Goal: Information Seeking & Learning: Learn about a topic

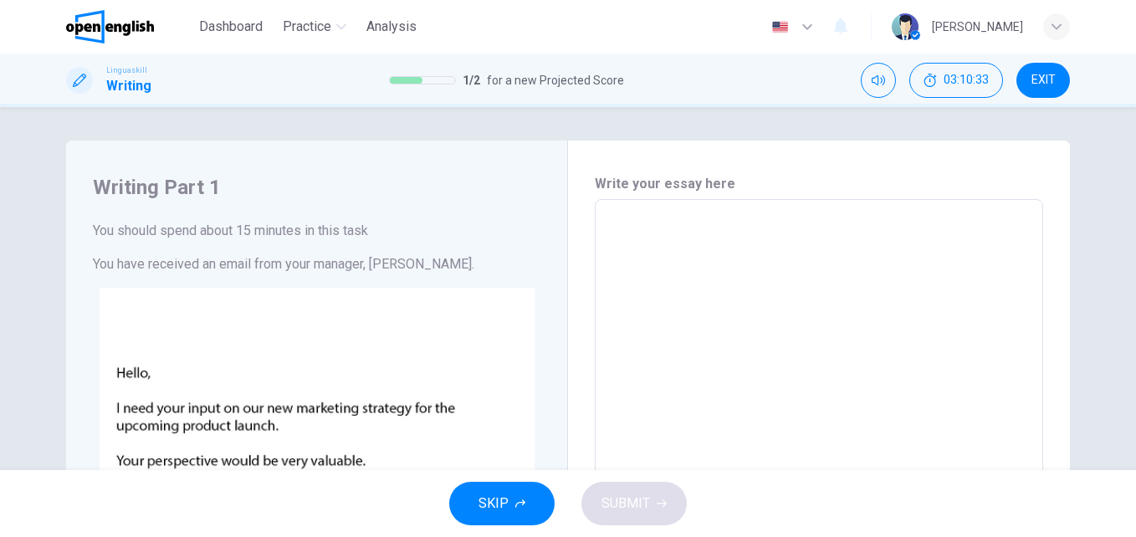
scroll to position [88, 0]
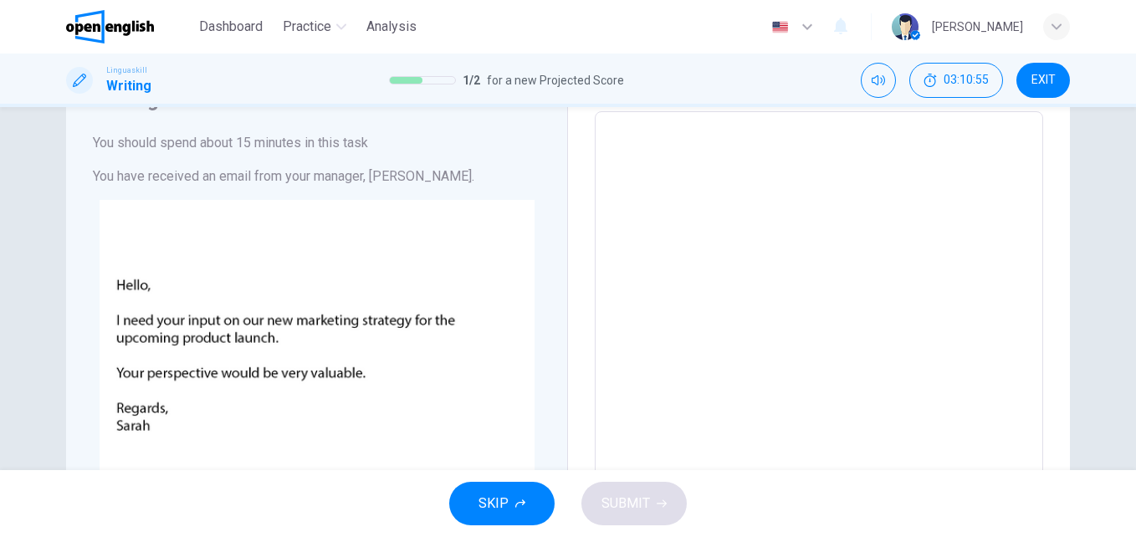
click at [923, 202] on textarea at bounding box center [818, 423] width 425 height 596
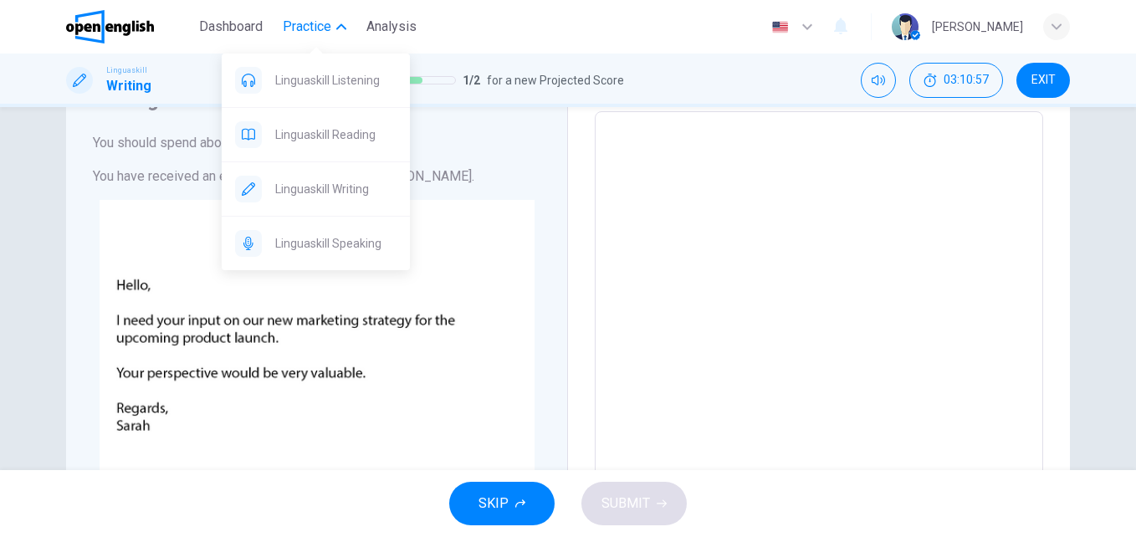
click at [323, 30] on span "Practice" at bounding box center [307, 27] width 49 height 20
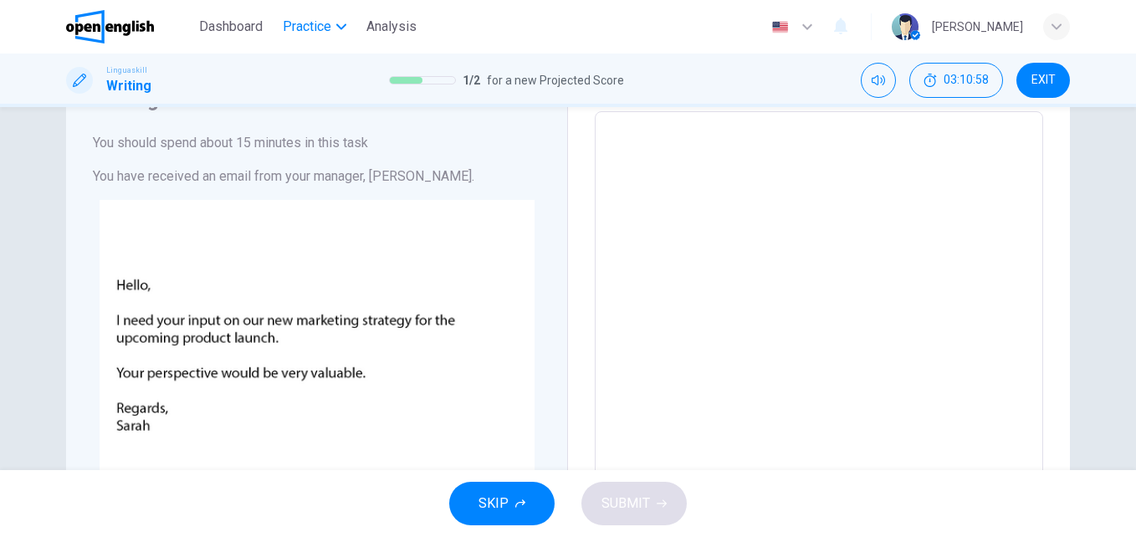
click at [323, 30] on span "Practice" at bounding box center [307, 27] width 49 height 20
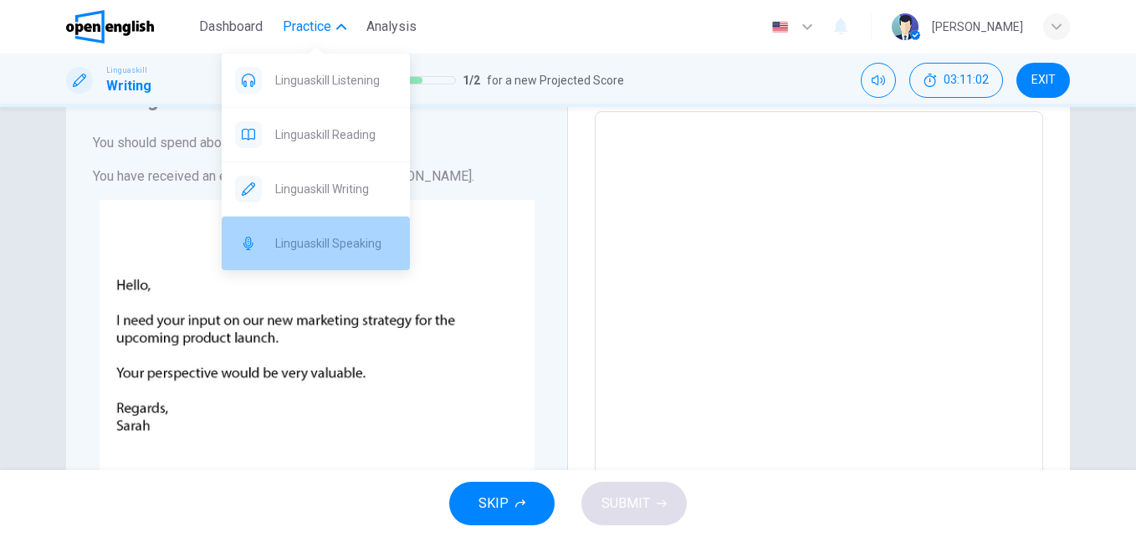
click at [356, 233] on span "Linguaskill Speaking" at bounding box center [335, 243] width 121 height 20
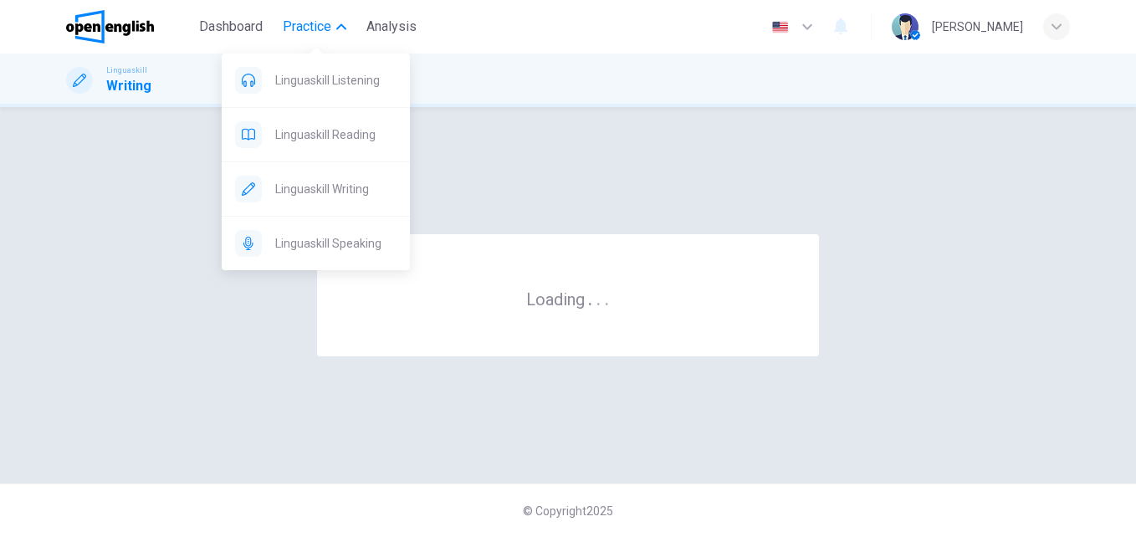
scroll to position [0, 0]
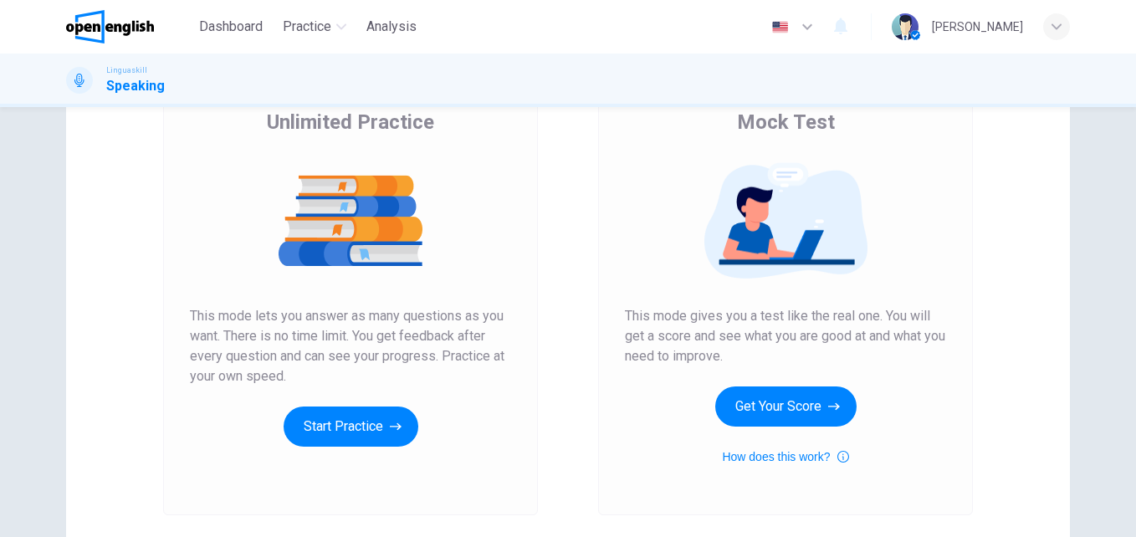
scroll to position [269, 0]
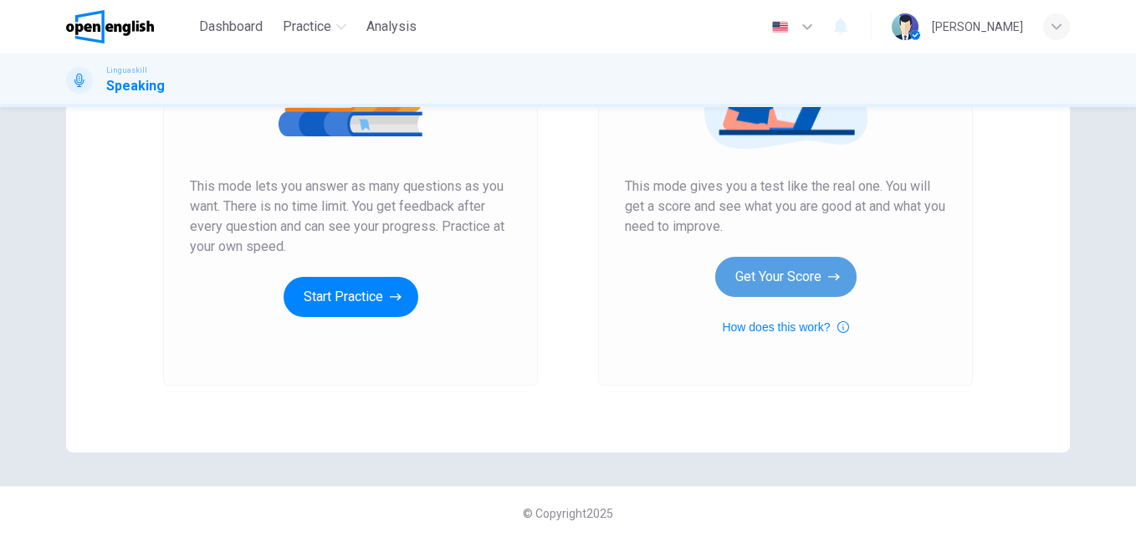
click at [768, 282] on button "Get Your Score" at bounding box center [785, 277] width 141 height 40
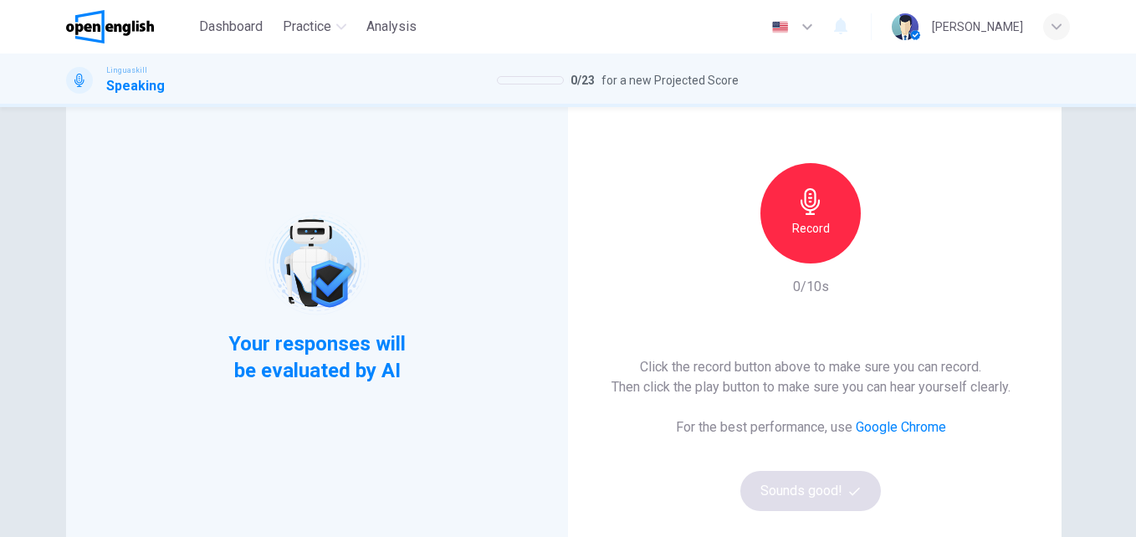
scroll to position [152, 0]
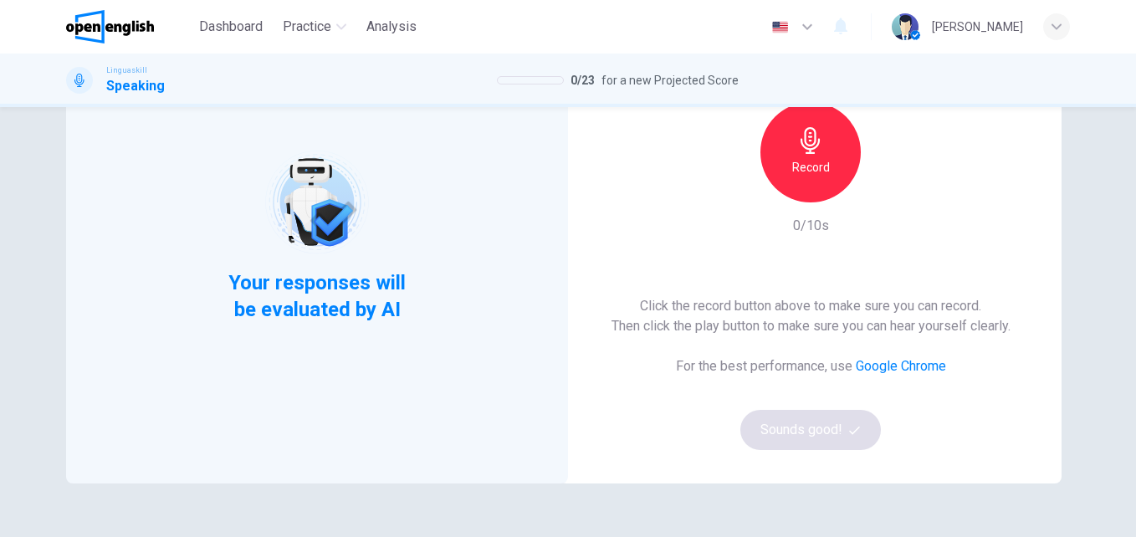
click at [799, 175] on h6 "Record" at bounding box center [811, 167] width 38 height 20
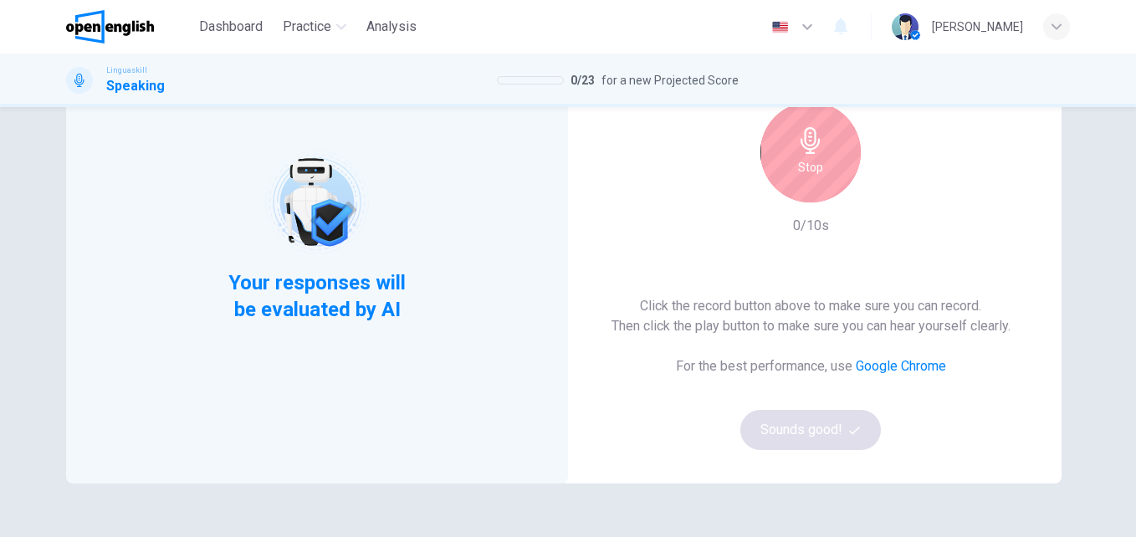
click at [799, 175] on h6 "Stop" at bounding box center [810, 167] width 25 height 20
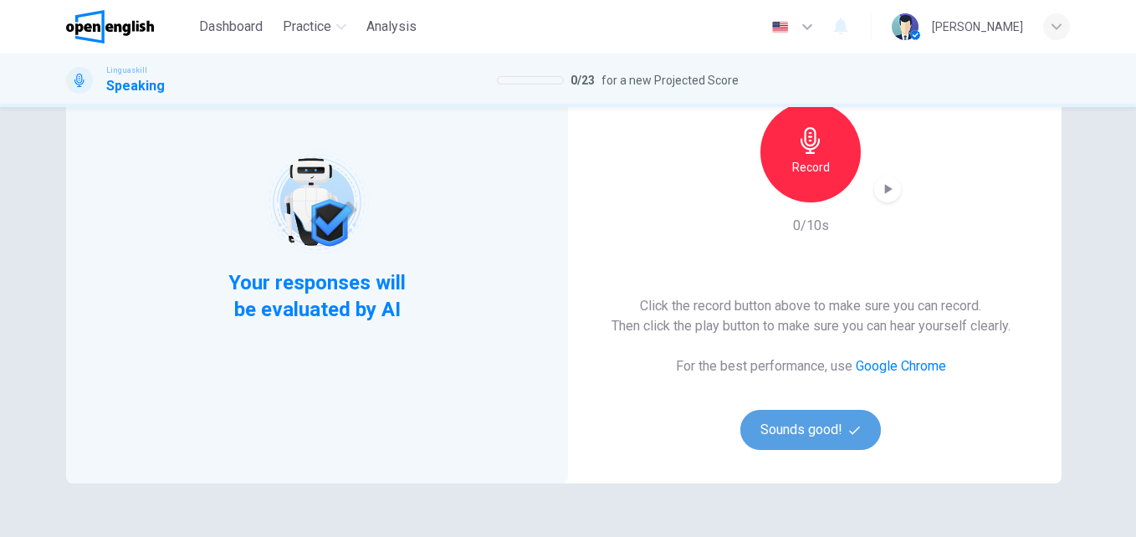
click at [817, 433] on button "Sounds good!" at bounding box center [810, 430] width 140 height 40
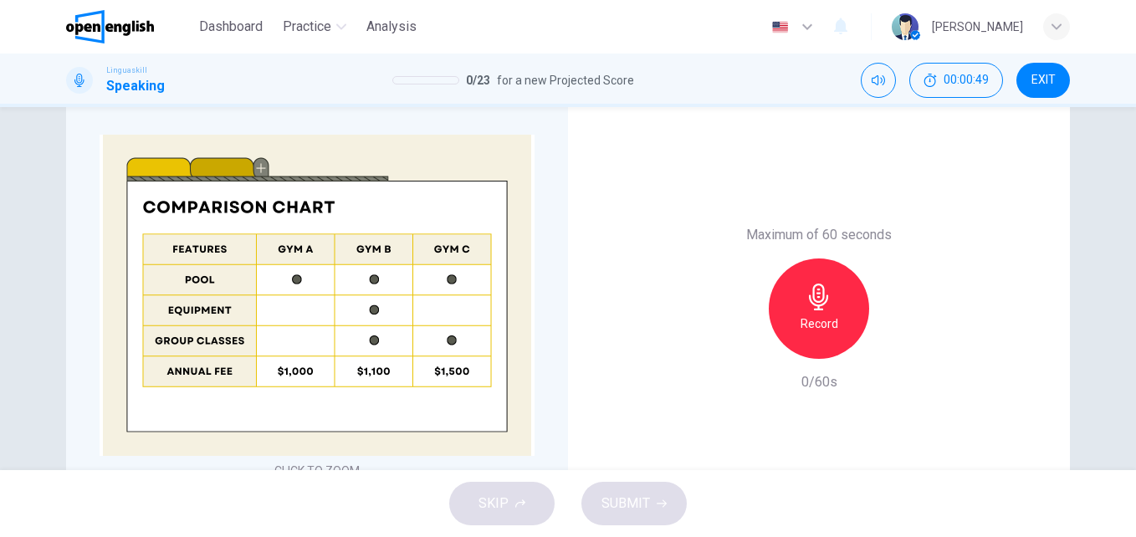
scroll to position [383, 0]
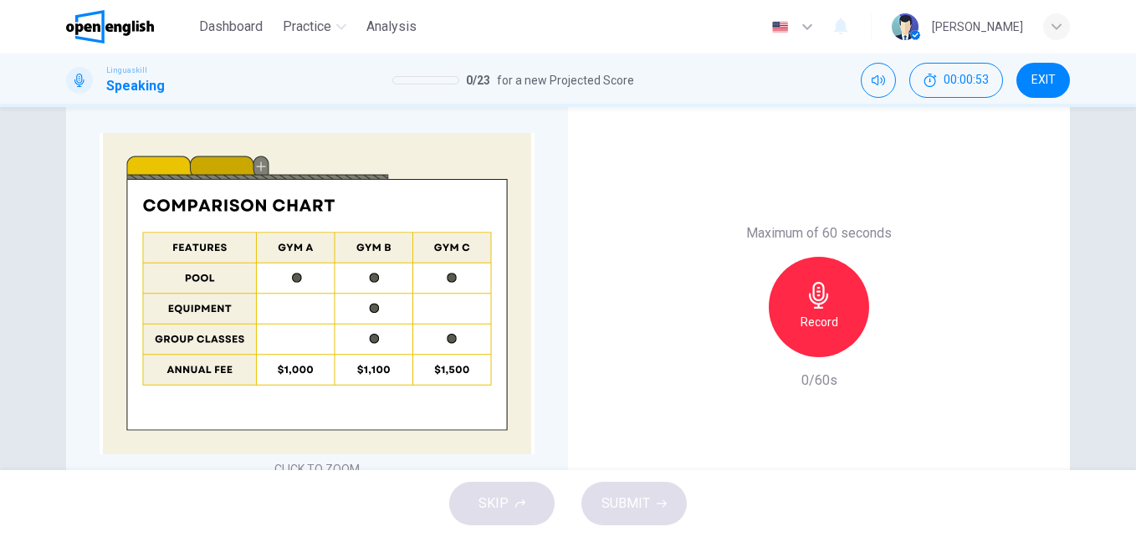
click at [823, 313] on h6 "Record" at bounding box center [819, 322] width 38 height 20
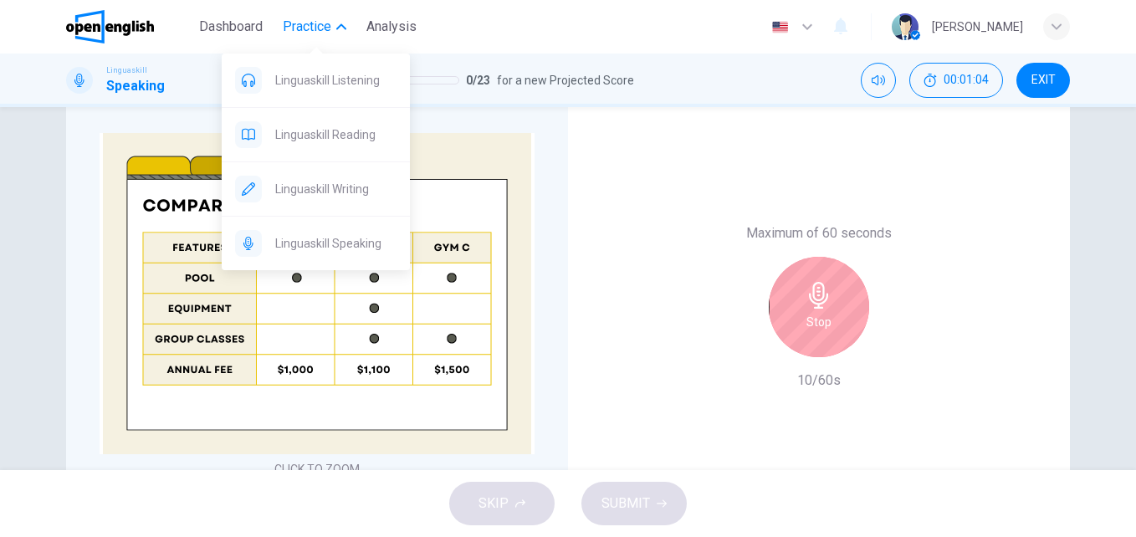
click at [323, 18] on span "Practice" at bounding box center [307, 27] width 49 height 20
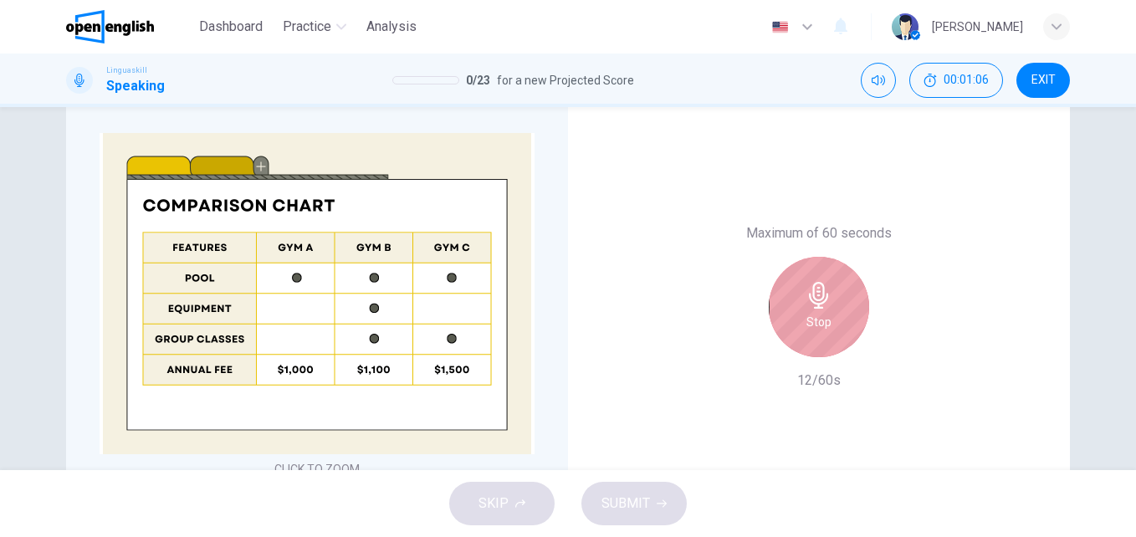
click at [834, 314] on div "Stop" at bounding box center [818, 307] width 100 height 100
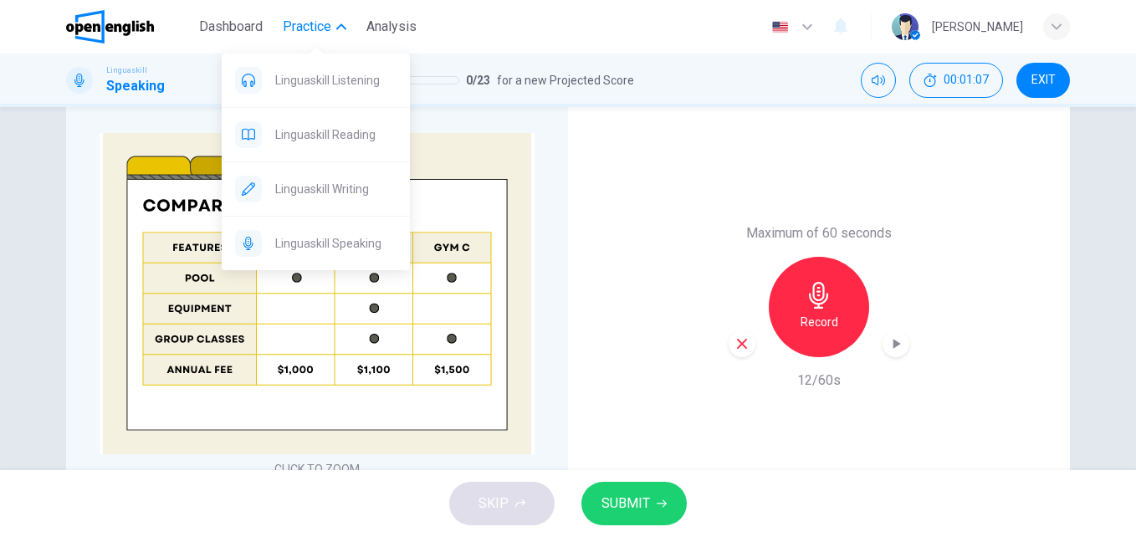
click at [294, 17] on span "Practice" at bounding box center [307, 27] width 49 height 20
click at [356, 234] on span "Linguaskill Speaking" at bounding box center [335, 243] width 121 height 20
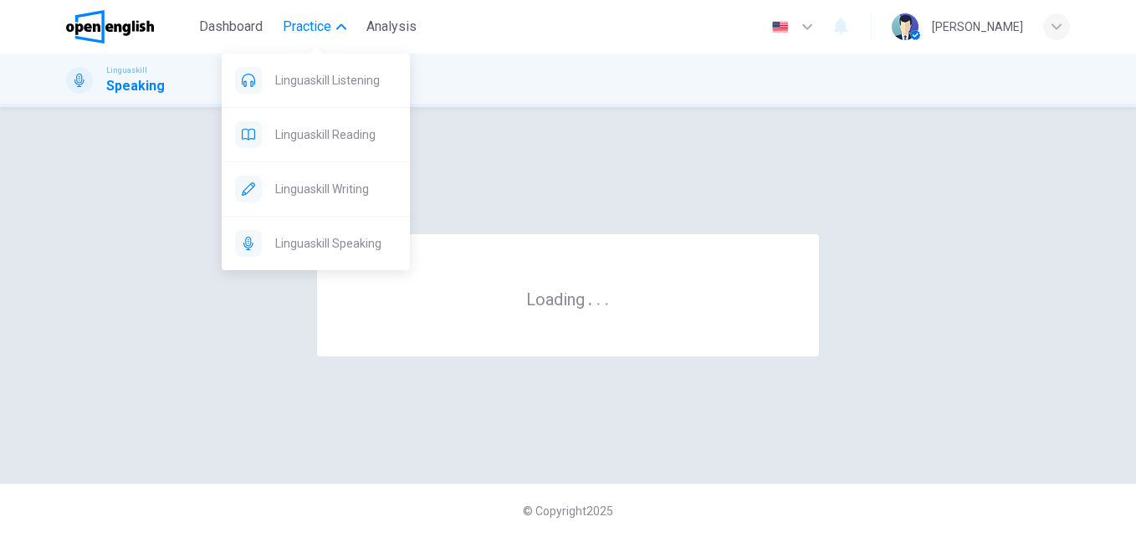
scroll to position [0, 0]
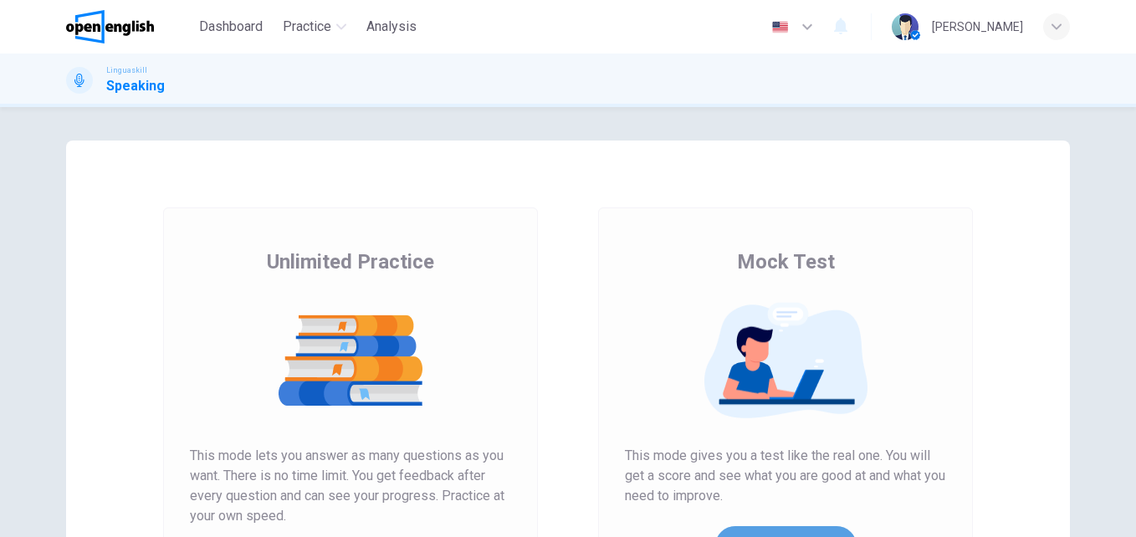
click at [757, 533] on button "Get Your Score" at bounding box center [785, 546] width 141 height 40
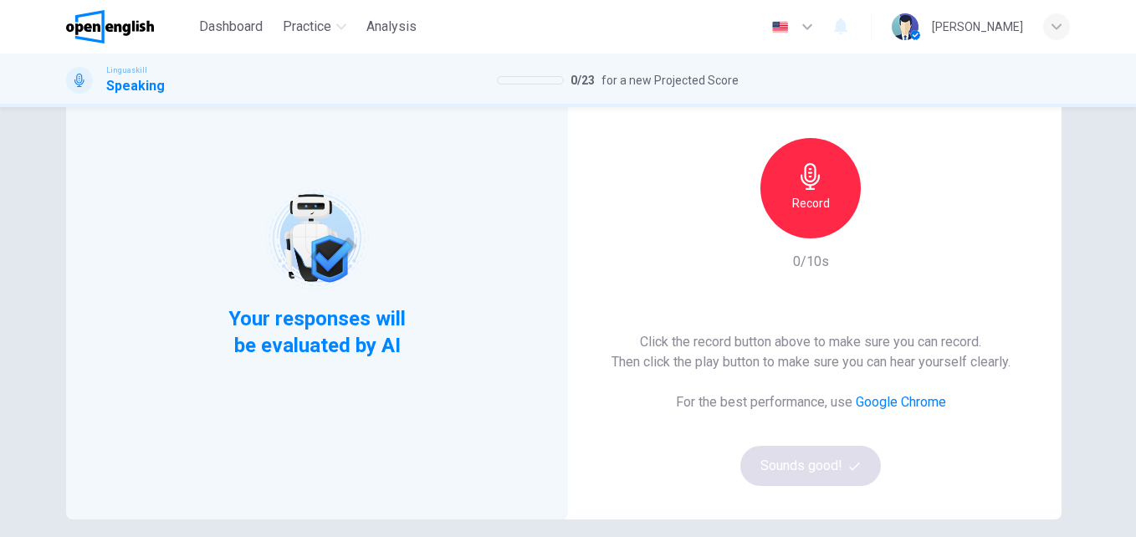
scroll to position [120, 0]
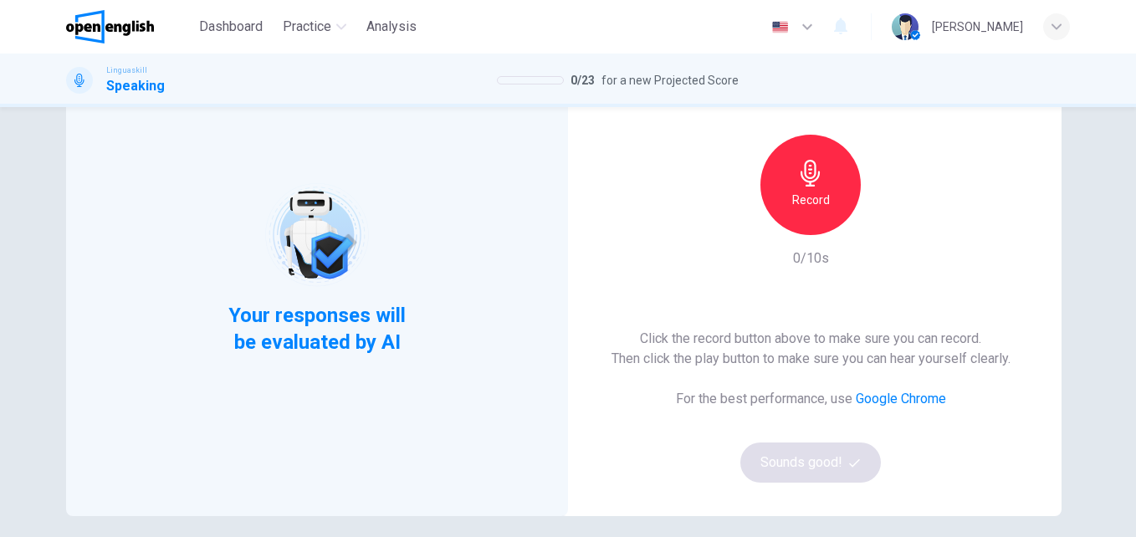
click at [819, 215] on div "Record" at bounding box center [810, 185] width 100 height 100
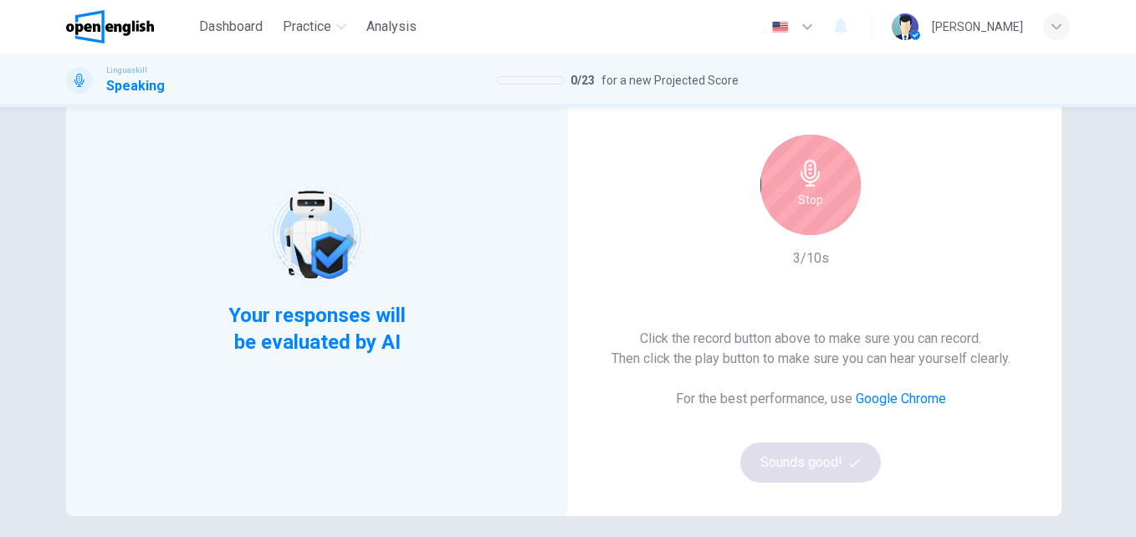
drag, startPoint x: 1126, startPoint y: 370, endPoint x: 1131, endPoint y: 253, distance: 117.2
click at [1131, 253] on div "Your responses will be evaluated by AI This Section Requires a Microphone Stop …" at bounding box center [568, 322] width 1136 height 430
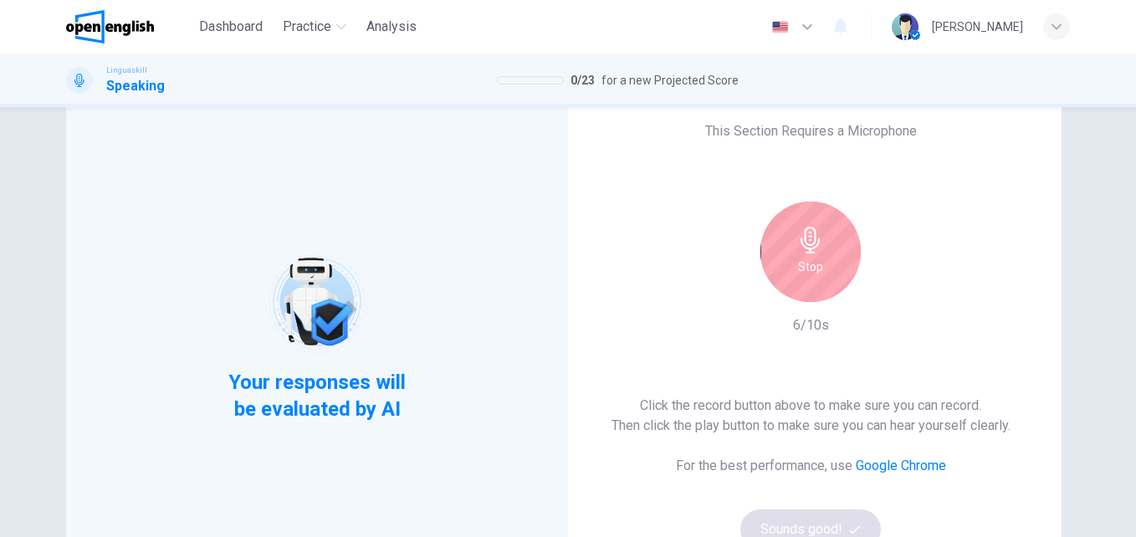
scroll to position [71, 0]
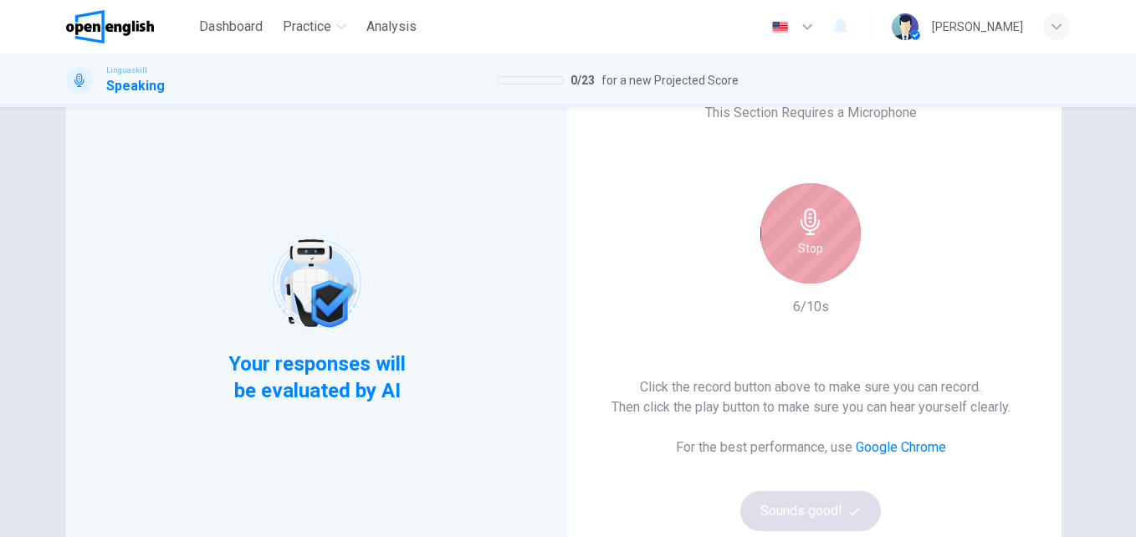
click at [805, 253] on h6 "Stop" at bounding box center [810, 248] width 25 height 20
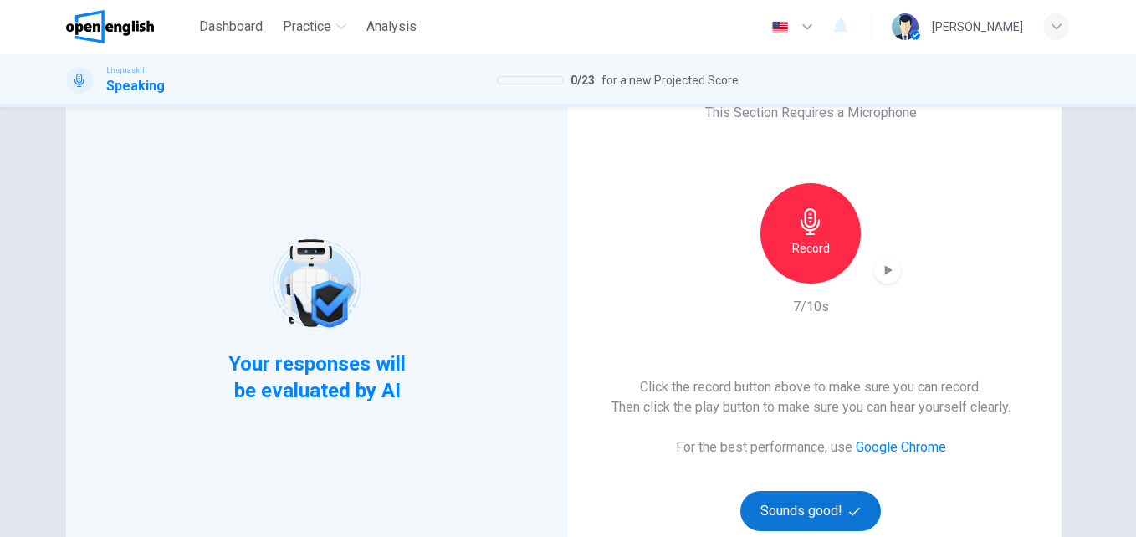
click at [818, 502] on button "Sounds good!" at bounding box center [810, 511] width 140 height 40
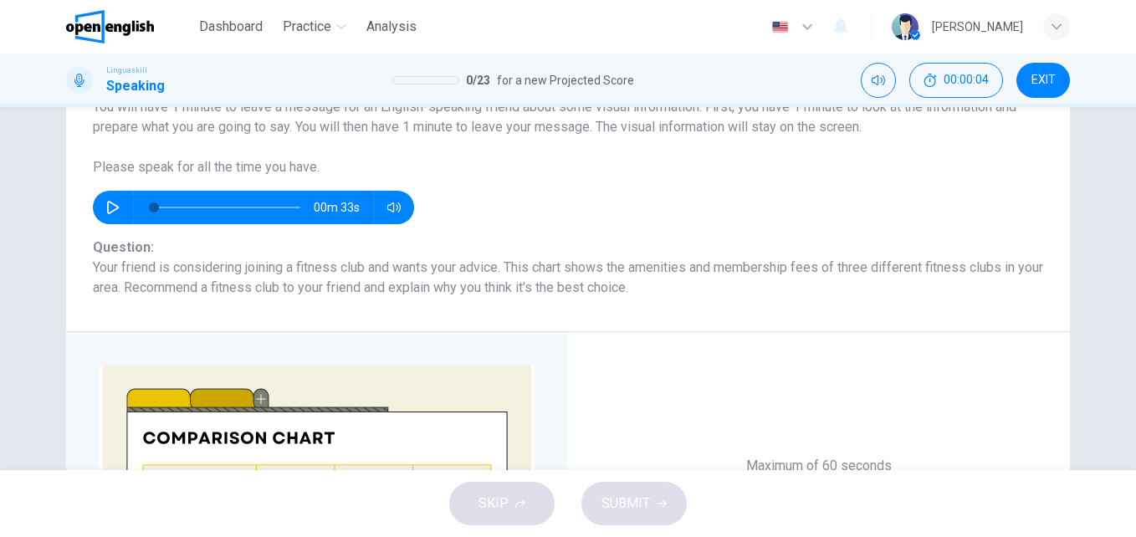
scroll to position [59, 0]
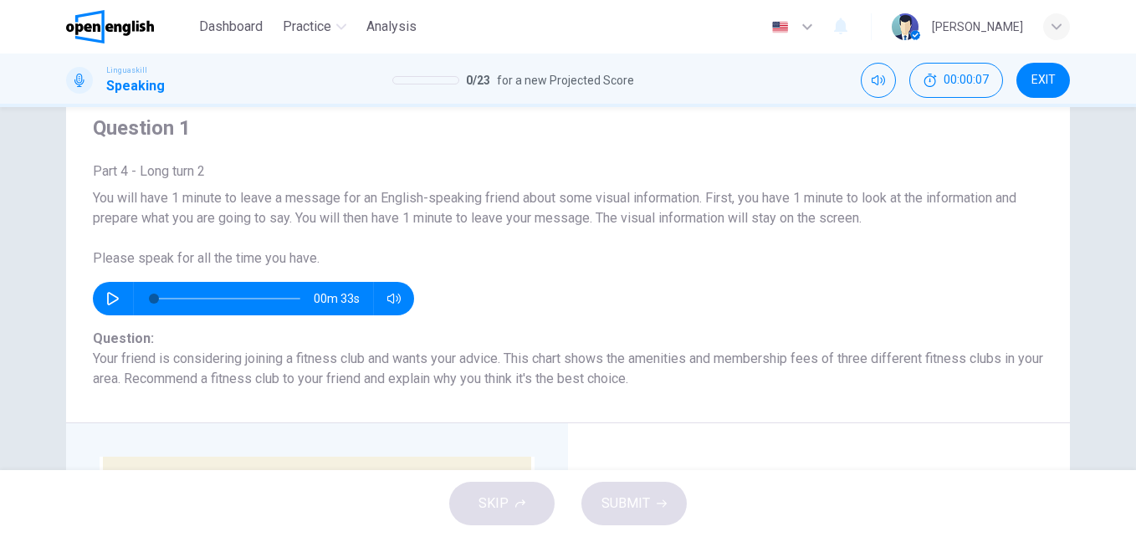
click at [106, 294] on icon "button" at bounding box center [112, 298] width 13 height 13
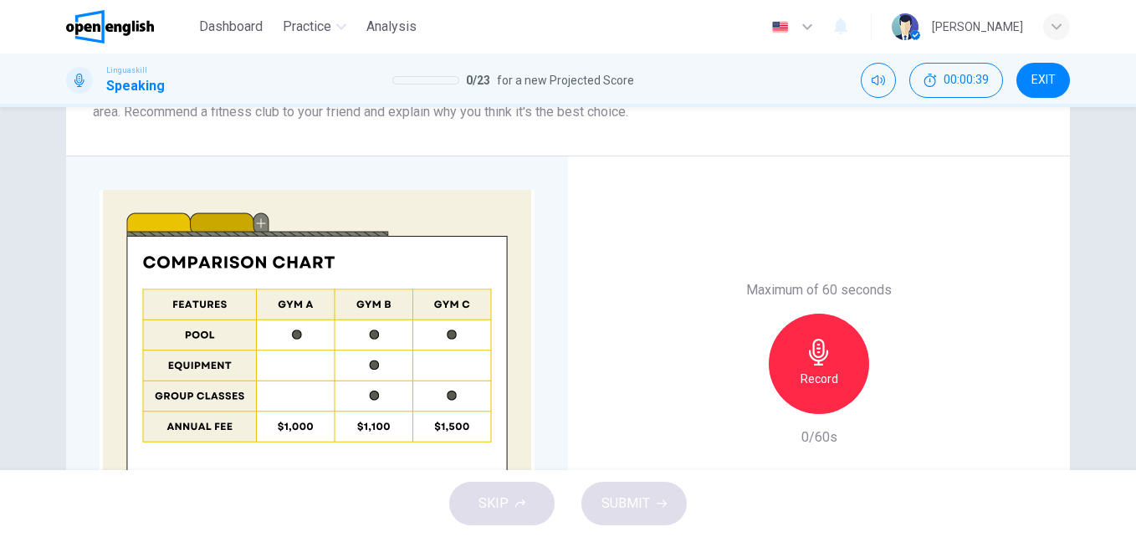
scroll to position [309, 0]
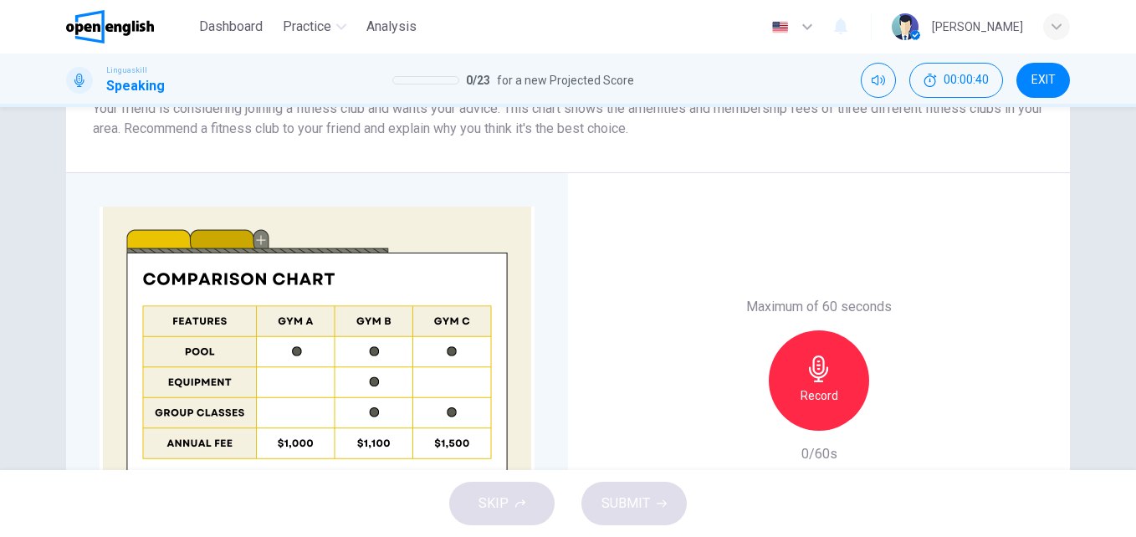
type input "*"
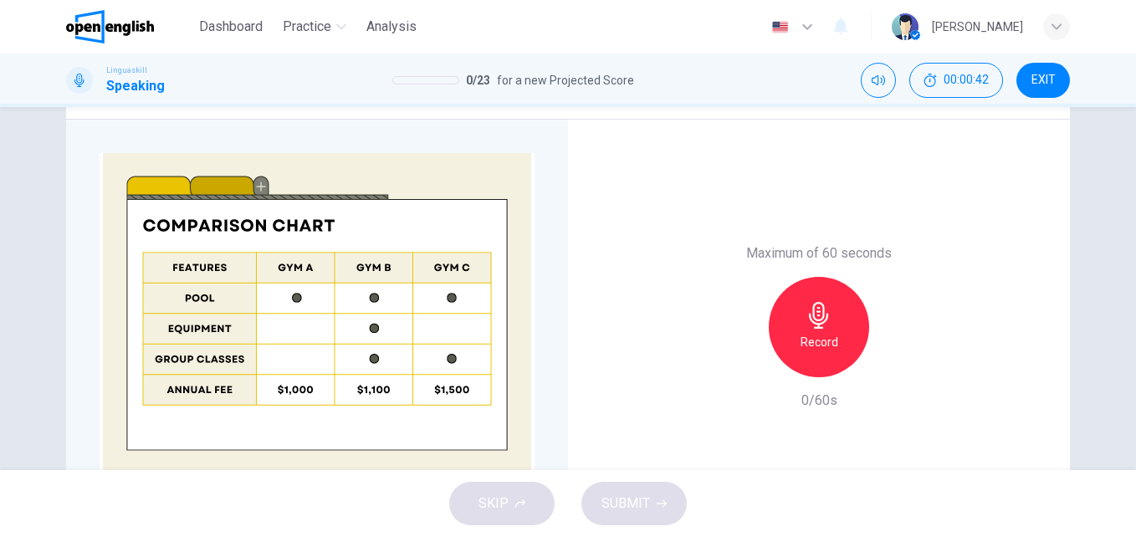
scroll to position [379, 0]
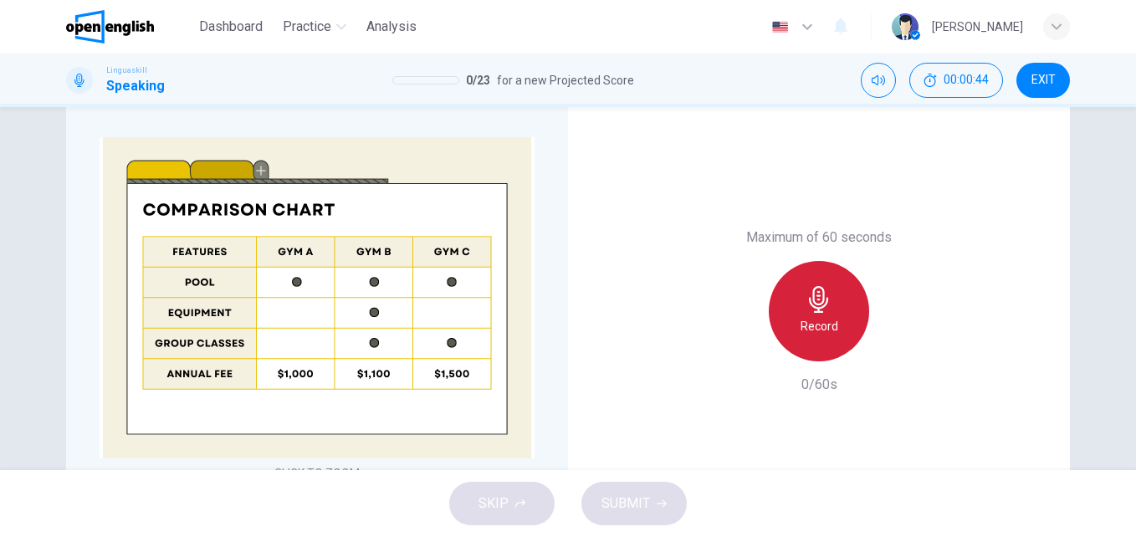
click at [838, 294] on div "Record" at bounding box center [818, 311] width 100 height 100
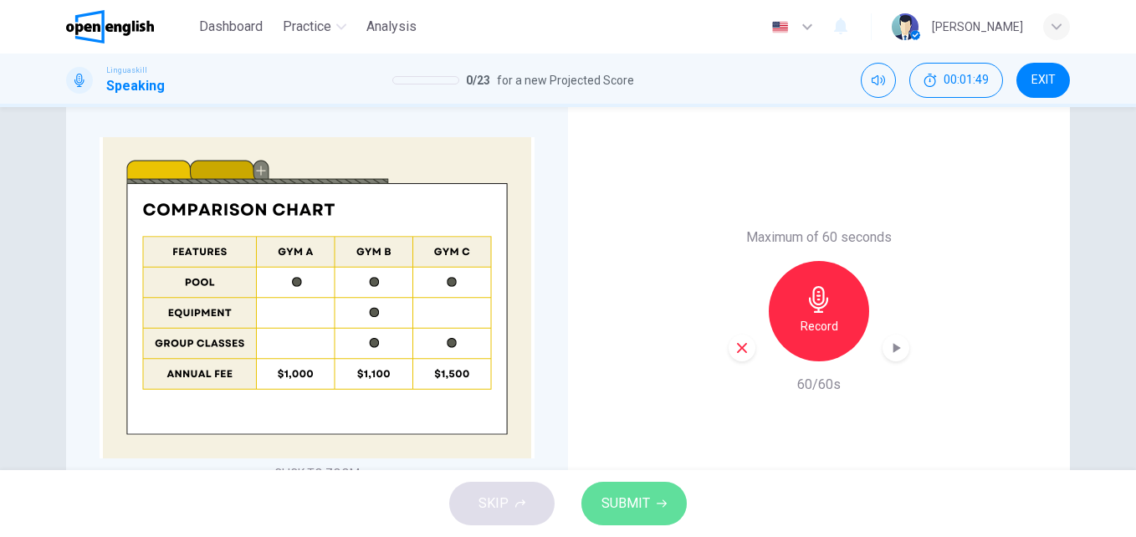
click at [656, 502] on icon "button" at bounding box center [661, 503] width 10 height 10
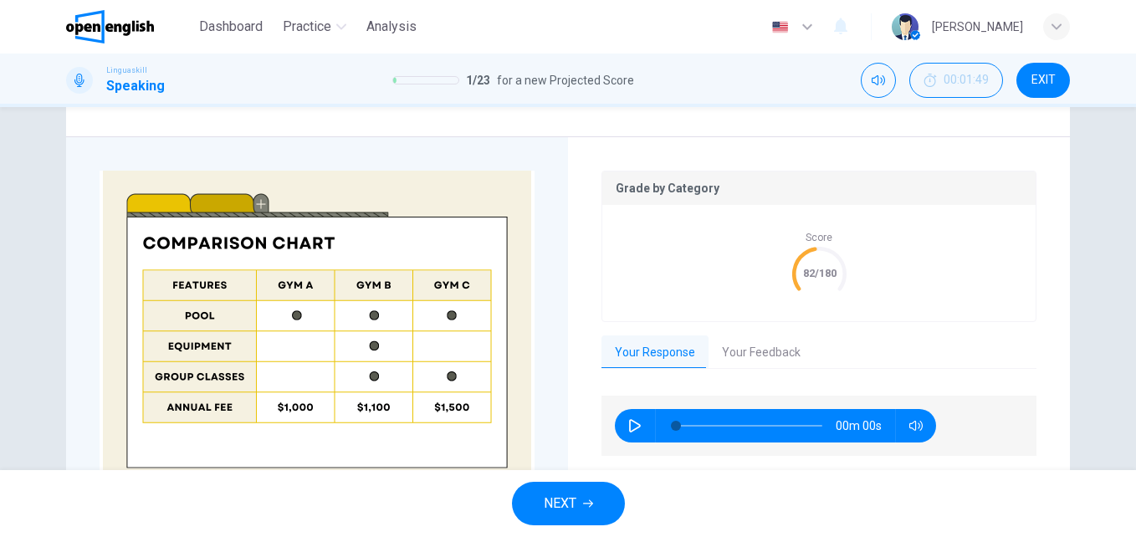
scroll to position [412, 0]
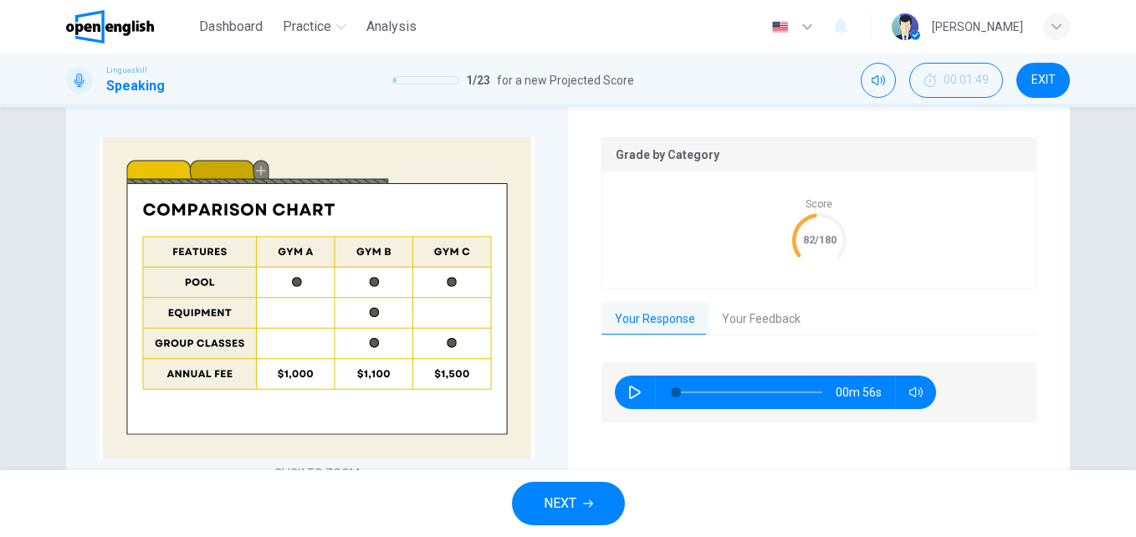
click at [781, 321] on button "Your Feedback" at bounding box center [760, 319] width 105 height 35
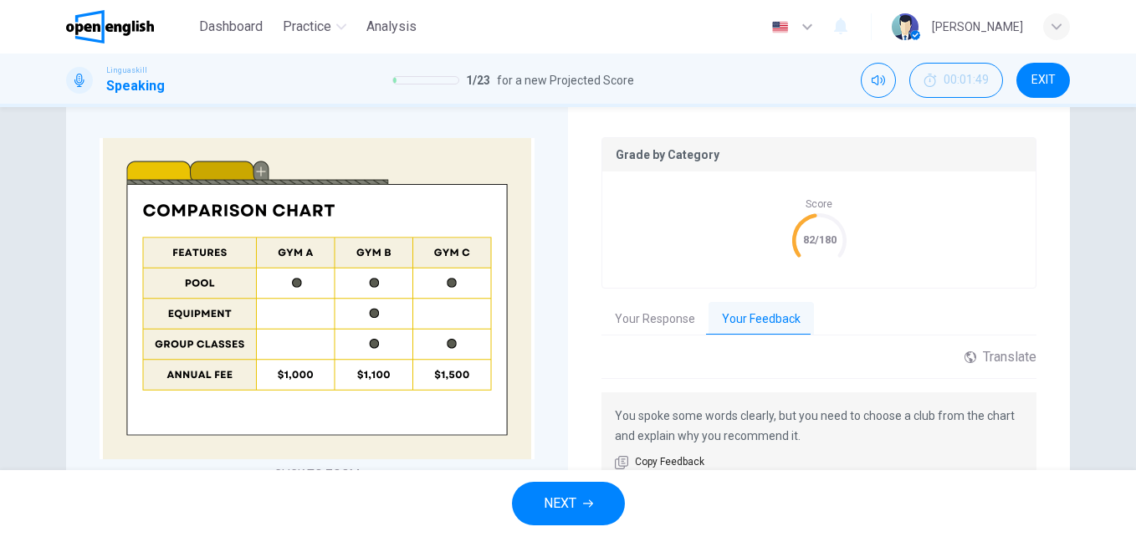
scroll to position [413, 0]
click at [591, 487] on button "NEXT" at bounding box center [568, 503] width 113 height 43
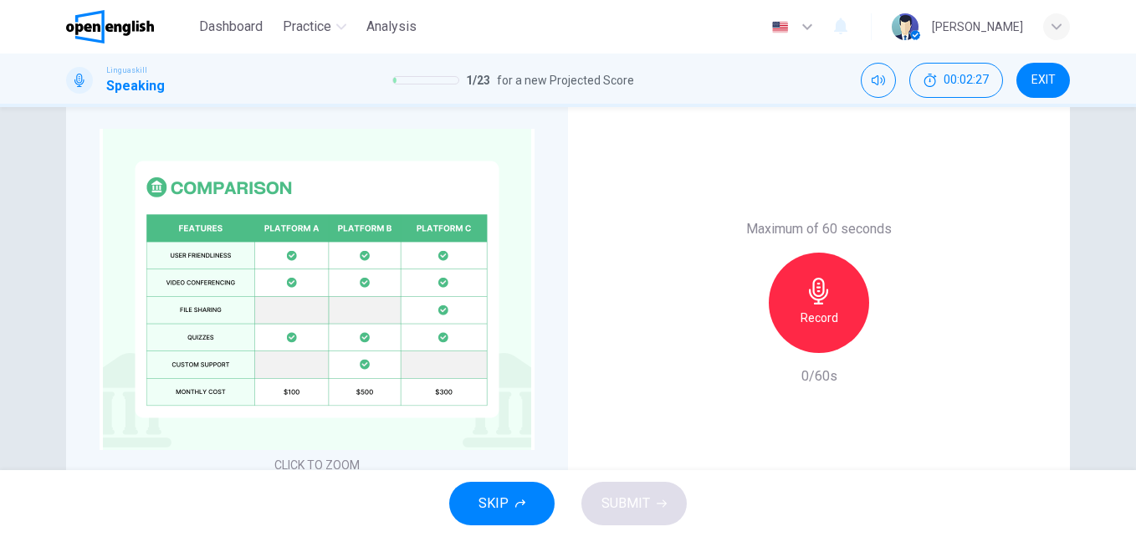
scroll to position [369, 0]
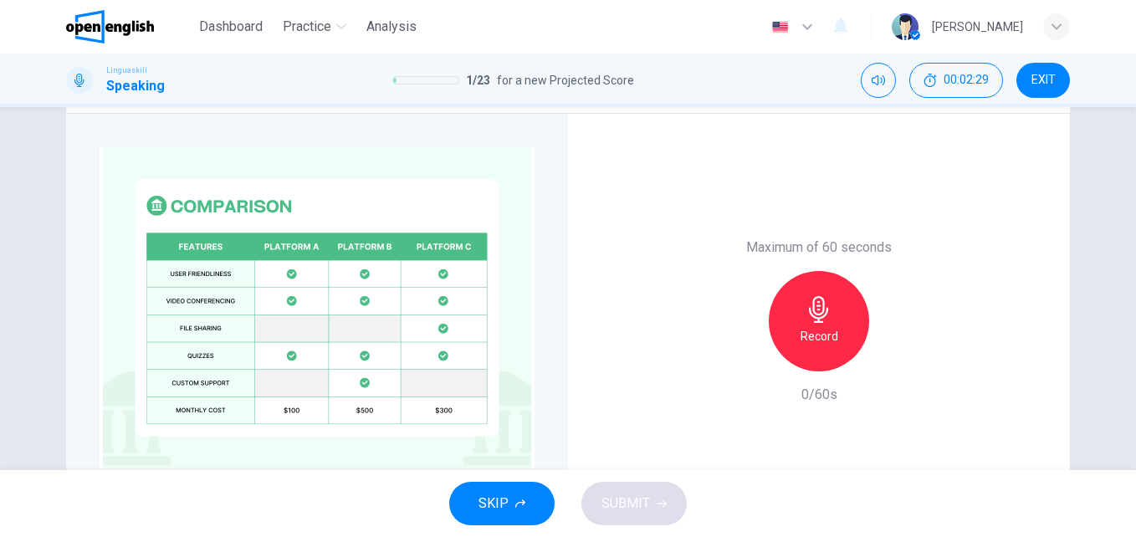
click at [834, 333] on div "Record" at bounding box center [818, 321] width 100 height 100
click at [623, 494] on span "SUBMIT" at bounding box center [625, 503] width 49 height 23
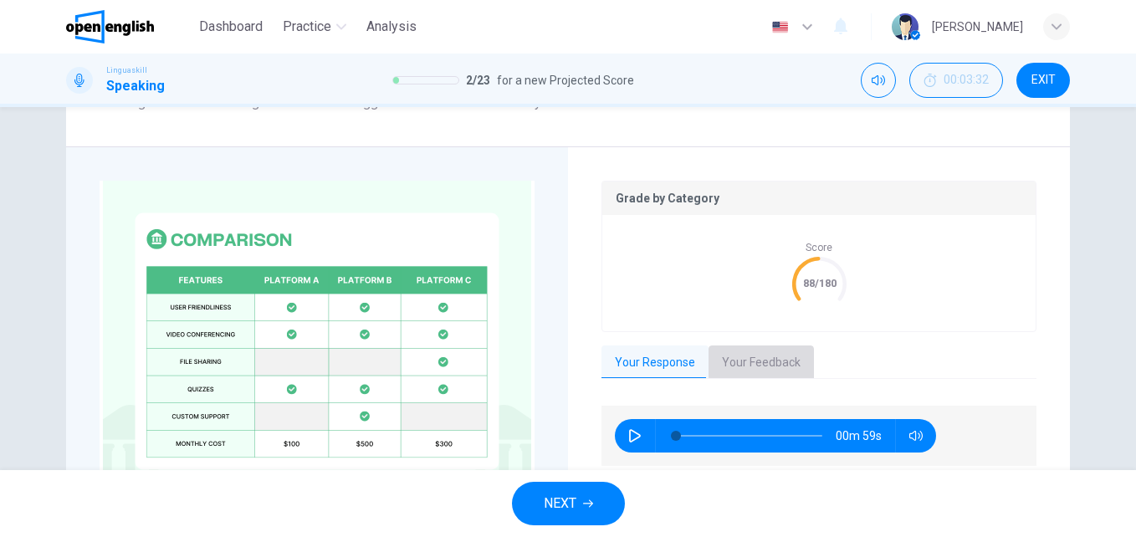
click at [756, 358] on button "Your Feedback" at bounding box center [760, 362] width 105 height 35
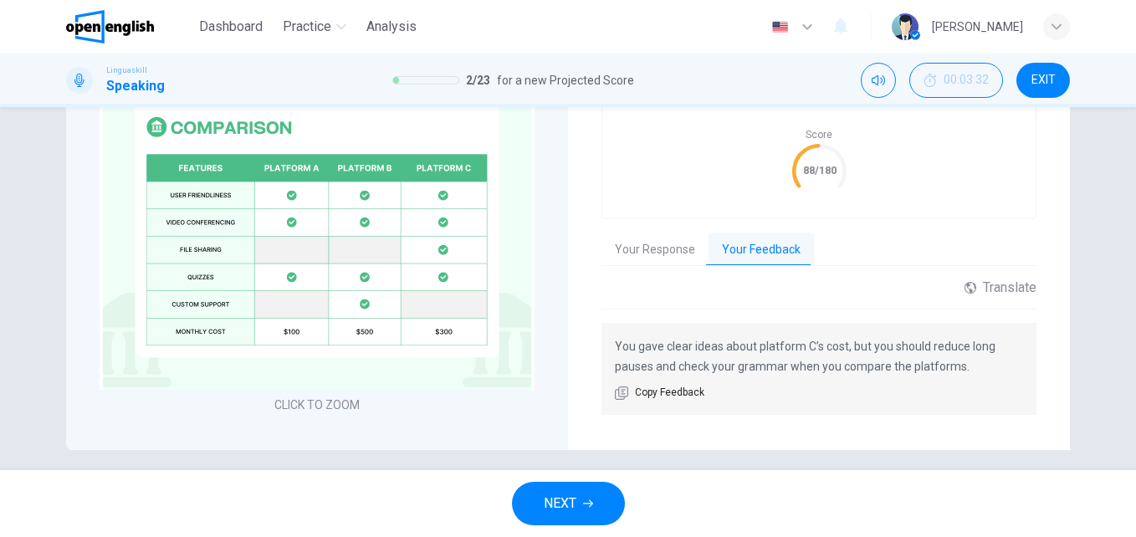
scroll to position [490, 0]
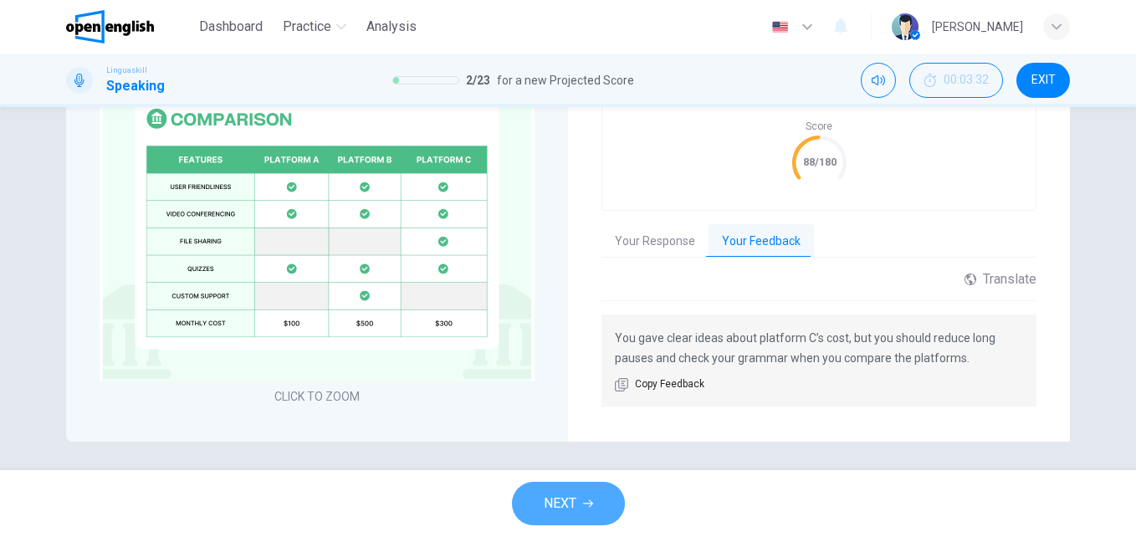
click at [581, 503] on button "NEXT" at bounding box center [568, 503] width 113 height 43
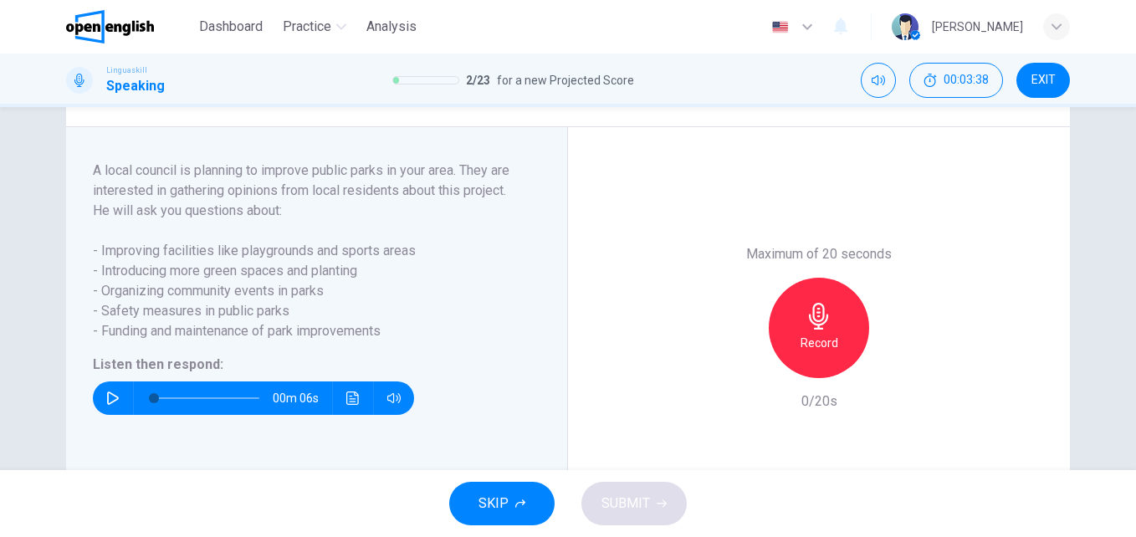
scroll to position [367, 0]
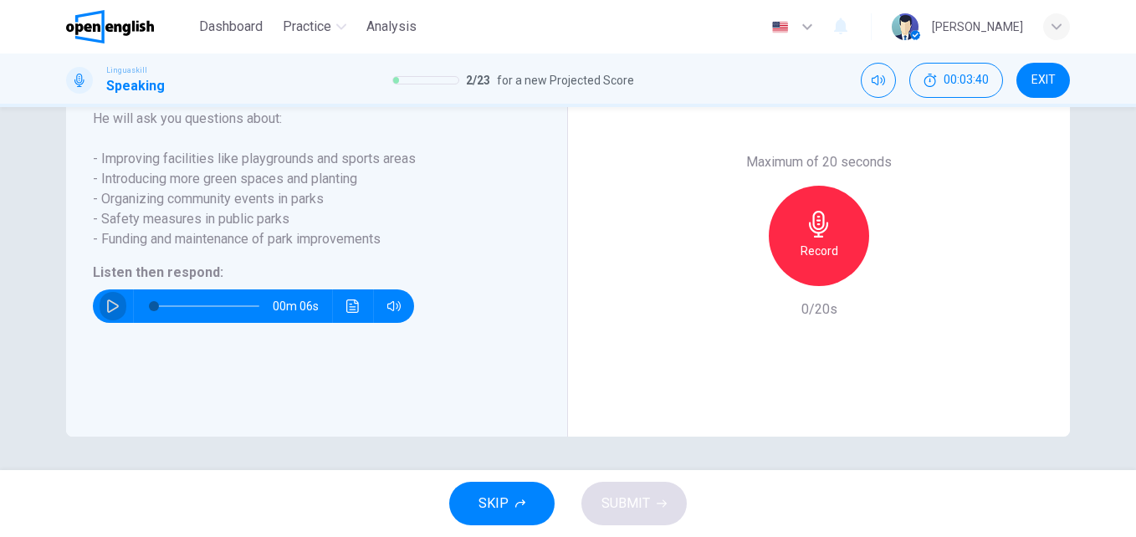
click at [105, 299] on button "button" at bounding box center [113, 305] width 27 height 33
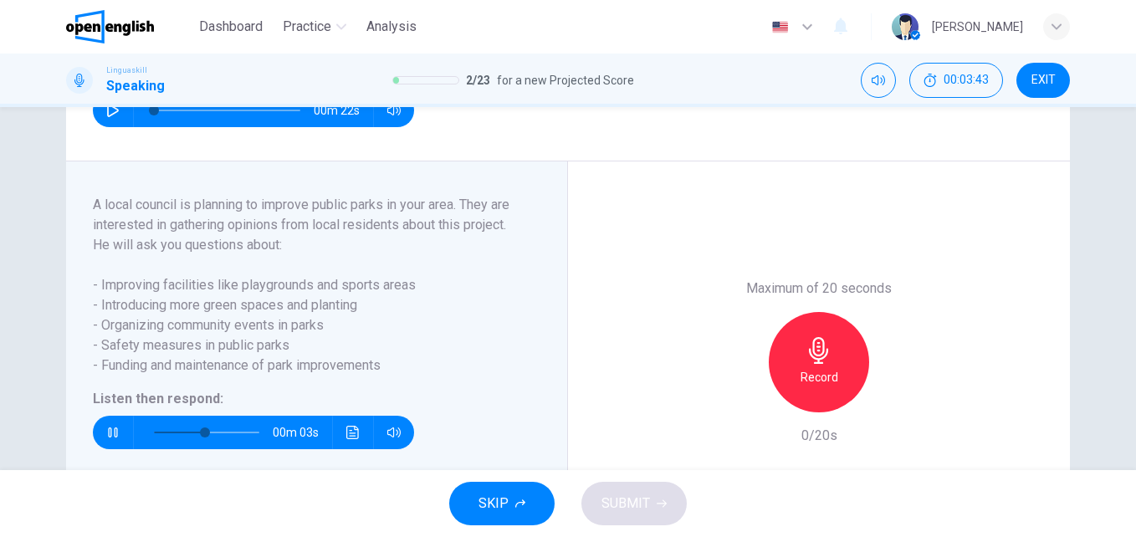
scroll to position [201, 0]
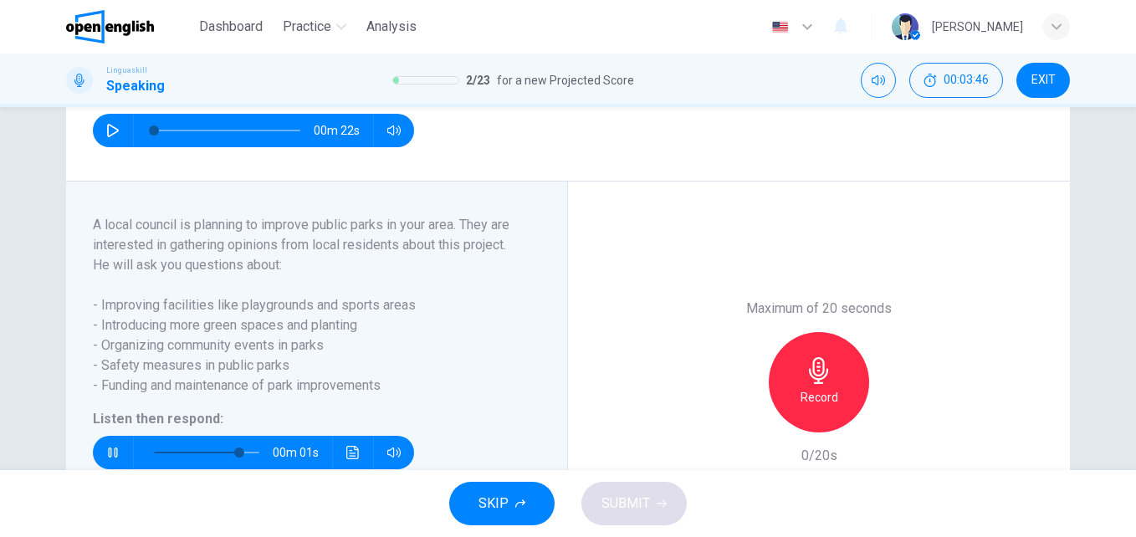
type input "*"
drag, startPoint x: 161, startPoint y: 258, endPoint x: 243, endPoint y: 282, distance: 86.0
click at [243, 282] on div "A local council is planning to improve public parks in your area. They are inte…" at bounding box center [306, 322] width 427 height 214
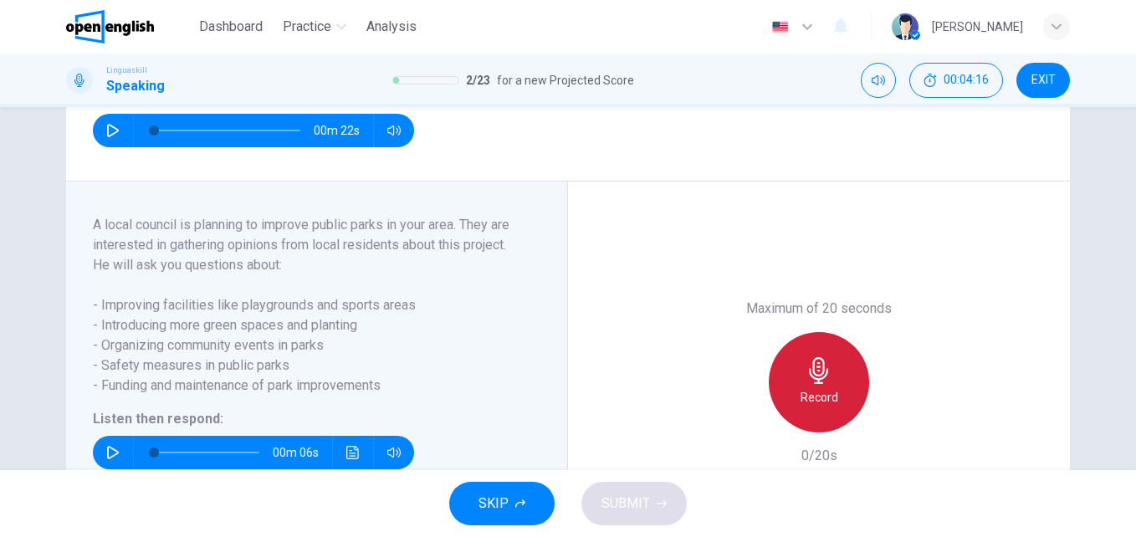
click at [813, 407] on h6 "Record" at bounding box center [819, 397] width 38 height 20
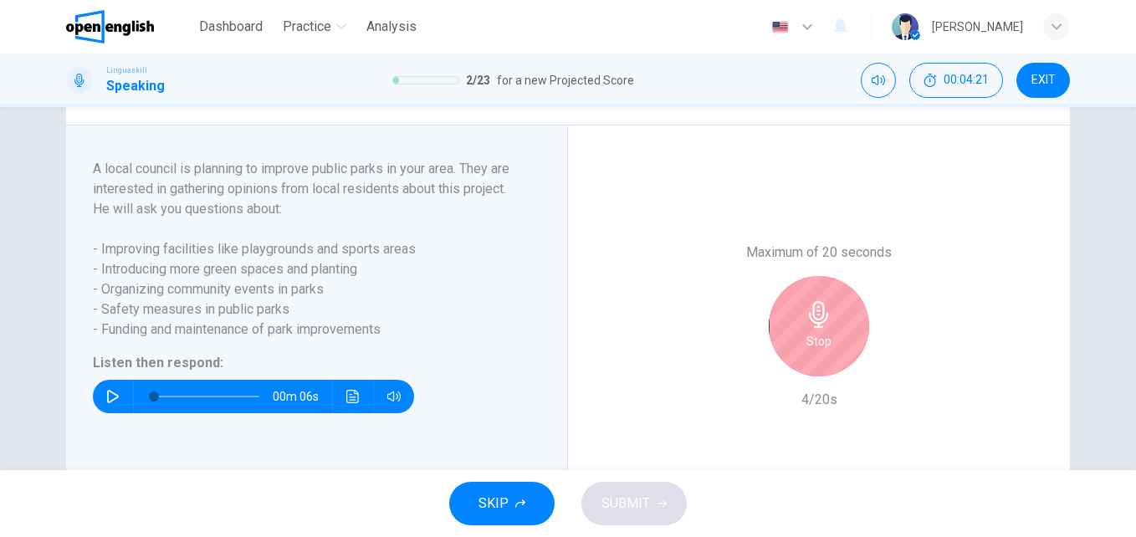
scroll to position [232, 0]
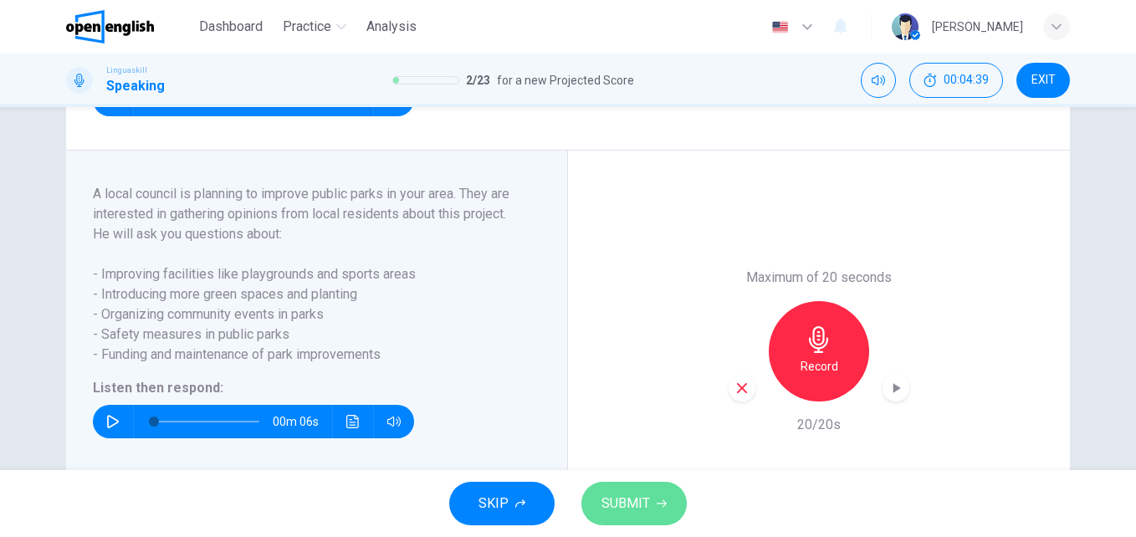
click at [626, 521] on button "SUBMIT" at bounding box center [633, 503] width 105 height 43
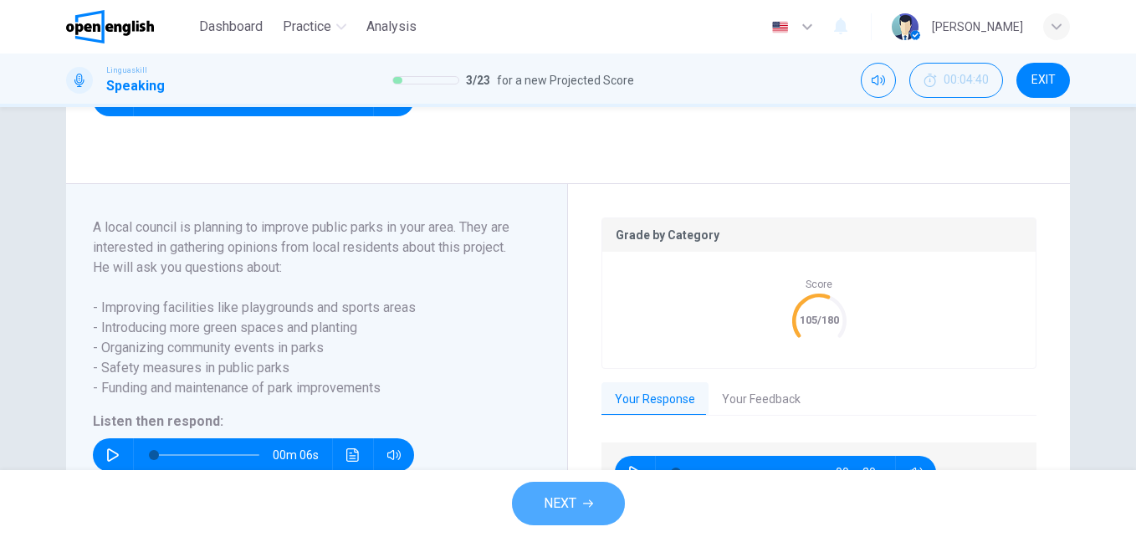
click at [583, 508] on button "NEXT" at bounding box center [568, 503] width 113 height 43
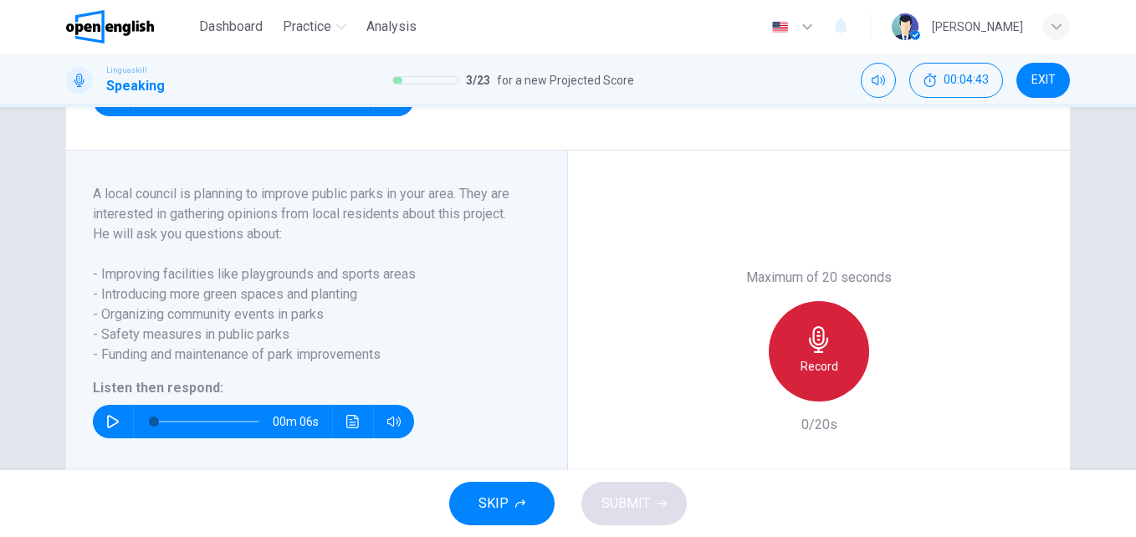
click at [807, 376] on h6 "Record" at bounding box center [819, 366] width 38 height 20
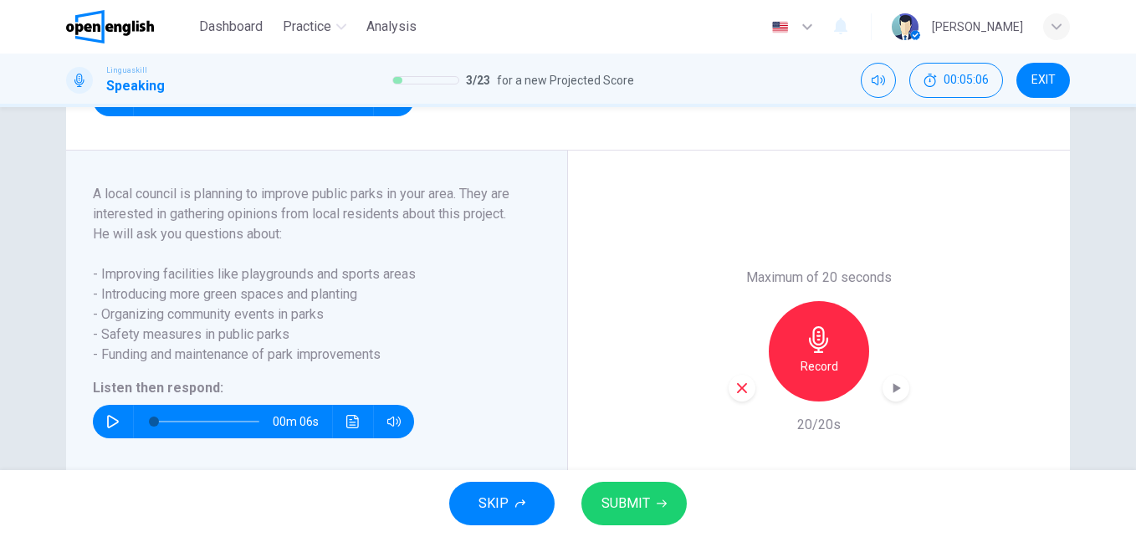
click at [624, 505] on span "SUBMIT" at bounding box center [625, 503] width 49 height 23
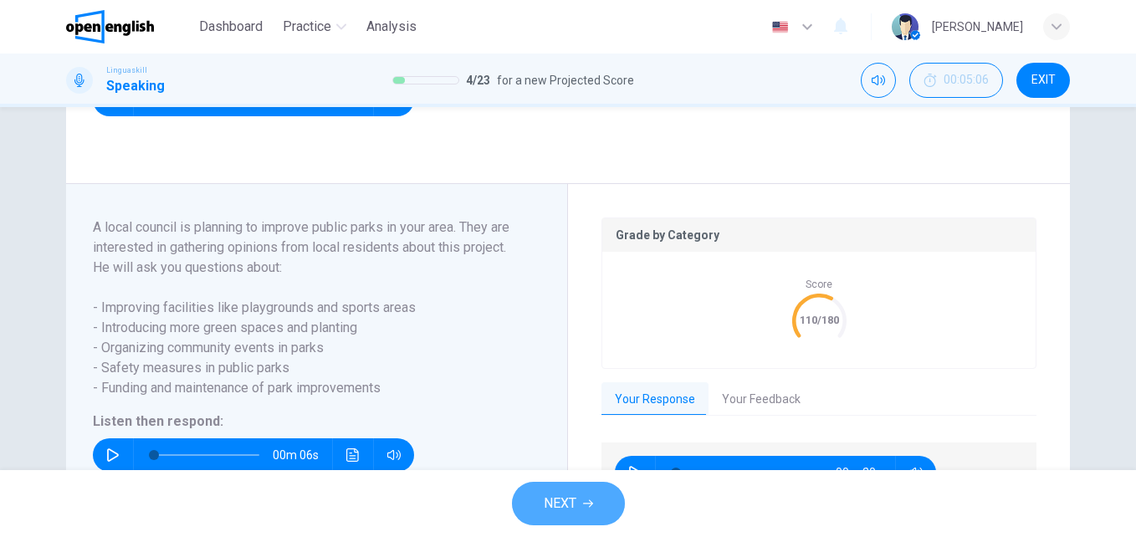
click at [612, 505] on button "NEXT" at bounding box center [568, 503] width 113 height 43
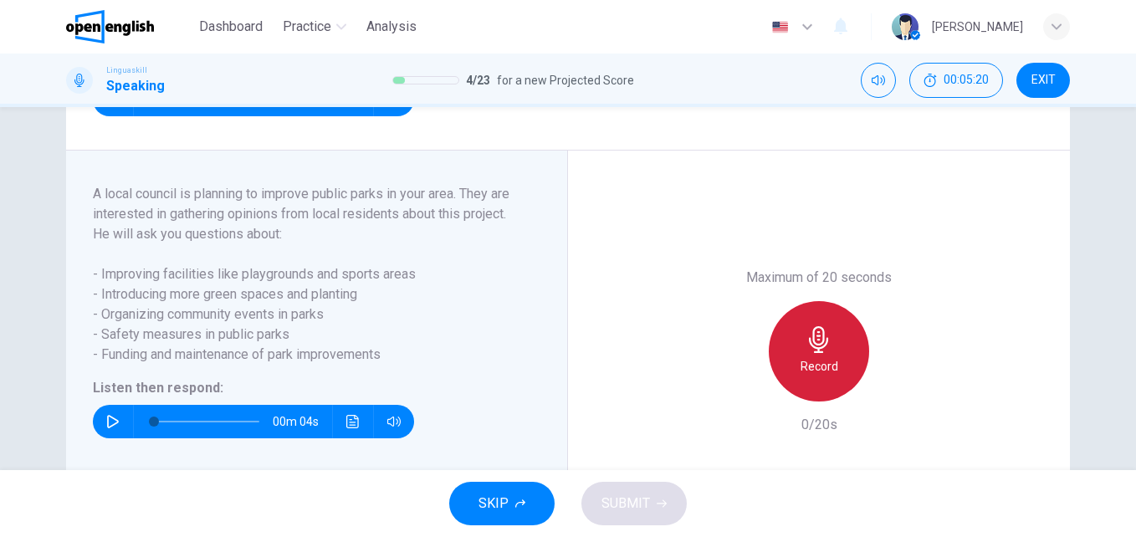
click at [809, 376] on h6 "Record" at bounding box center [819, 366] width 38 height 20
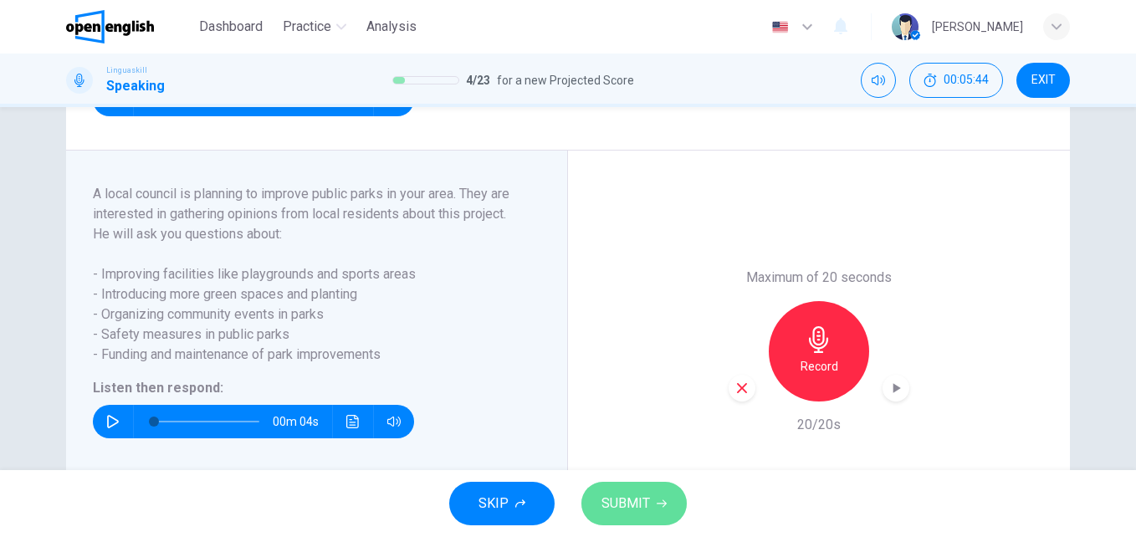
click at [641, 498] on span "SUBMIT" at bounding box center [625, 503] width 49 height 23
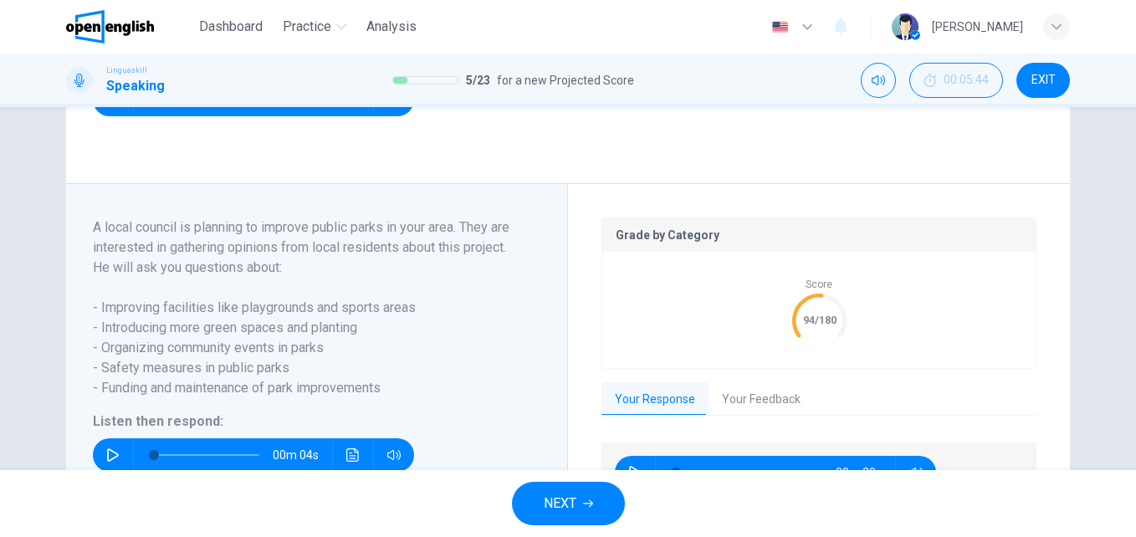
click at [760, 417] on button "Your Feedback" at bounding box center [760, 399] width 105 height 35
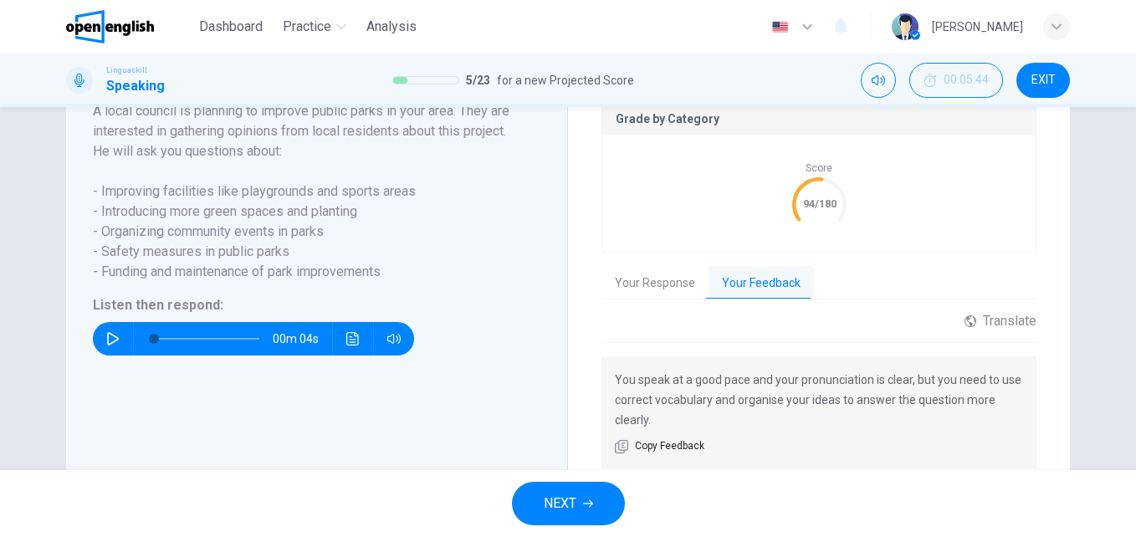
scroll to position [396, 0]
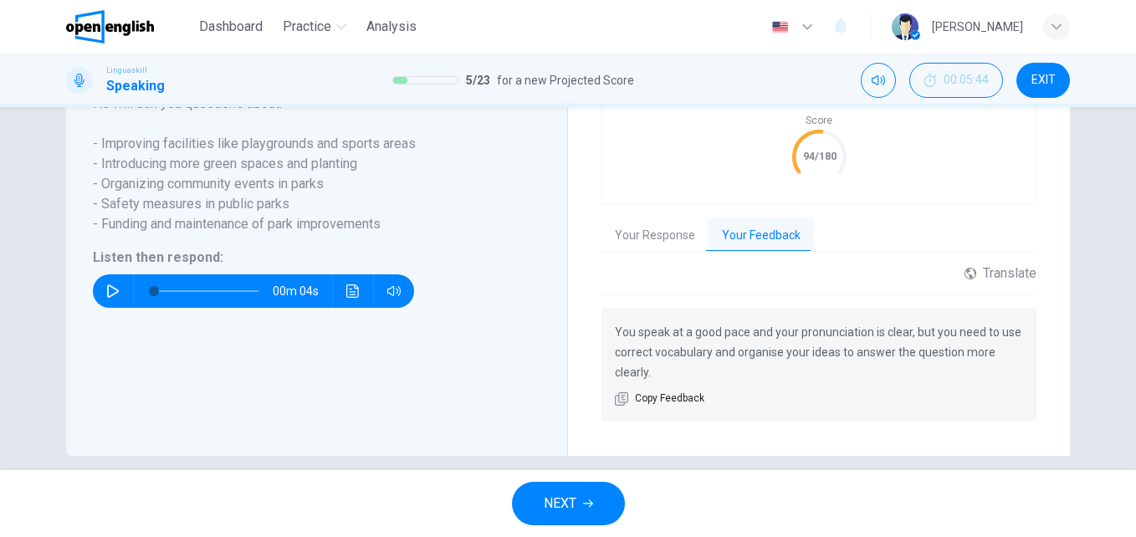
click at [560, 494] on span "NEXT" at bounding box center [560, 503] width 33 height 23
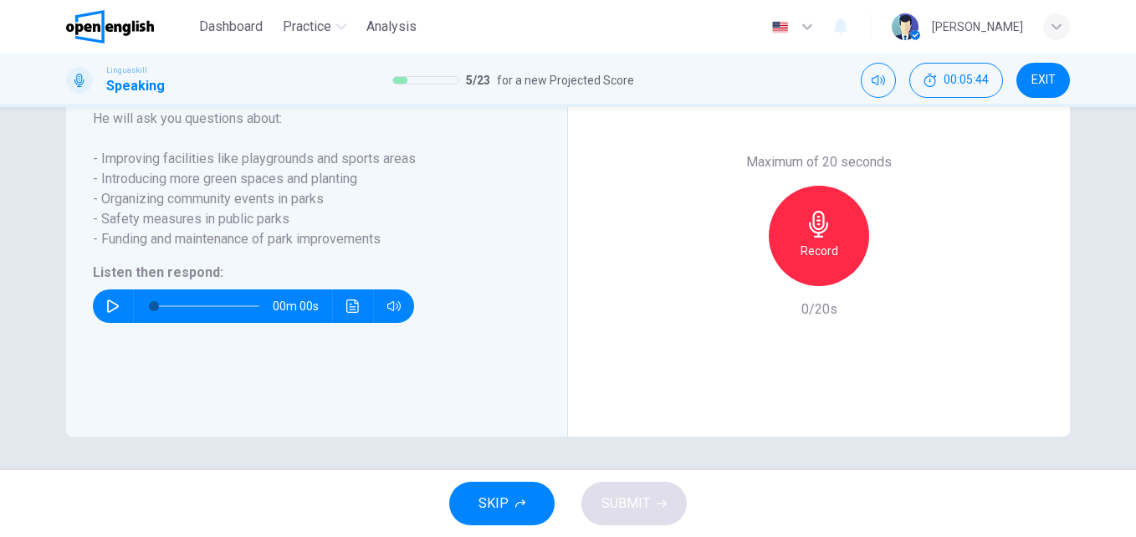
scroll to position [362, 0]
click at [814, 255] on h6 "Record" at bounding box center [819, 251] width 38 height 20
click at [679, 523] on div "SKIP SUBMIT" at bounding box center [568, 503] width 1136 height 67
click at [647, 503] on span "SUBMIT" at bounding box center [625, 503] width 49 height 23
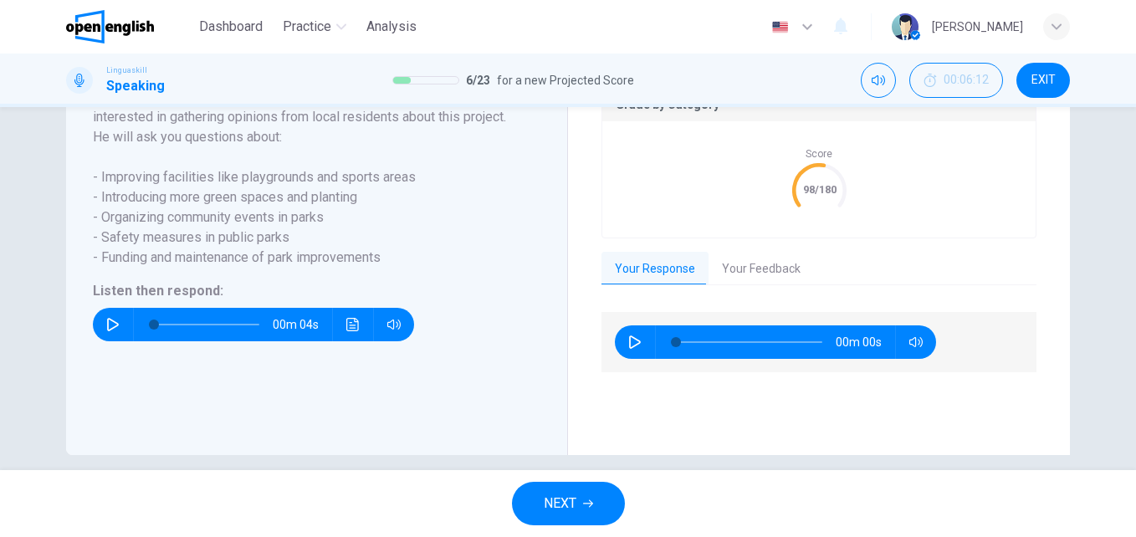
scroll to position [396, 0]
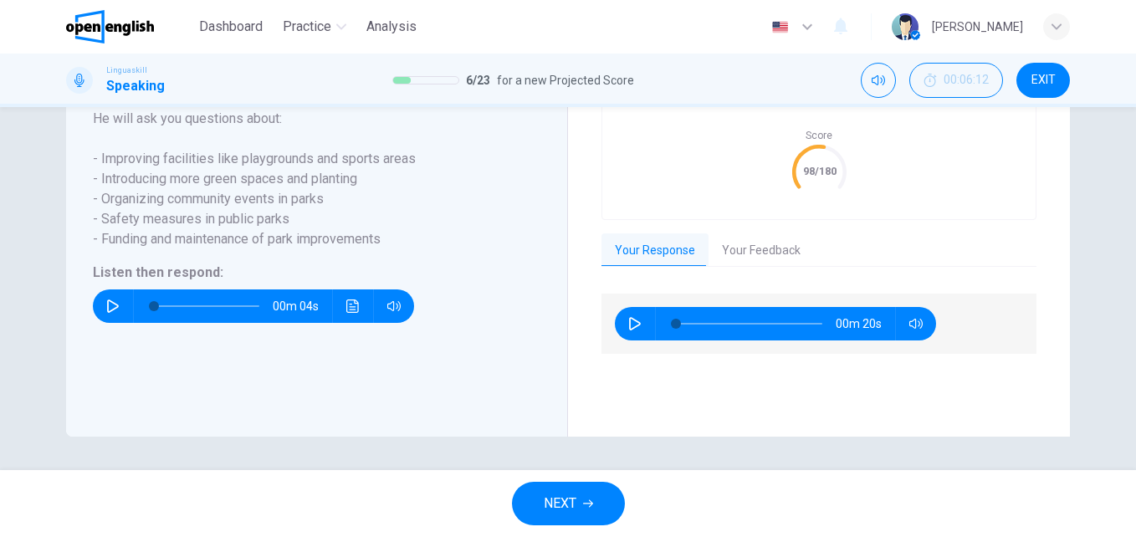
click at [606, 498] on button "NEXT" at bounding box center [568, 503] width 113 height 43
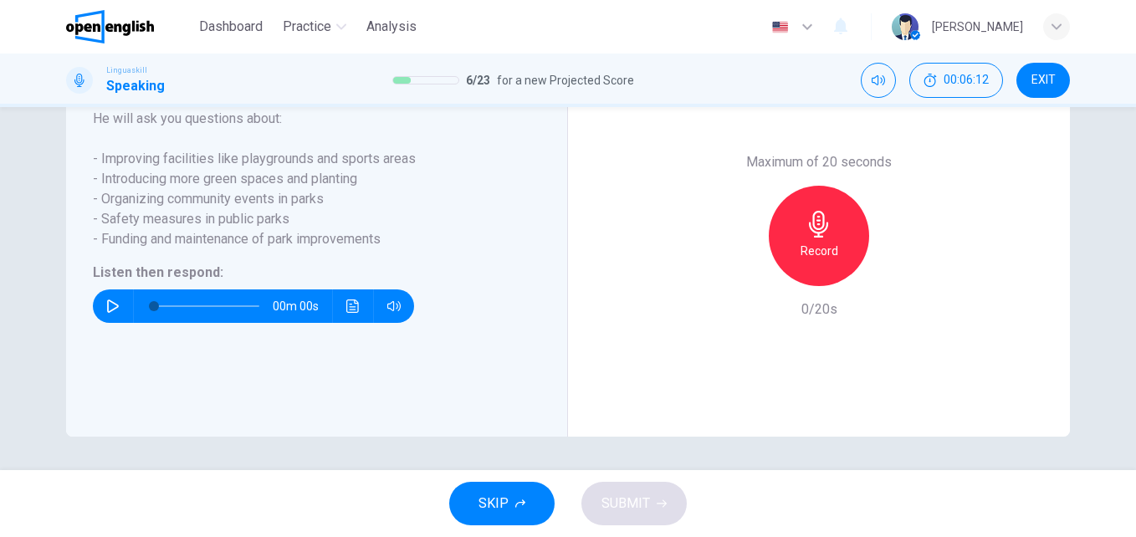
scroll to position [362, 0]
drag, startPoint x: 538, startPoint y: 514, endPoint x: 736, endPoint y: 483, distance: 200.6
click at [736, 483] on div "SKIP SUBMIT" at bounding box center [568, 503] width 1136 height 67
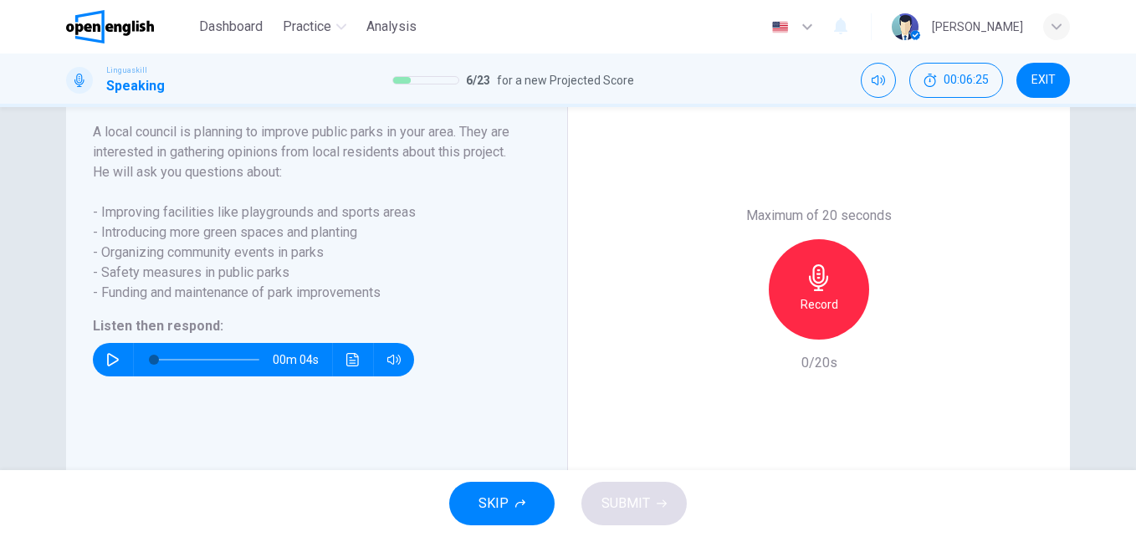
scroll to position [297, 0]
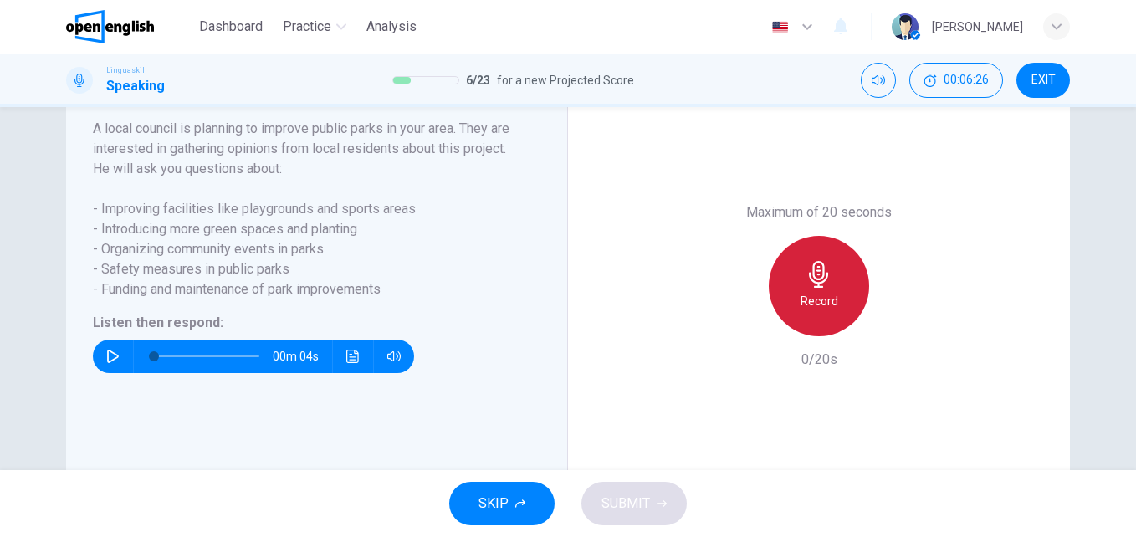
click at [825, 311] on h6 "Record" at bounding box center [819, 301] width 38 height 20
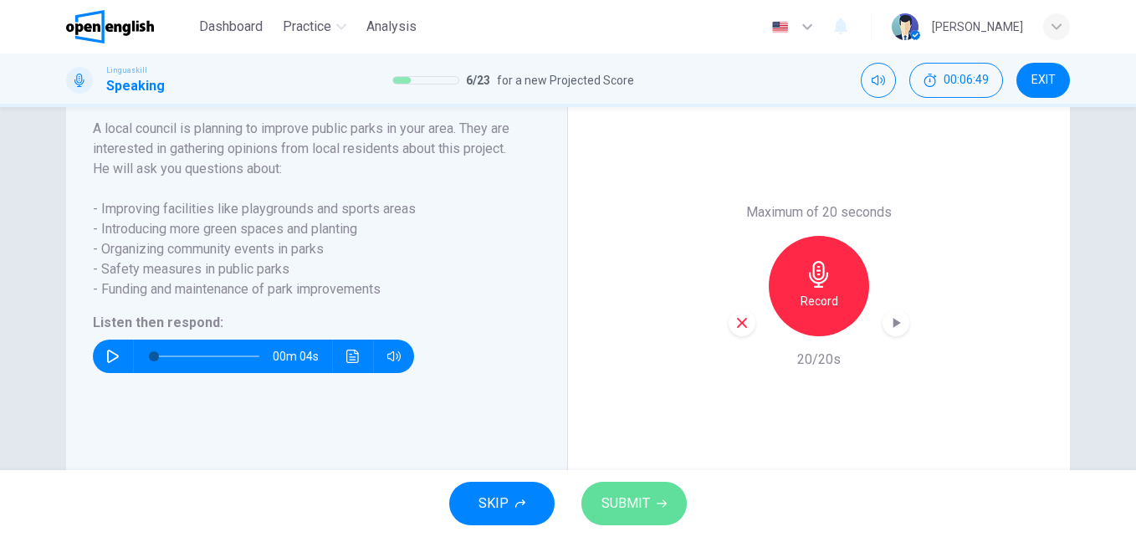
click at [666, 496] on button "SUBMIT" at bounding box center [633, 503] width 105 height 43
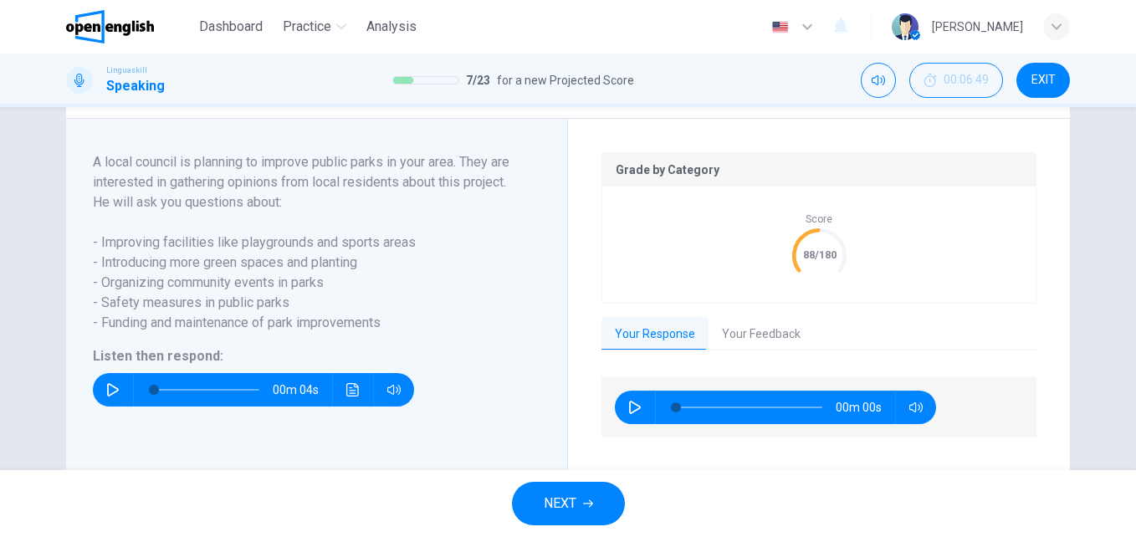
scroll to position [330, 0]
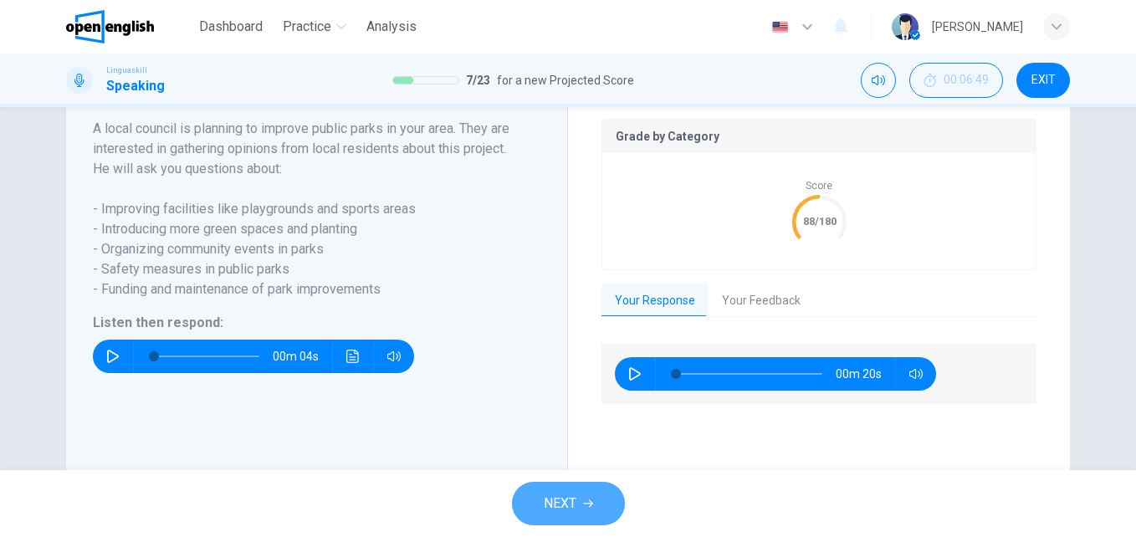
click at [584, 502] on icon "button" at bounding box center [588, 503] width 10 height 10
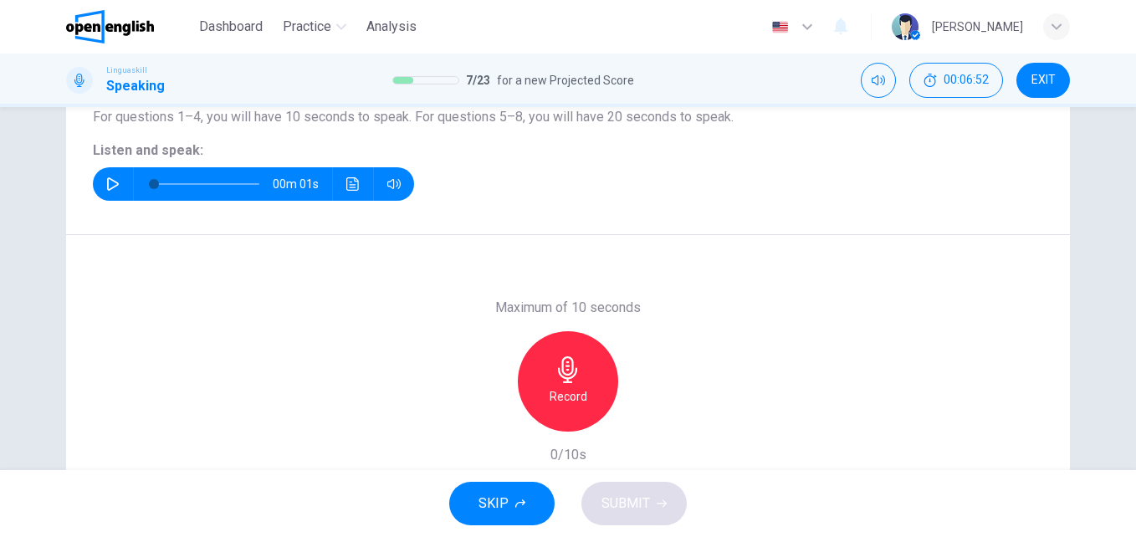
scroll to position [67, 0]
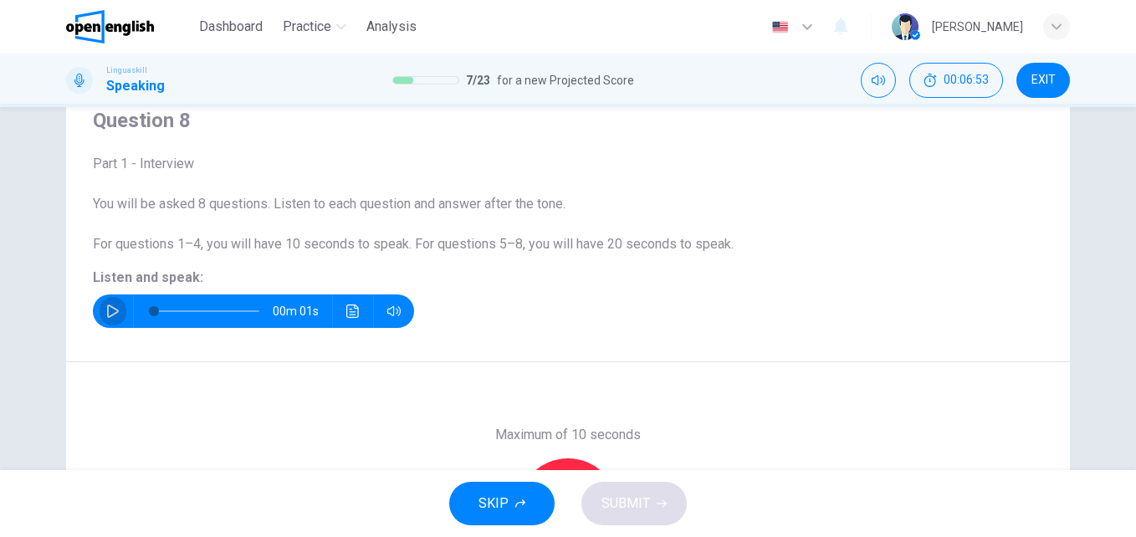
click at [113, 310] on icon "button" at bounding box center [113, 310] width 12 height 13
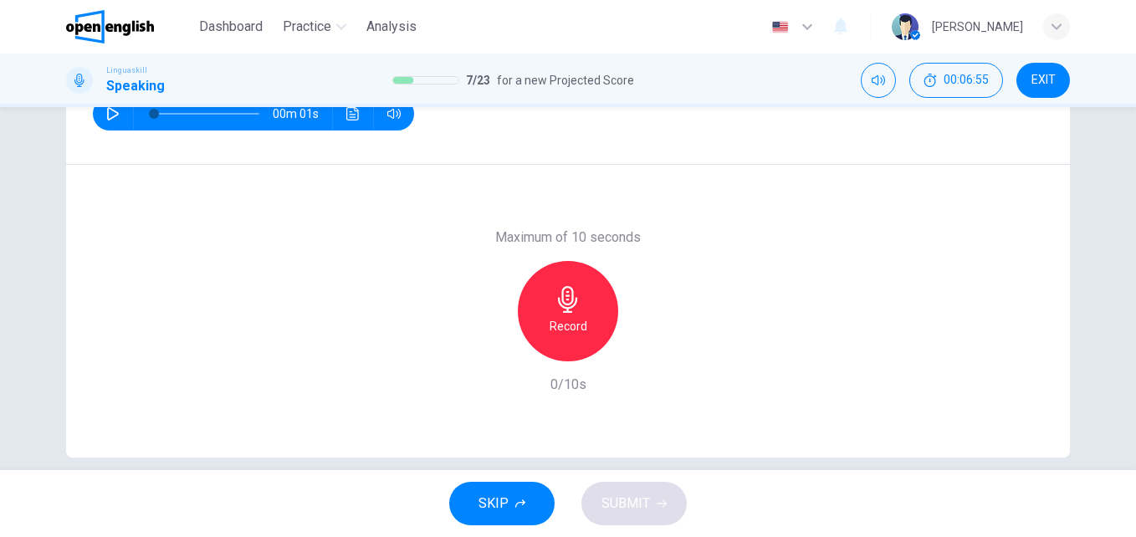
click at [586, 319] on div "Record" at bounding box center [568, 311] width 100 height 100
click at [601, 492] on span "SUBMIT" at bounding box center [625, 503] width 49 height 23
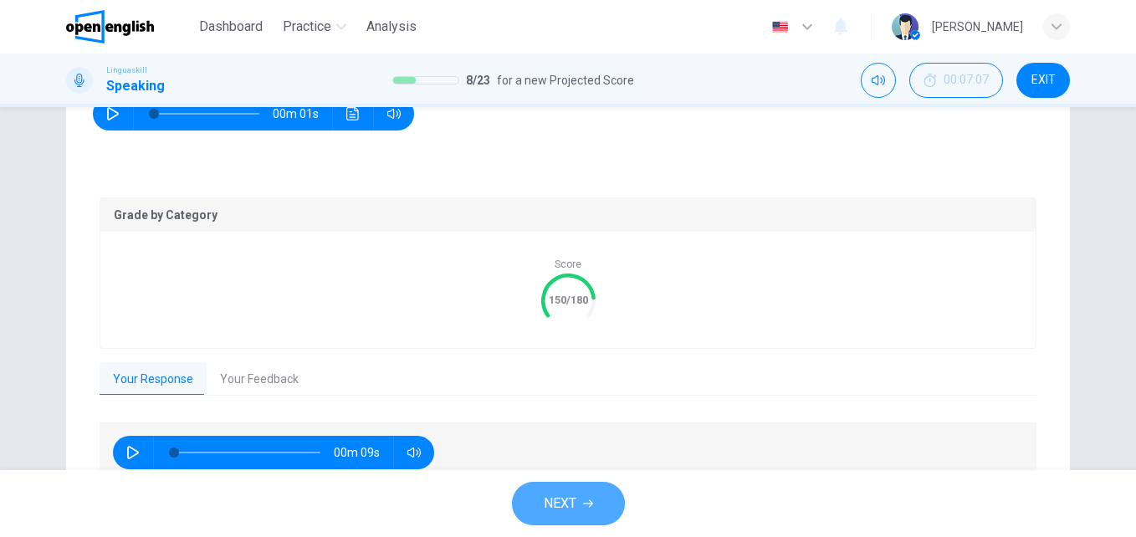
click at [575, 497] on span "NEXT" at bounding box center [560, 503] width 33 height 23
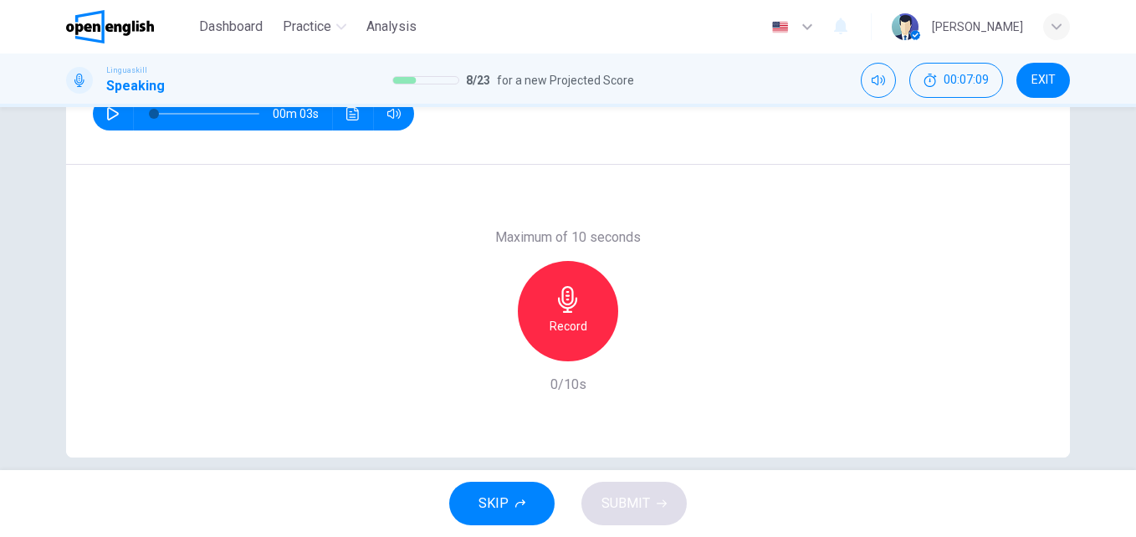
click at [106, 117] on icon "button" at bounding box center [112, 113] width 13 height 13
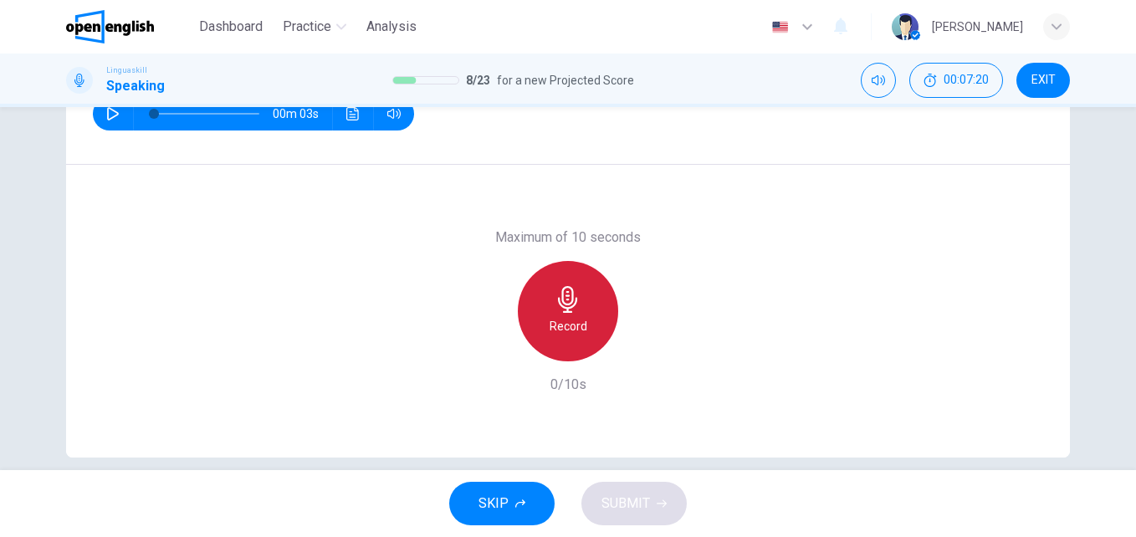
click at [565, 315] on div "Record" at bounding box center [568, 311] width 100 height 100
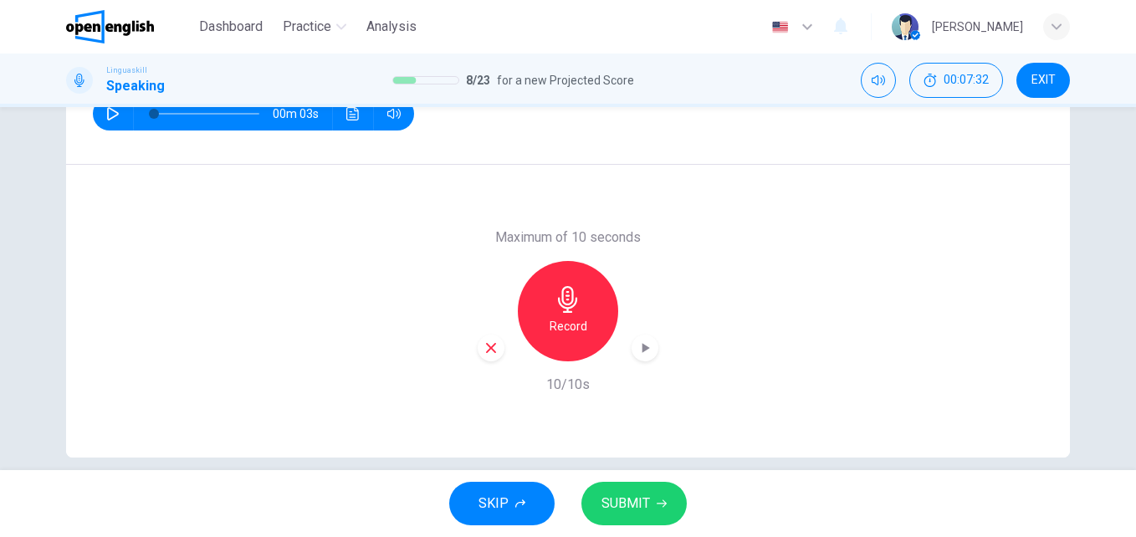
click at [623, 502] on span "SUBMIT" at bounding box center [625, 503] width 49 height 23
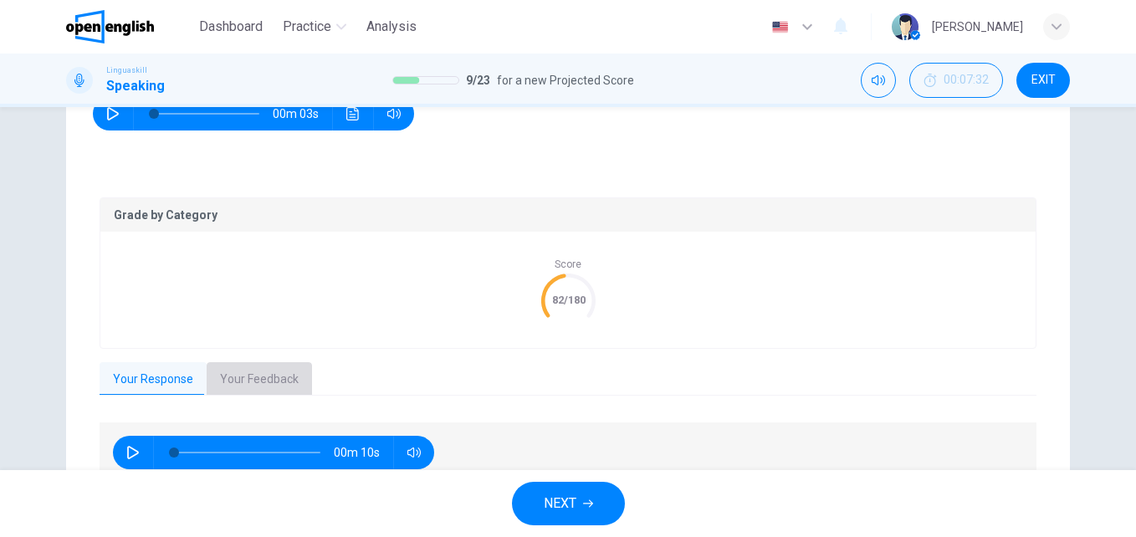
click at [267, 384] on button "Your Feedback" at bounding box center [259, 379] width 105 height 35
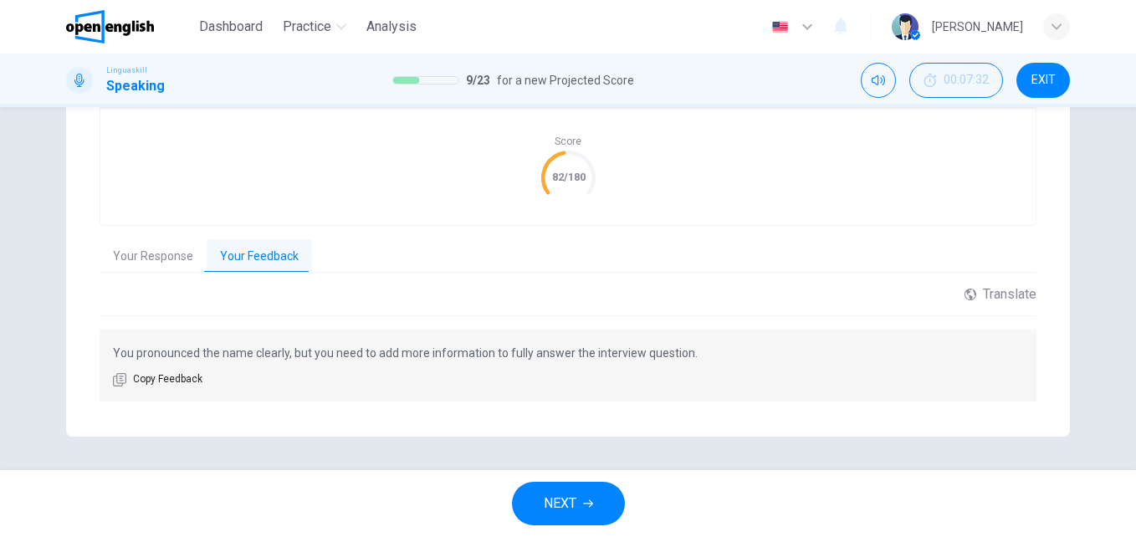
scroll to position [385, 0]
click at [586, 498] on icon "button" at bounding box center [588, 503] width 10 height 10
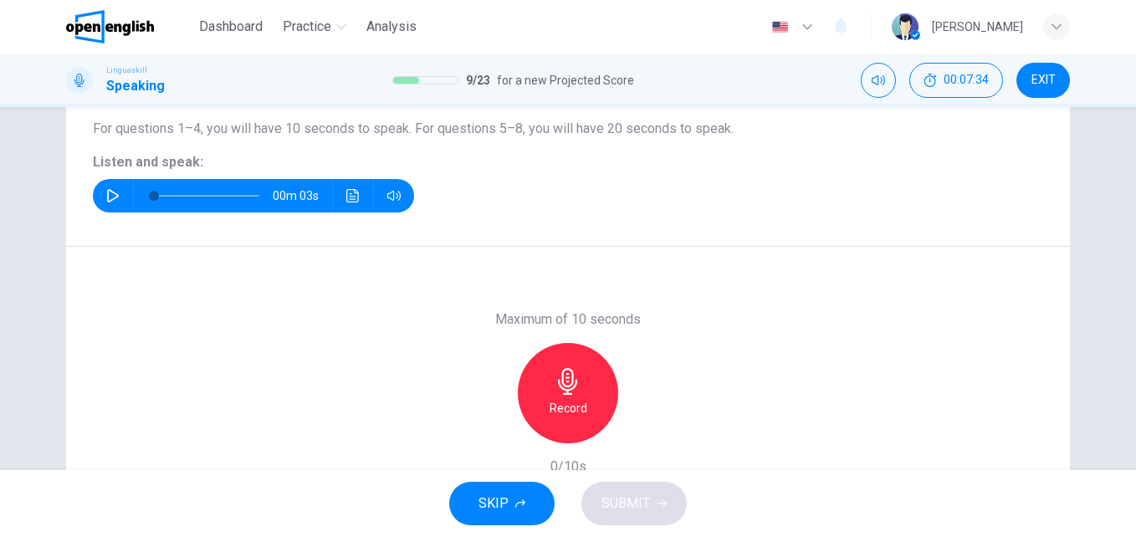
scroll to position [163, 0]
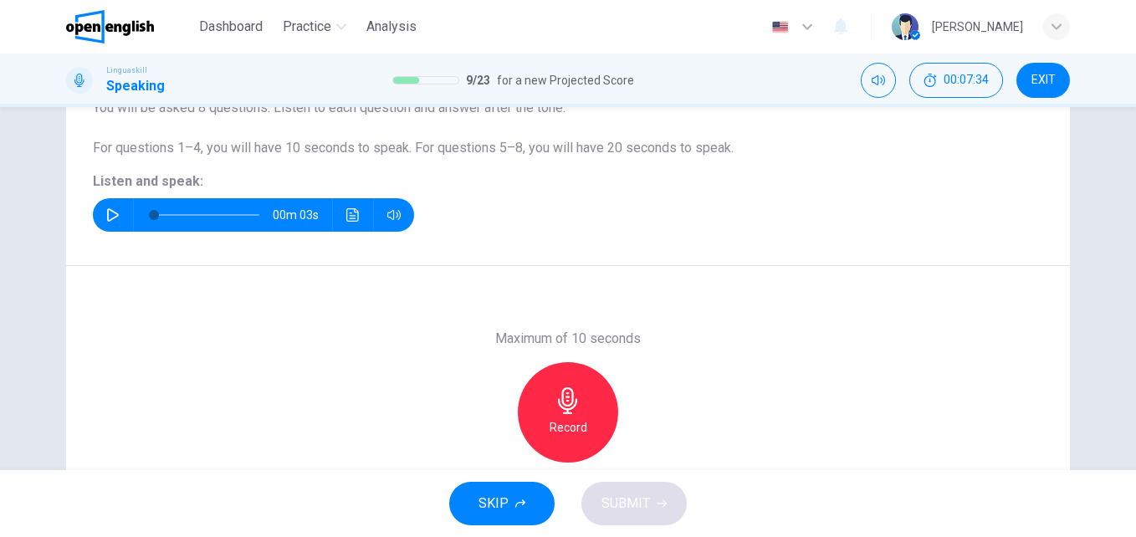
click at [110, 211] on icon "button" at bounding box center [112, 214] width 13 height 13
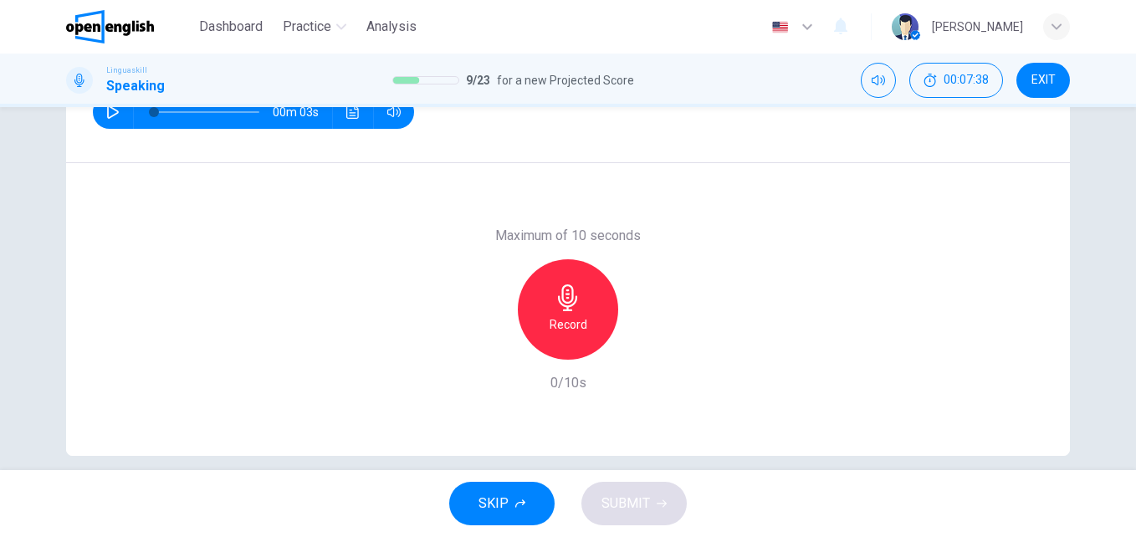
scroll to position [269, 0]
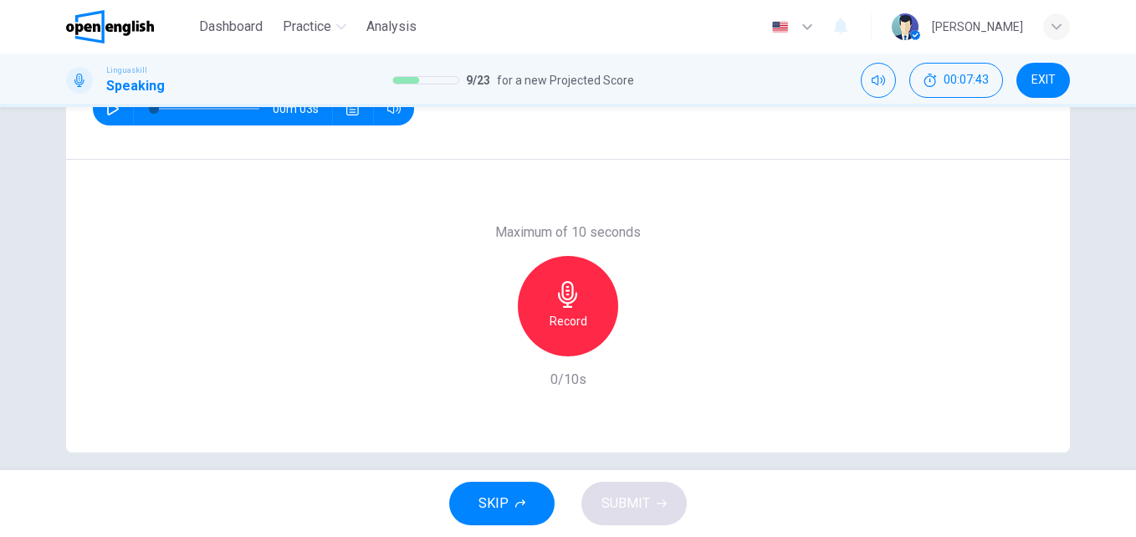
click at [559, 300] on icon "button" at bounding box center [567, 294] width 27 height 27
click at [650, 506] on button "SUBMIT" at bounding box center [633, 503] width 105 height 43
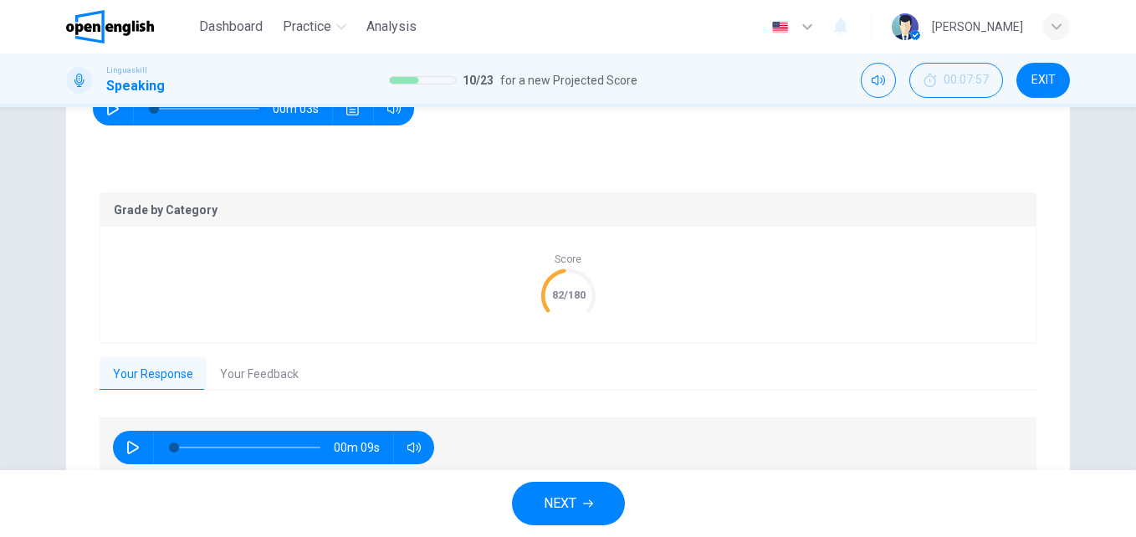
click at [227, 372] on button "Your Feedback" at bounding box center [259, 374] width 105 height 35
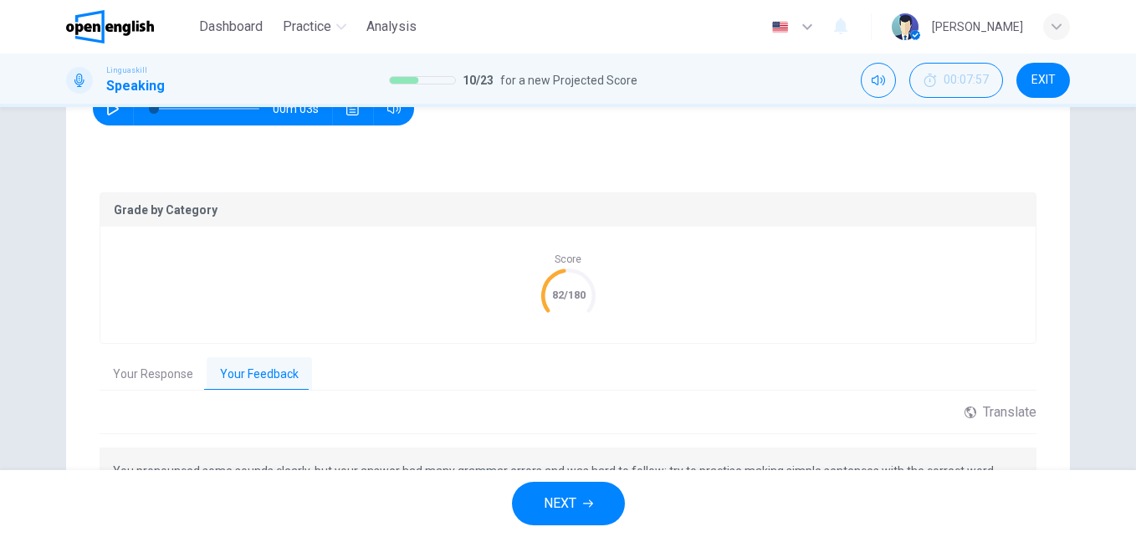
scroll to position [407, 0]
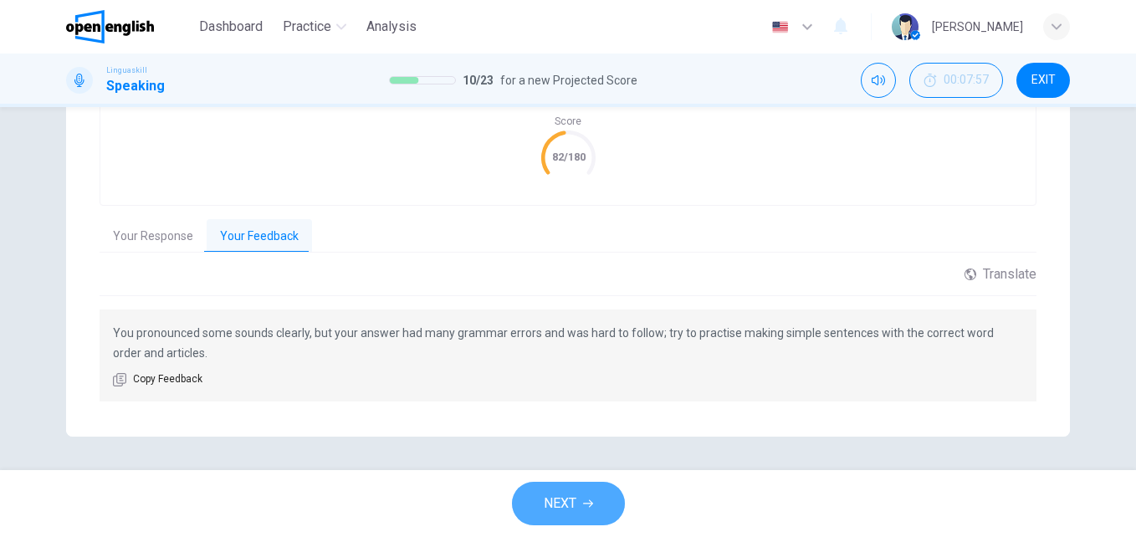
click at [600, 493] on button "NEXT" at bounding box center [568, 503] width 113 height 43
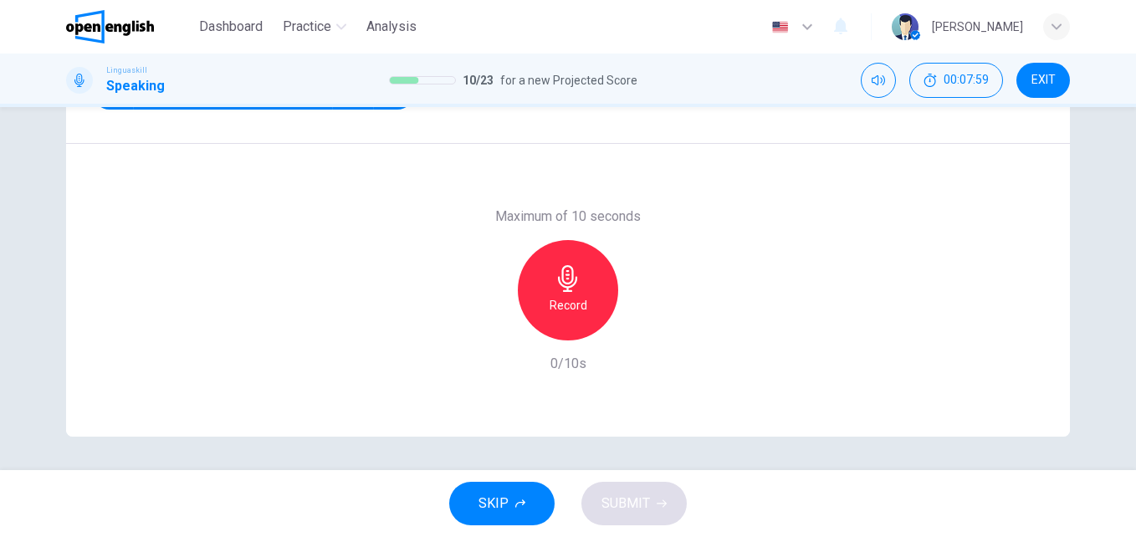
scroll to position [263, 0]
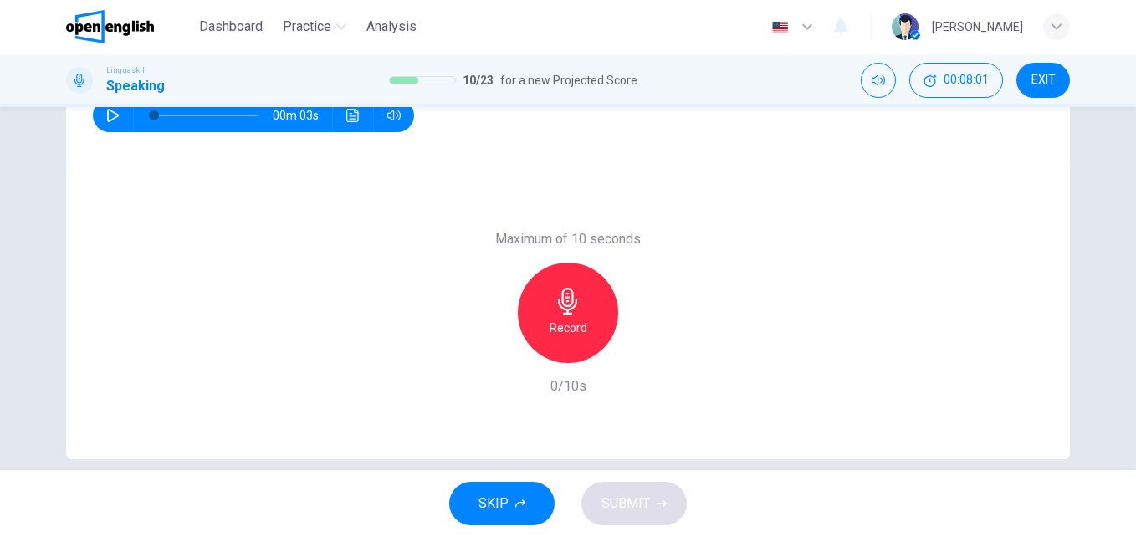
click at [107, 111] on icon "button" at bounding box center [113, 115] width 12 height 13
click at [554, 310] on icon "button" at bounding box center [567, 301] width 27 height 27
click at [632, 495] on span "SUBMIT" at bounding box center [625, 503] width 49 height 23
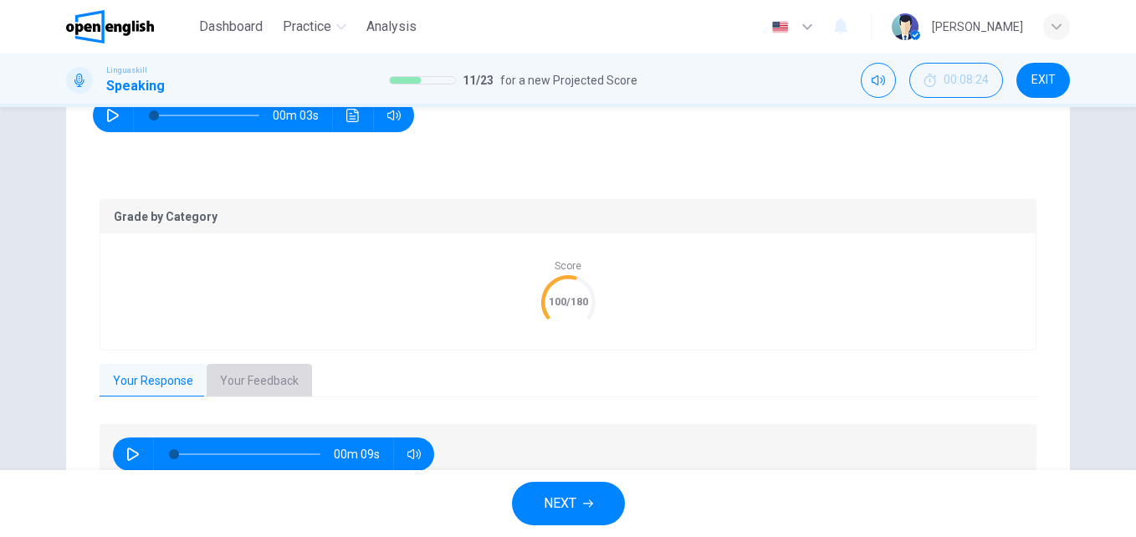
click at [268, 385] on button "Your Feedback" at bounding box center [259, 381] width 105 height 35
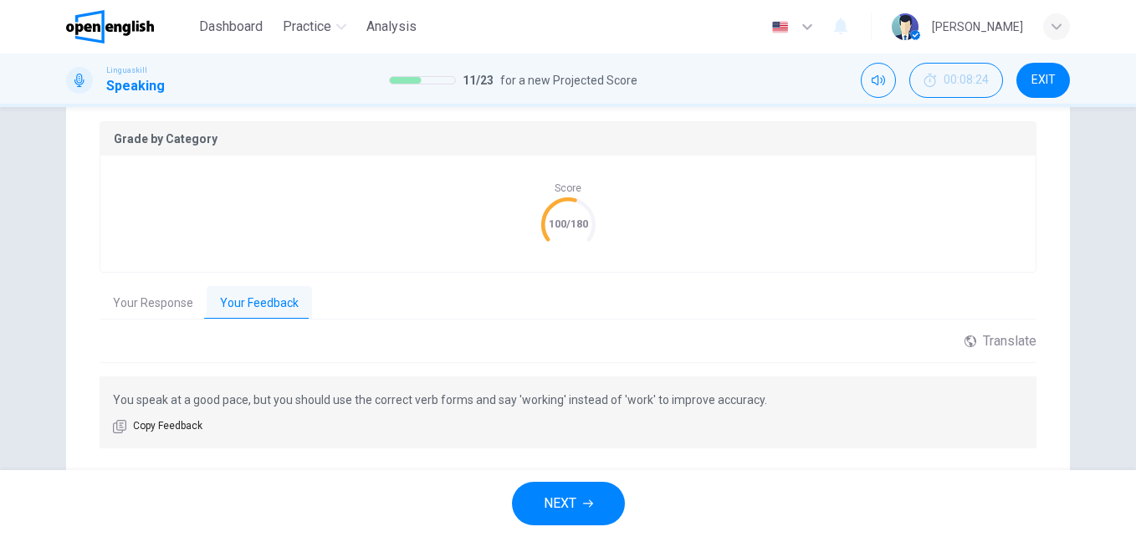
scroll to position [387, 0]
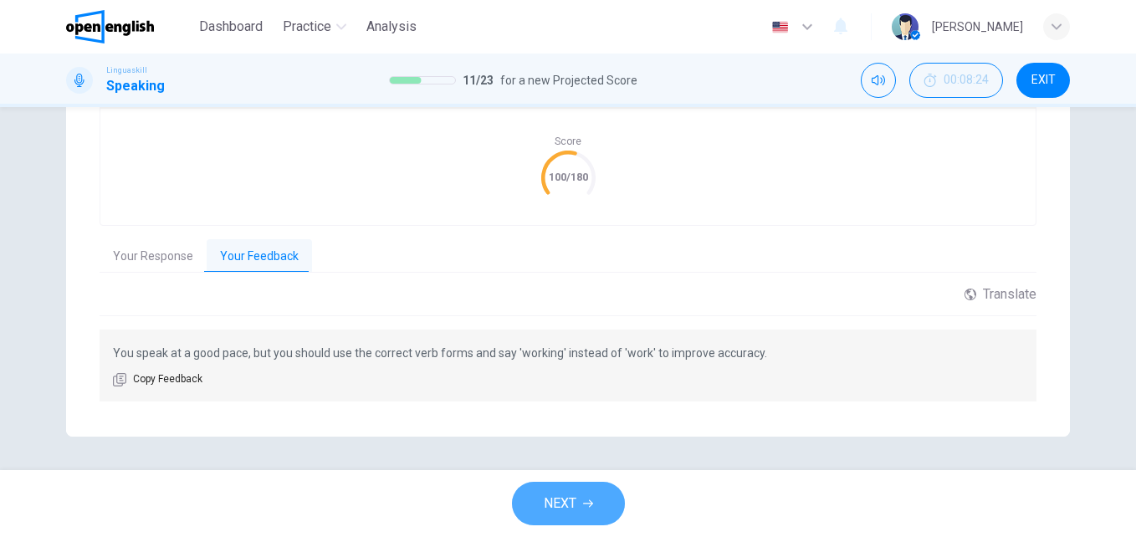
click at [608, 493] on button "NEXT" at bounding box center [568, 503] width 113 height 43
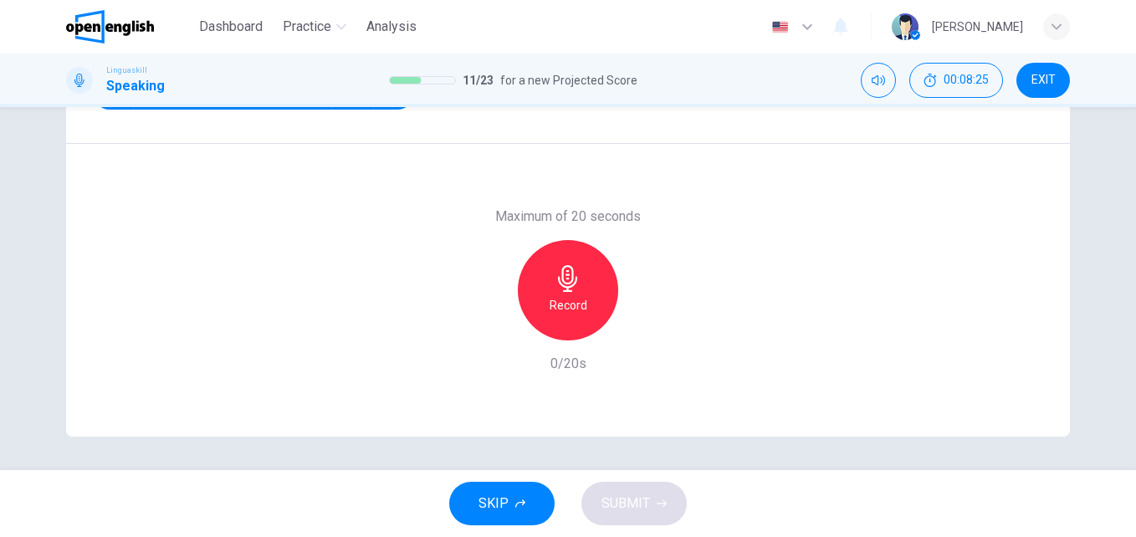
scroll to position [146, 0]
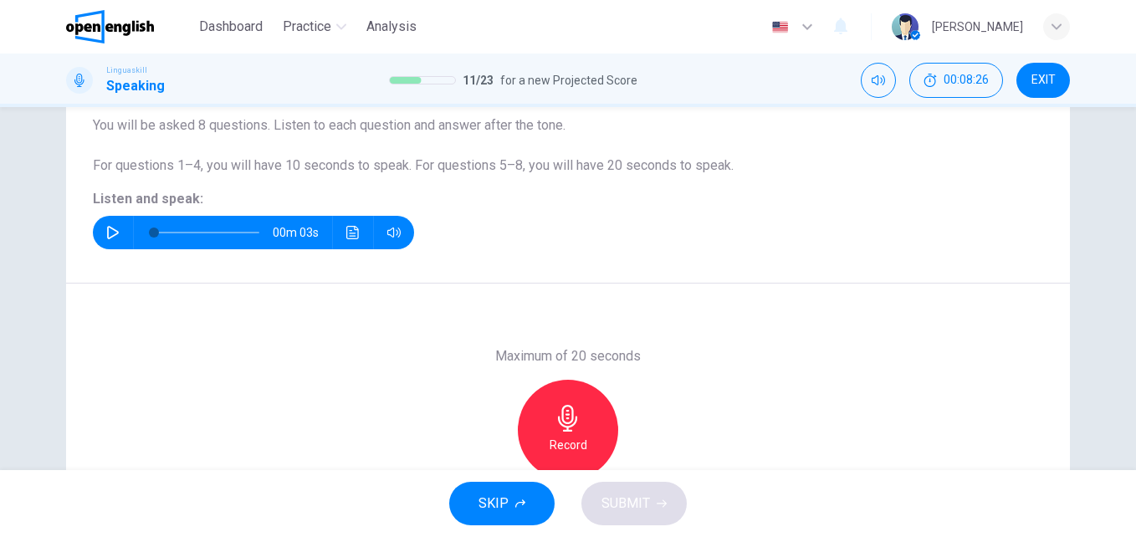
click at [107, 237] on icon "button" at bounding box center [113, 232] width 12 height 13
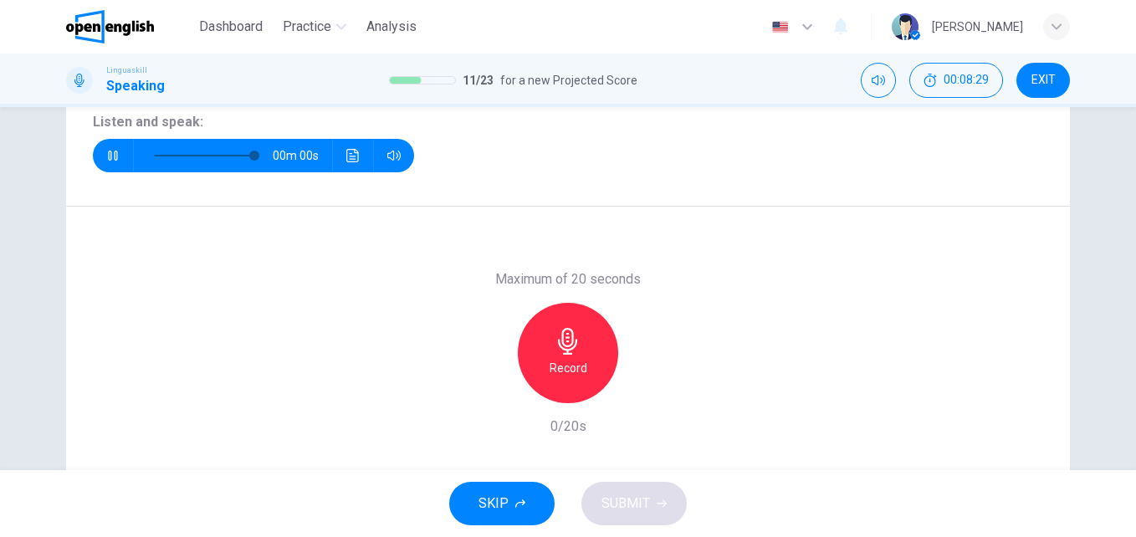
type input "*"
click at [574, 352] on icon "button" at bounding box center [567, 341] width 27 height 27
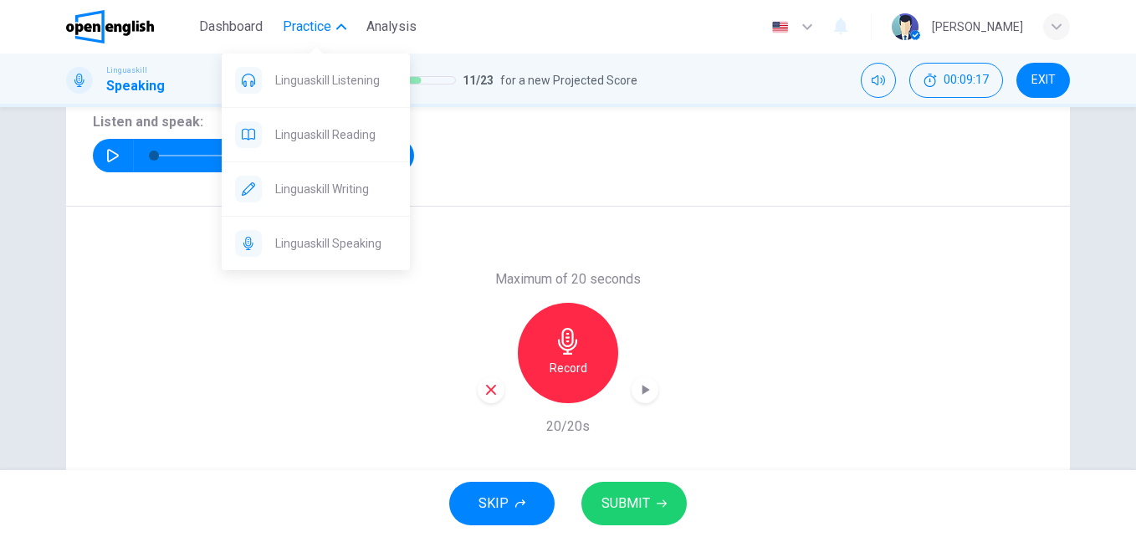
click at [326, 21] on span "Practice" at bounding box center [307, 27] width 49 height 20
click at [325, 27] on span "Practice" at bounding box center [307, 27] width 49 height 20
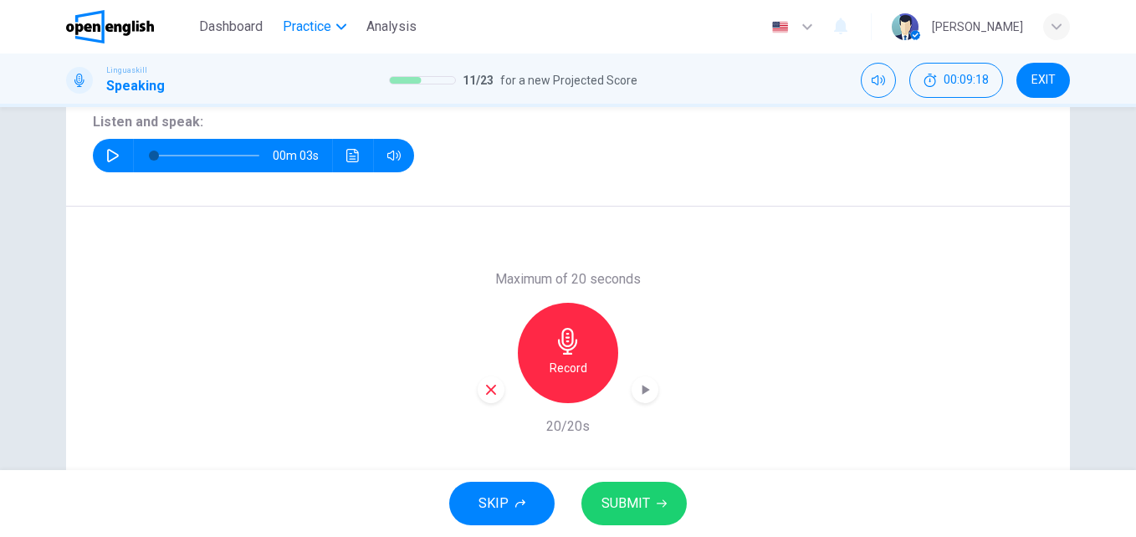
click at [325, 27] on span "Practice" at bounding box center [307, 27] width 49 height 20
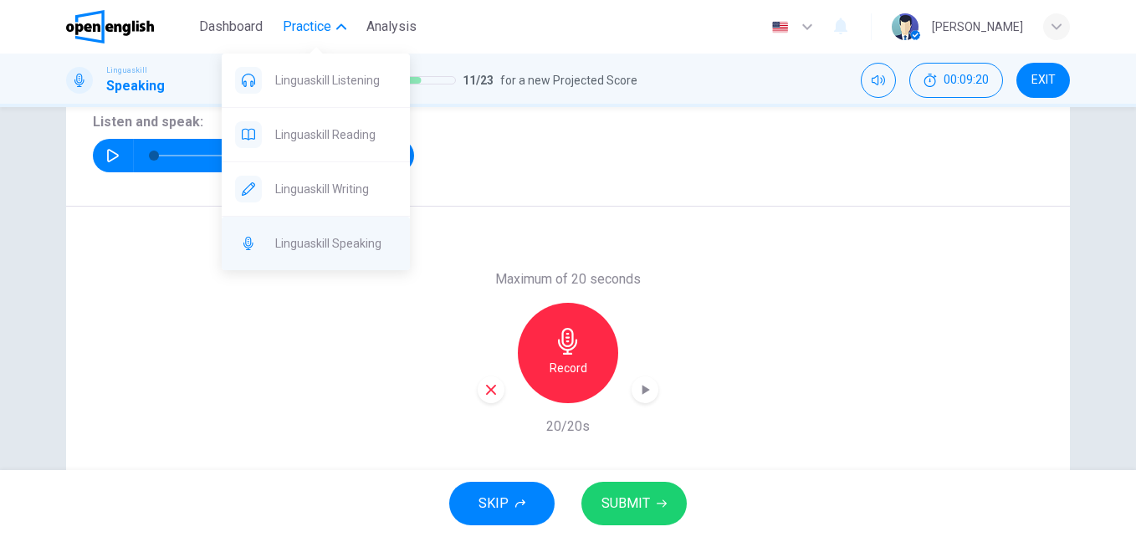
click at [320, 237] on span "Linguaskill Speaking" at bounding box center [335, 243] width 121 height 20
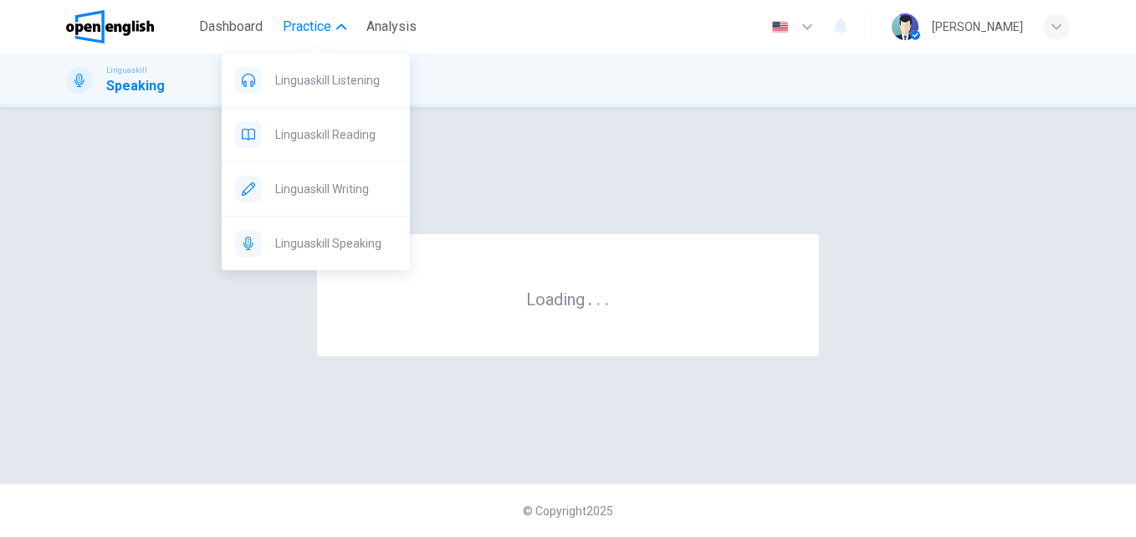
scroll to position [0, 0]
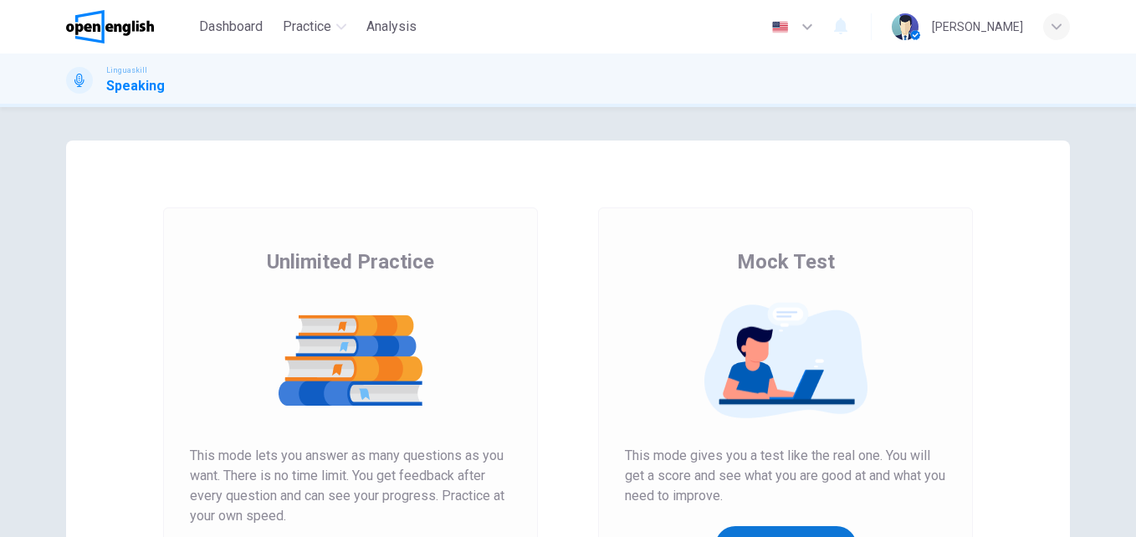
click at [804, 528] on button "Get Your Score" at bounding box center [785, 546] width 141 height 40
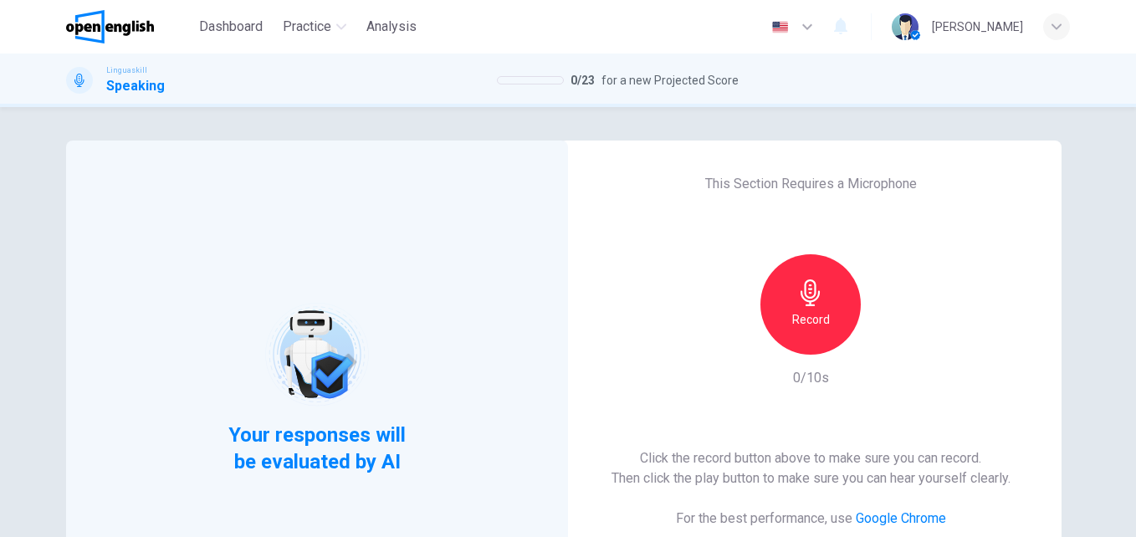
click at [797, 319] on h6 "Record" at bounding box center [811, 319] width 38 height 20
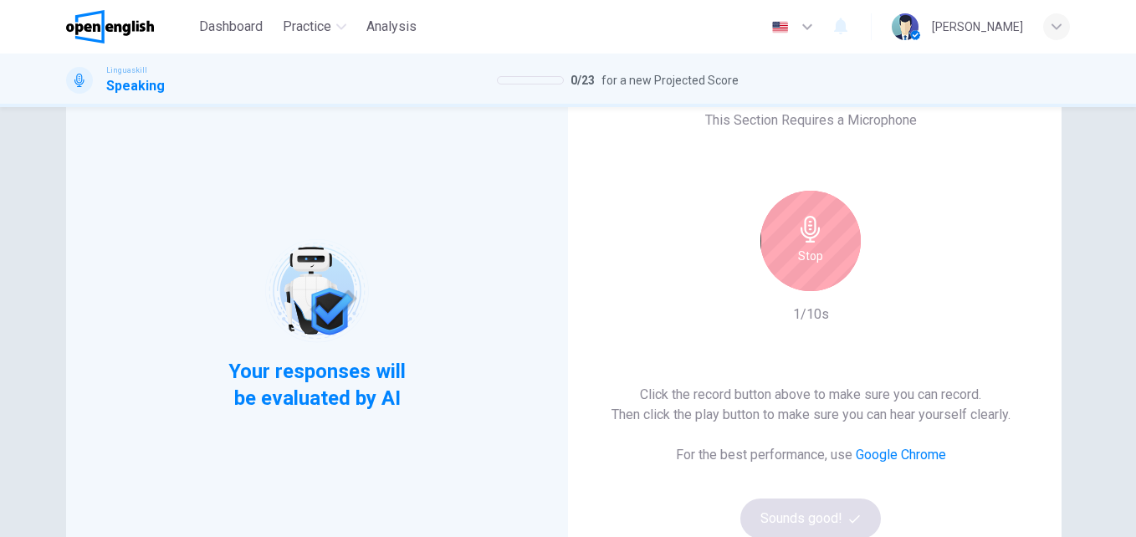
scroll to position [91, 0]
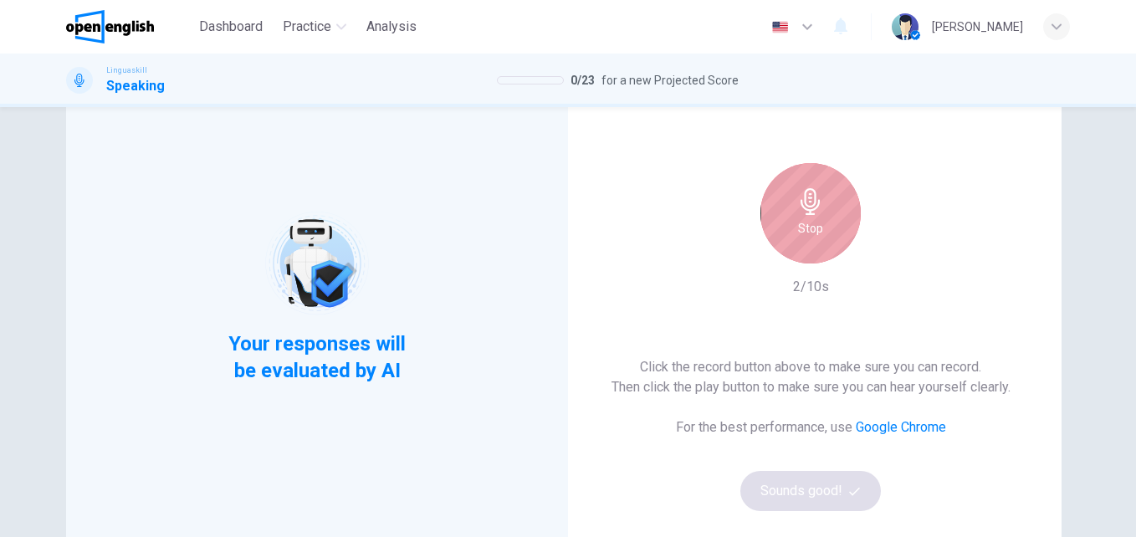
click at [855, 204] on div "Stop" at bounding box center [810, 213] width 100 height 100
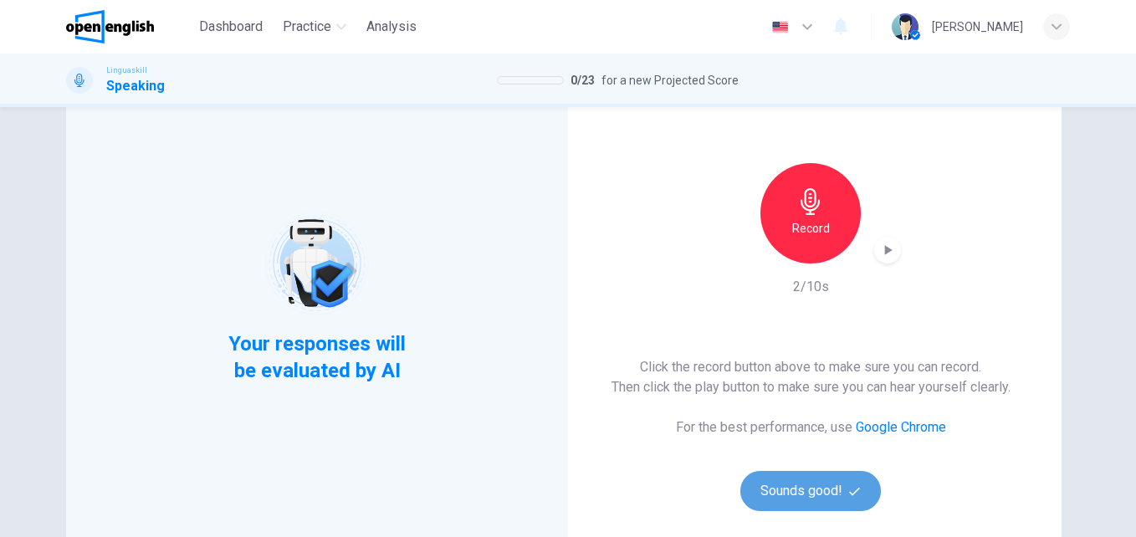
click at [819, 477] on button "Sounds good!" at bounding box center [810, 491] width 140 height 40
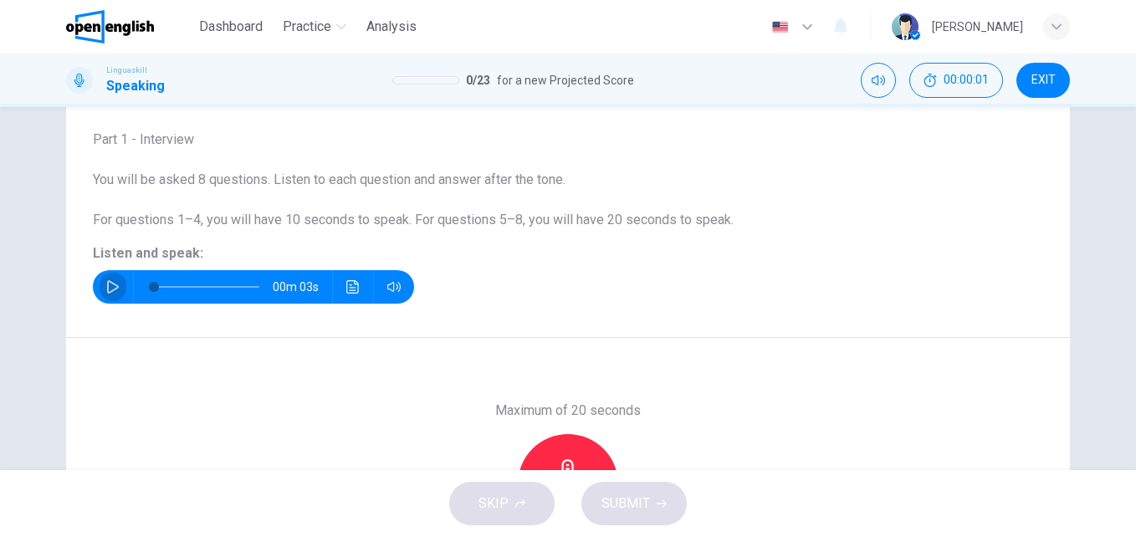
click at [100, 293] on button "button" at bounding box center [113, 286] width 27 height 33
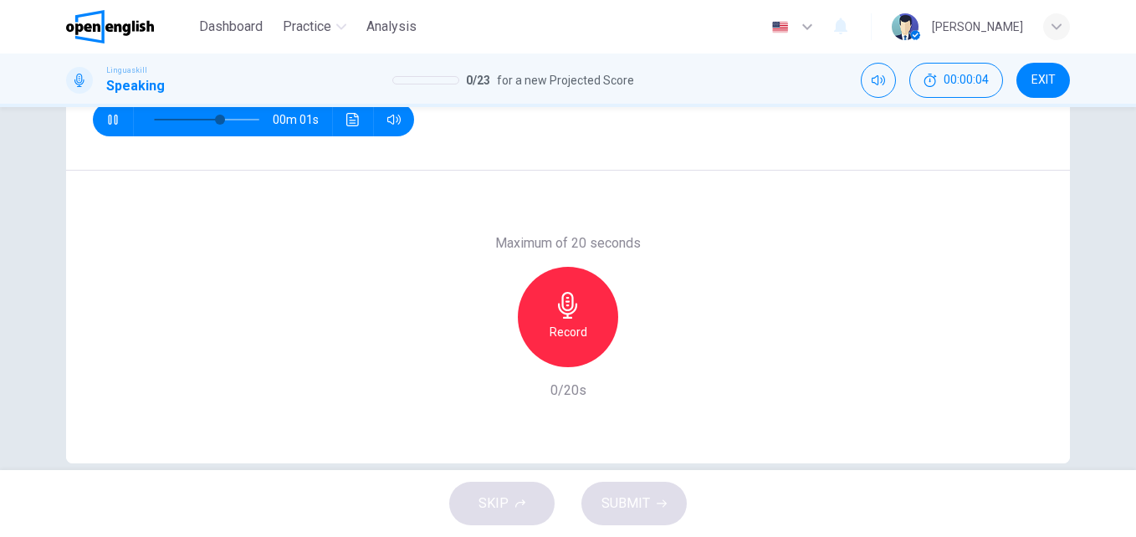
scroll to position [266, 0]
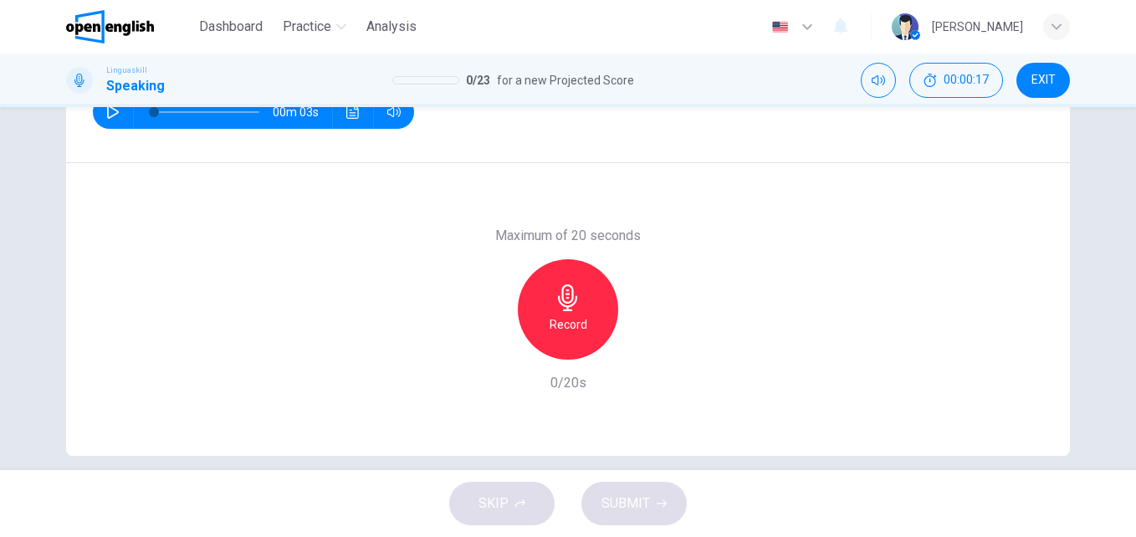
click at [576, 322] on h6 "Record" at bounding box center [568, 324] width 38 height 20
click at [655, 488] on button "SUBMIT" at bounding box center [633, 503] width 105 height 43
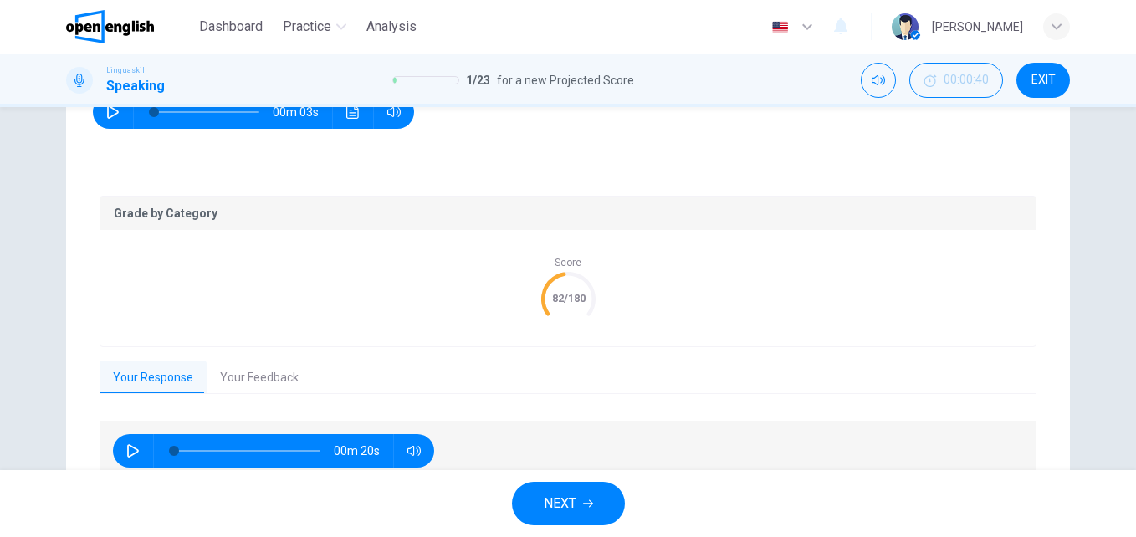
click at [284, 381] on button "Your Feedback" at bounding box center [259, 377] width 105 height 35
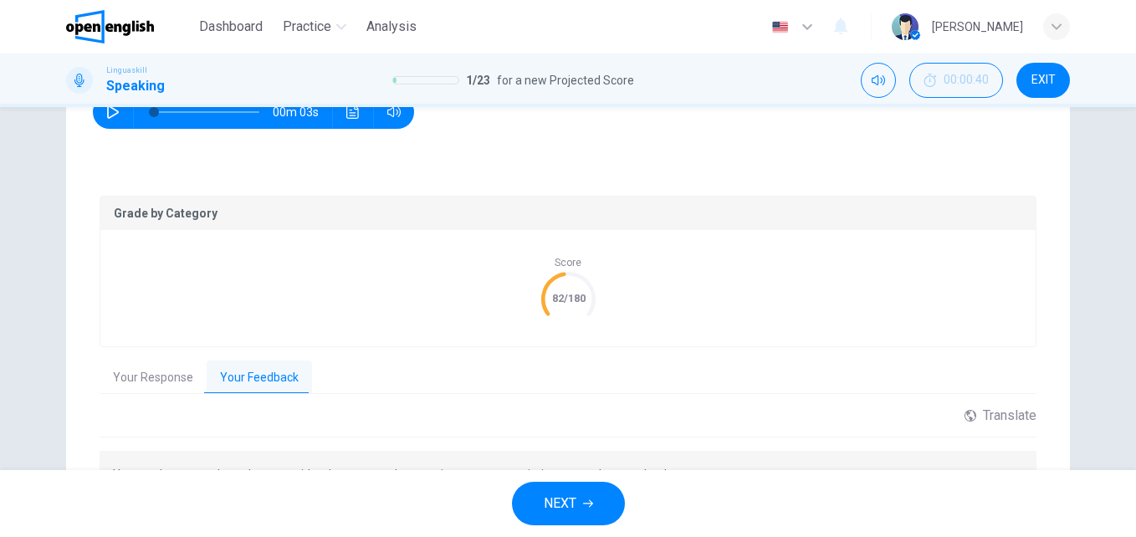
scroll to position [387, 0]
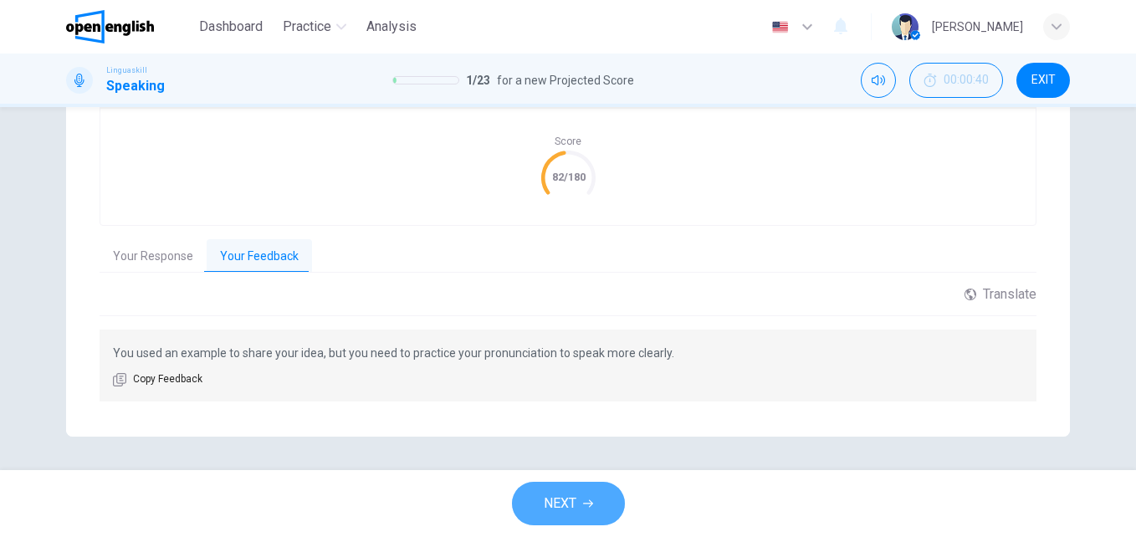
click at [574, 505] on span "NEXT" at bounding box center [560, 503] width 33 height 23
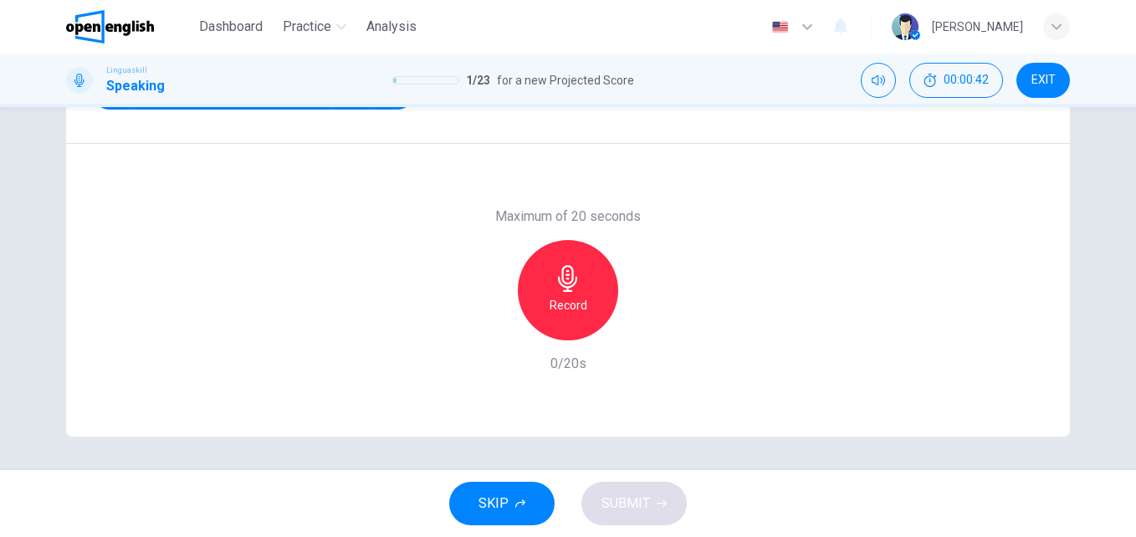
scroll to position [248, 0]
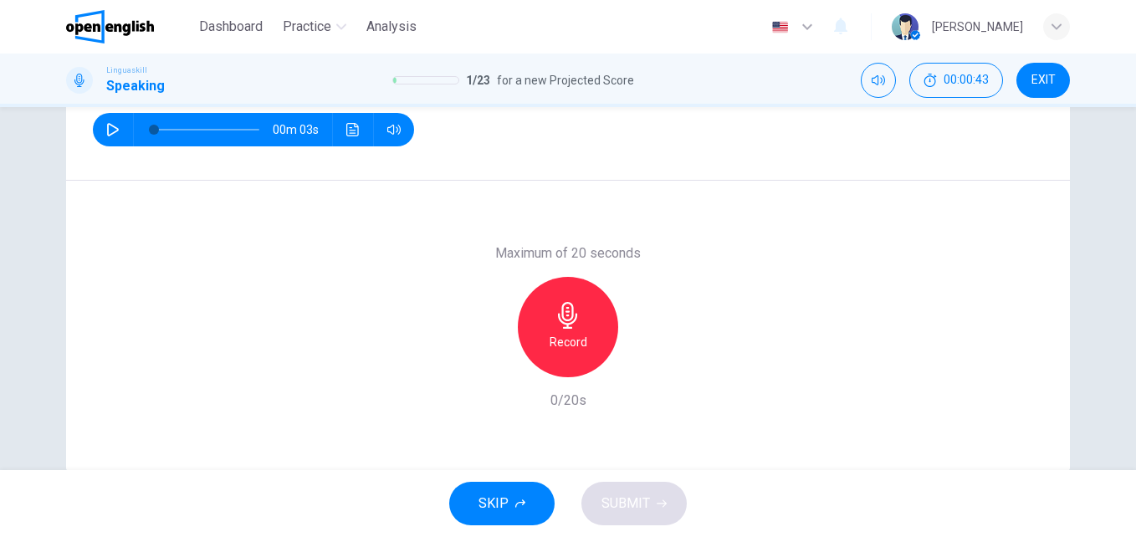
click at [101, 130] on button "button" at bounding box center [113, 129] width 27 height 33
click at [579, 337] on h6 "Record" at bounding box center [568, 342] width 38 height 20
click at [620, 503] on span "SUBMIT" at bounding box center [625, 503] width 49 height 23
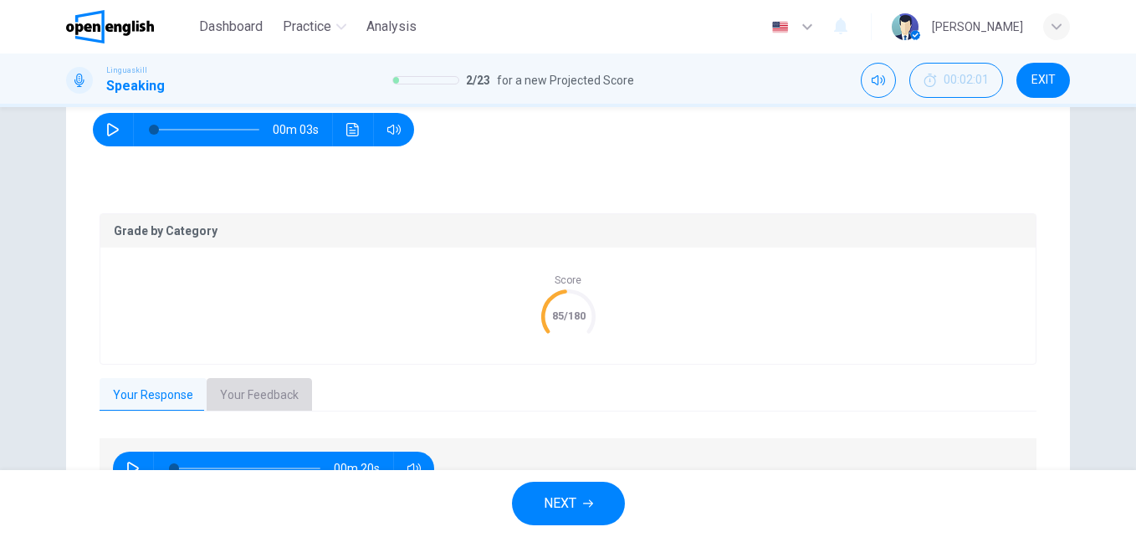
click at [266, 402] on button "Your Feedback" at bounding box center [259, 395] width 105 height 35
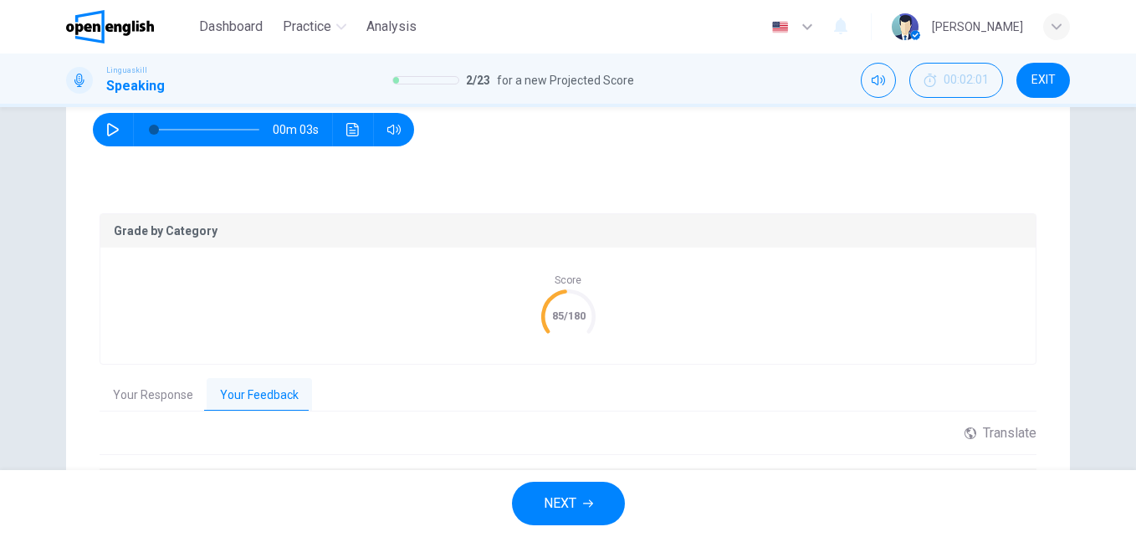
scroll to position [387, 0]
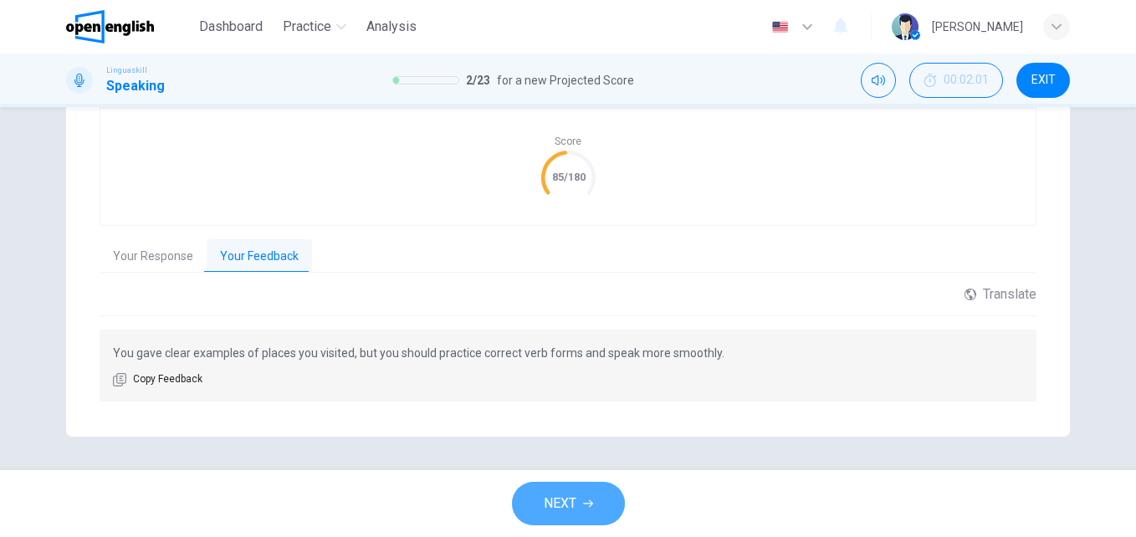
click at [580, 498] on button "NEXT" at bounding box center [568, 503] width 113 height 43
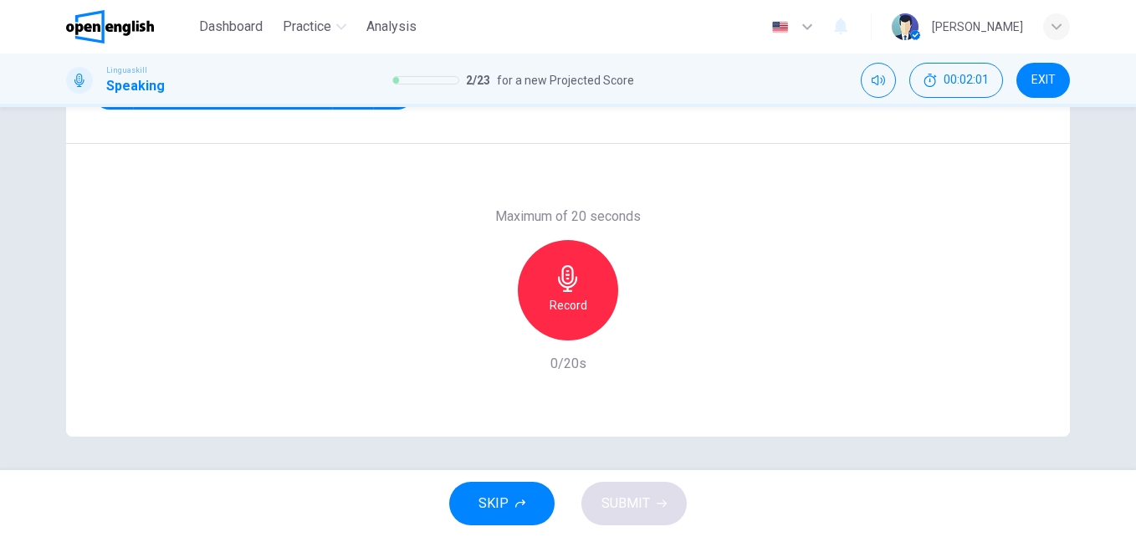
scroll to position [285, 0]
drag, startPoint x: 1126, startPoint y: 295, endPoint x: 1138, endPoint y: 243, distance: 53.2
click at [1135, 243] on html "This site uses cookies, as explained in our Privacy Policy . If you agree to th…" at bounding box center [568, 268] width 1136 height 537
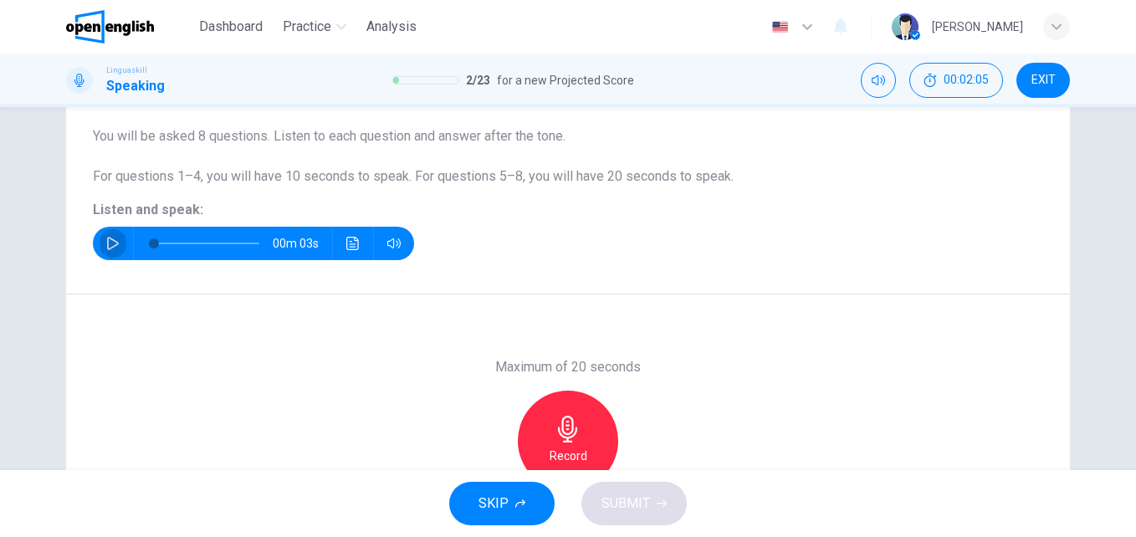
click at [107, 237] on icon "button" at bounding box center [113, 243] width 12 height 13
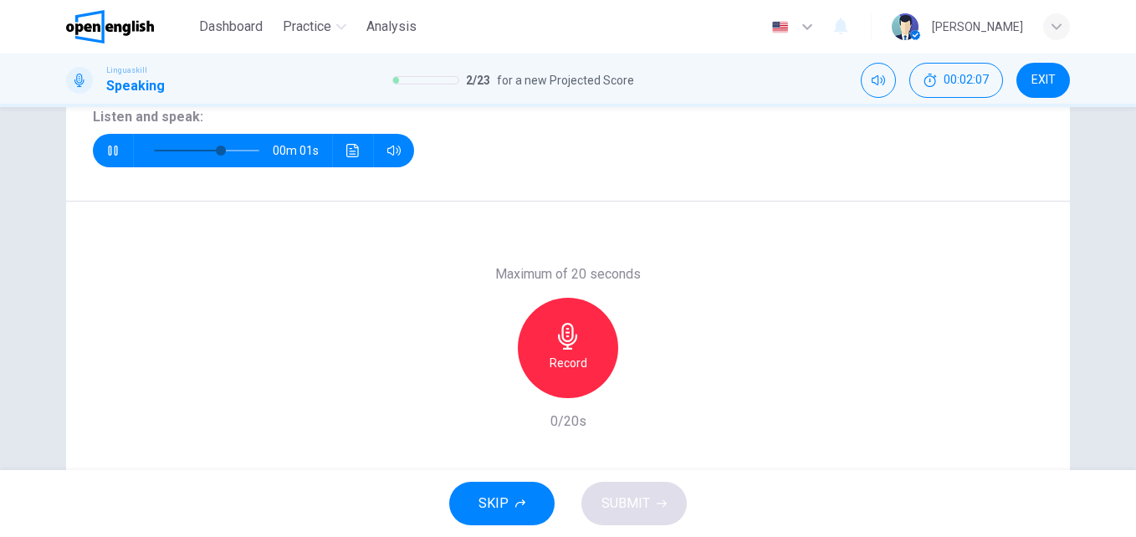
scroll to position [285, 0]
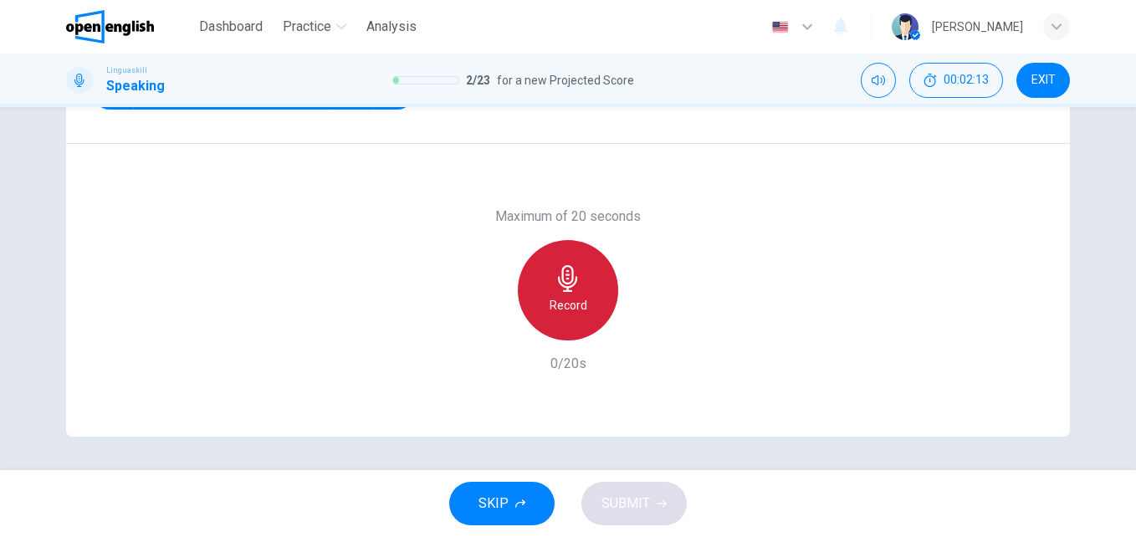
click at [574, 319] on div "Record" at bounding box center [568, 290] width 100 height 100
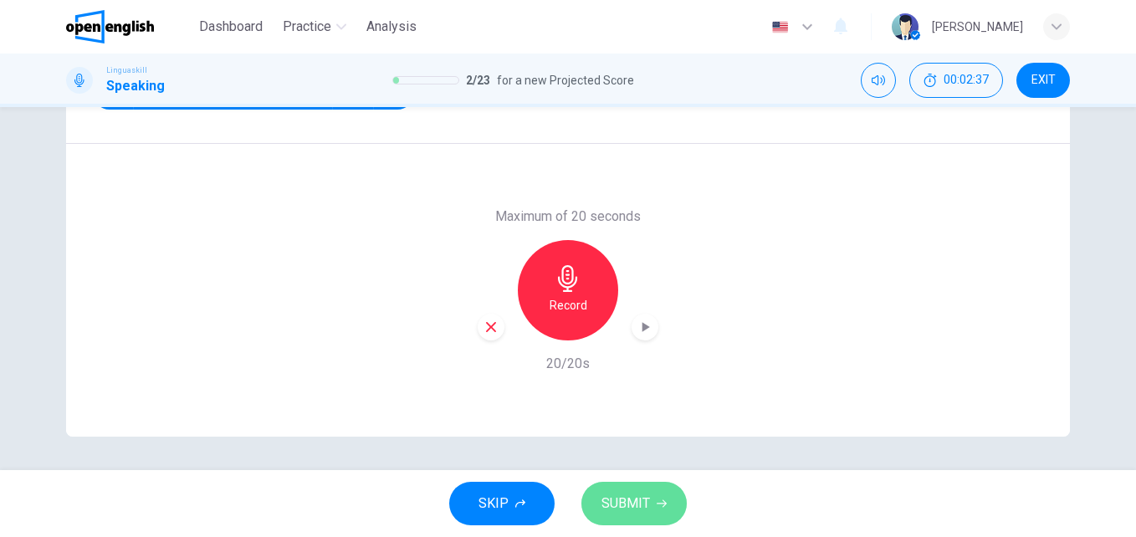
click at [656, 516] on button "SUBMIT" at bounding box center [633, 503] width 105 height 43
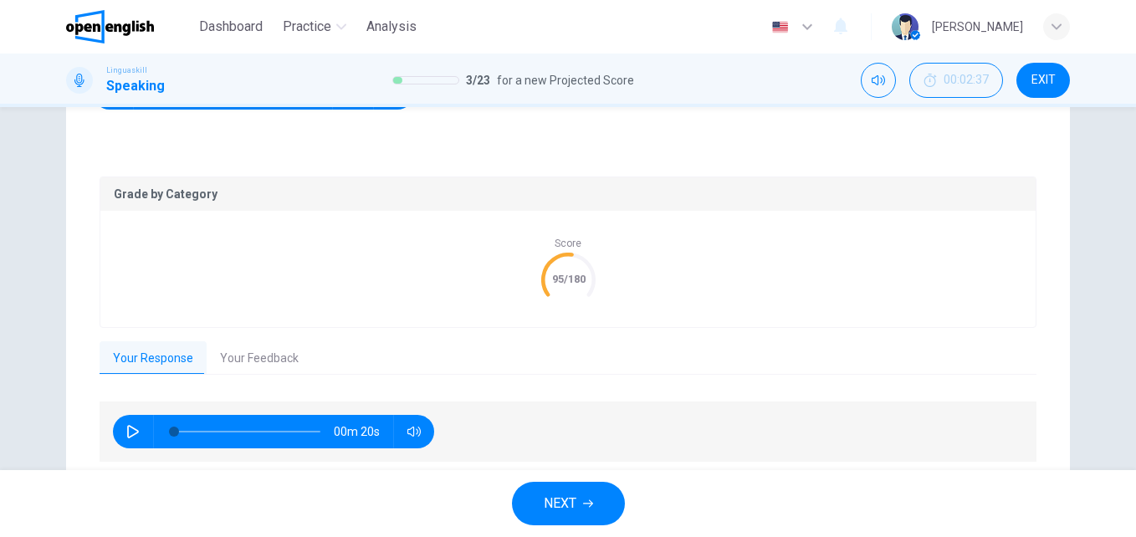
click at [259, 357] on button "Your Feedback" at bounding box center [259, 358] width 105 height 35
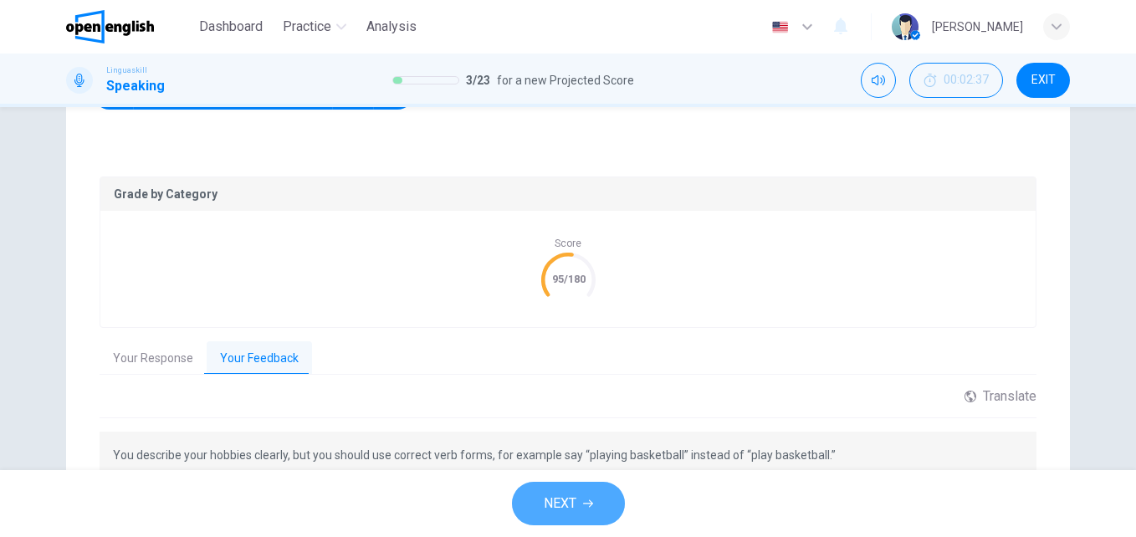
click at [589, 501] on icon "button" at bounding box center [588, 503] width 10 height 10
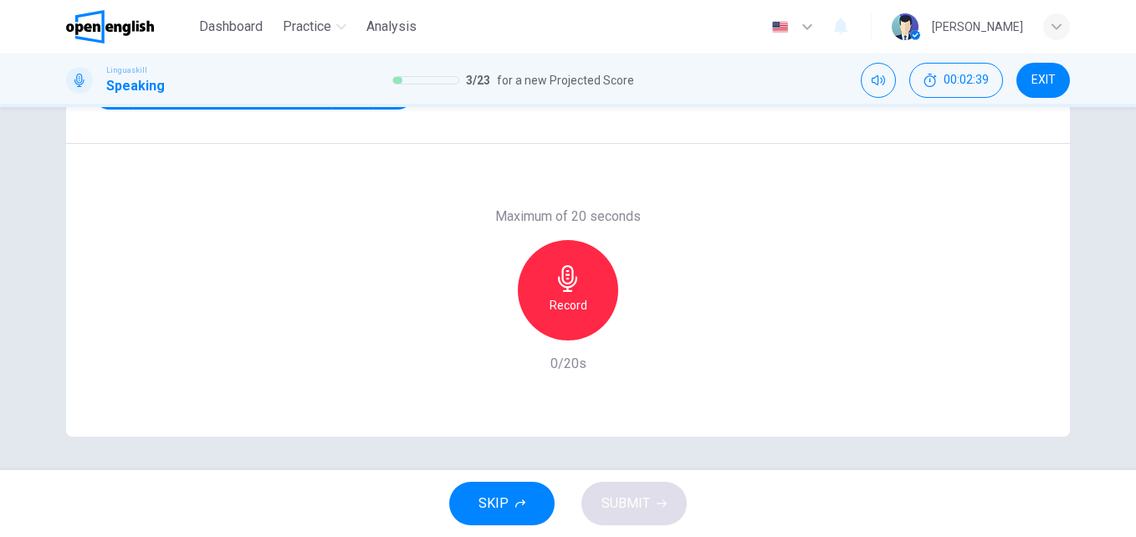
scroll to position [98, 0]
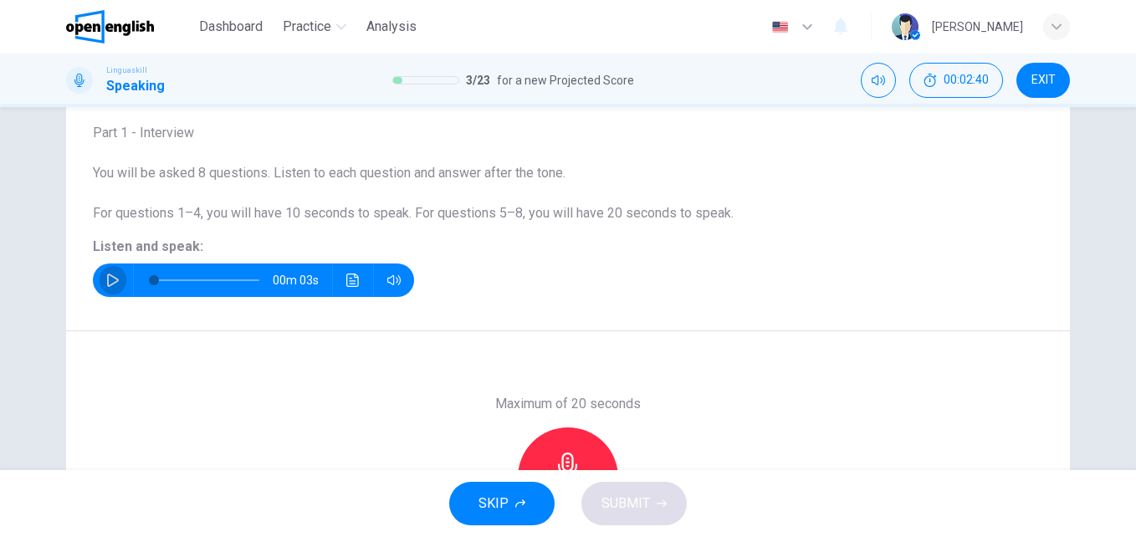
click at [107, 285] on icon "button" at bounding box center [113, 279] width 12 height 13
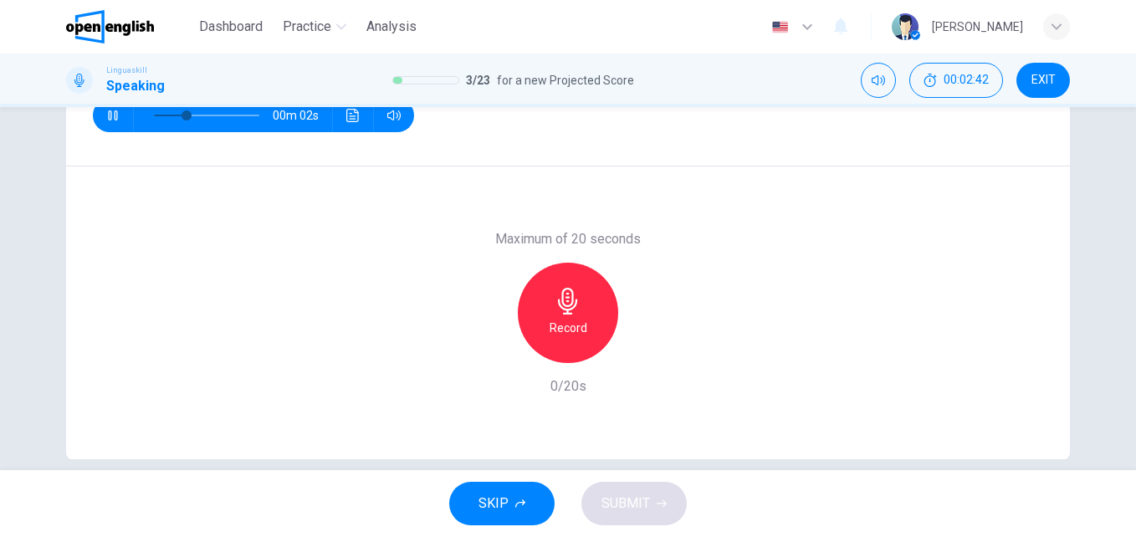
scroll to position [285, 0]
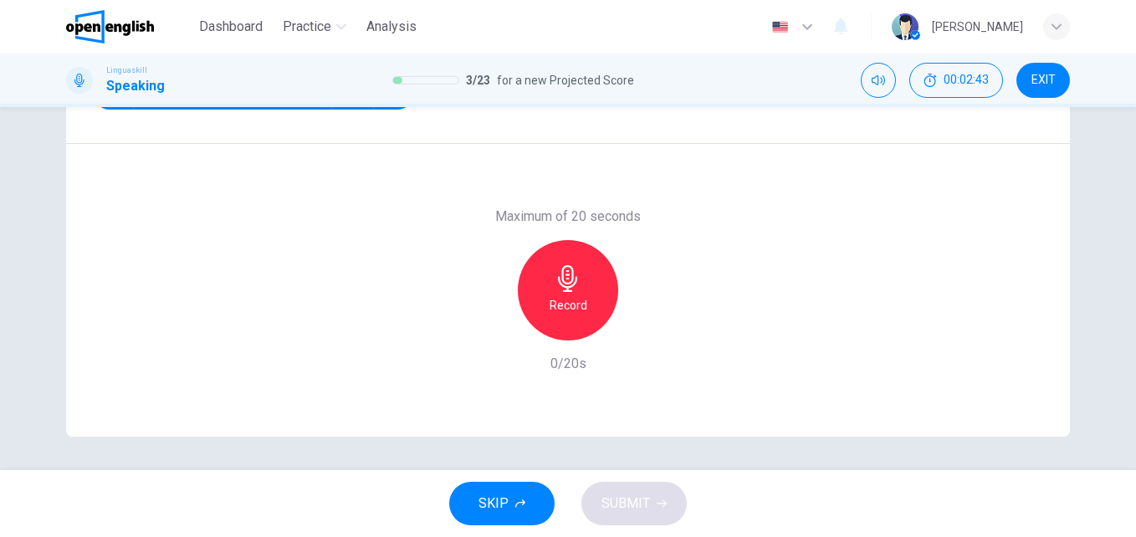
type input "*"
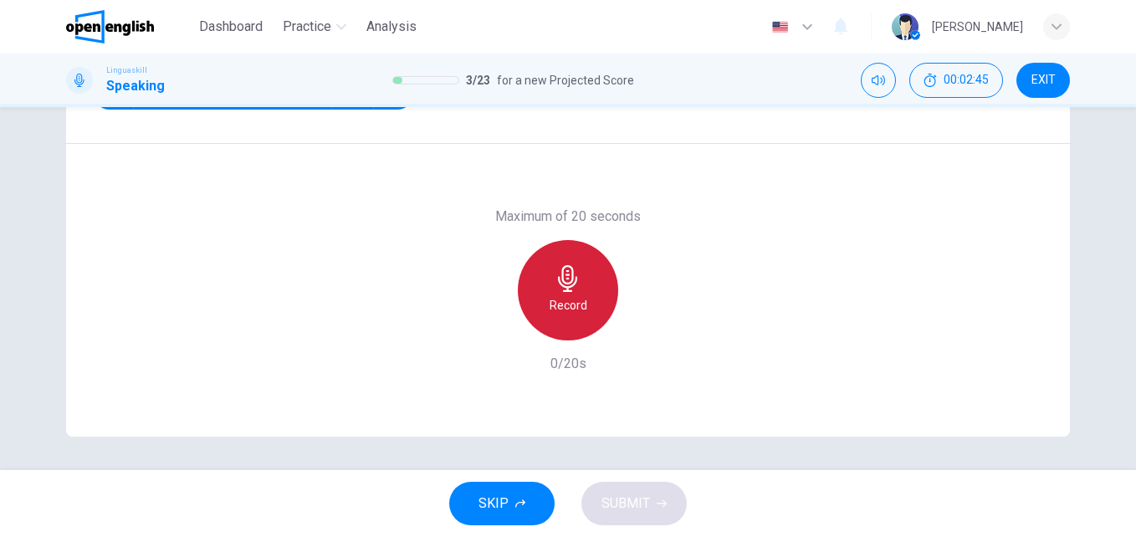
click at [549, 302] on h6 "Record" at bounding box center [568, 305] width 38 height 20
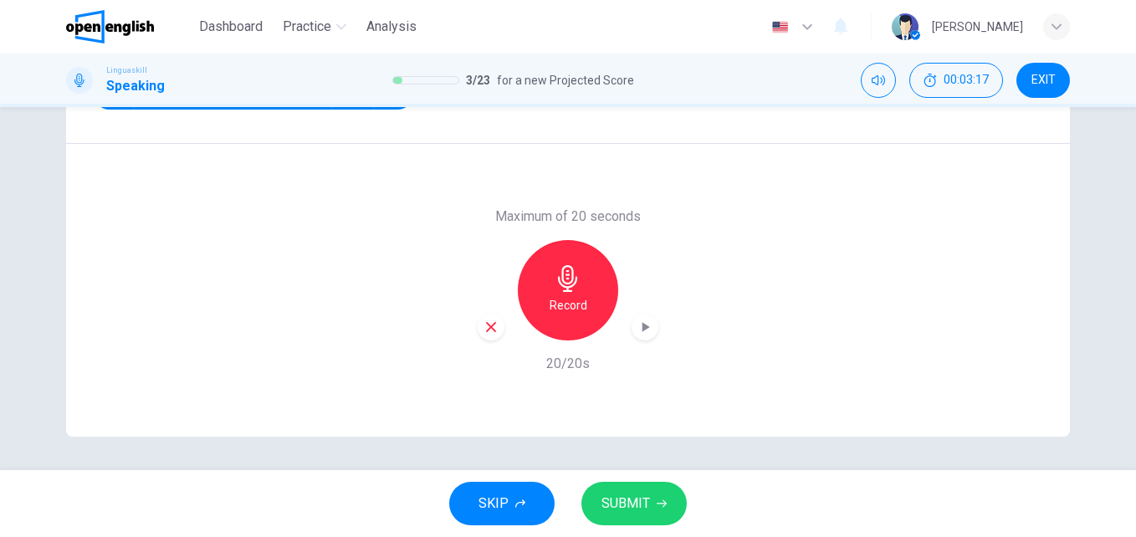
click at [625, 502] on span "SUBMIT" at bounding box center [625, 503] width 49 height 23
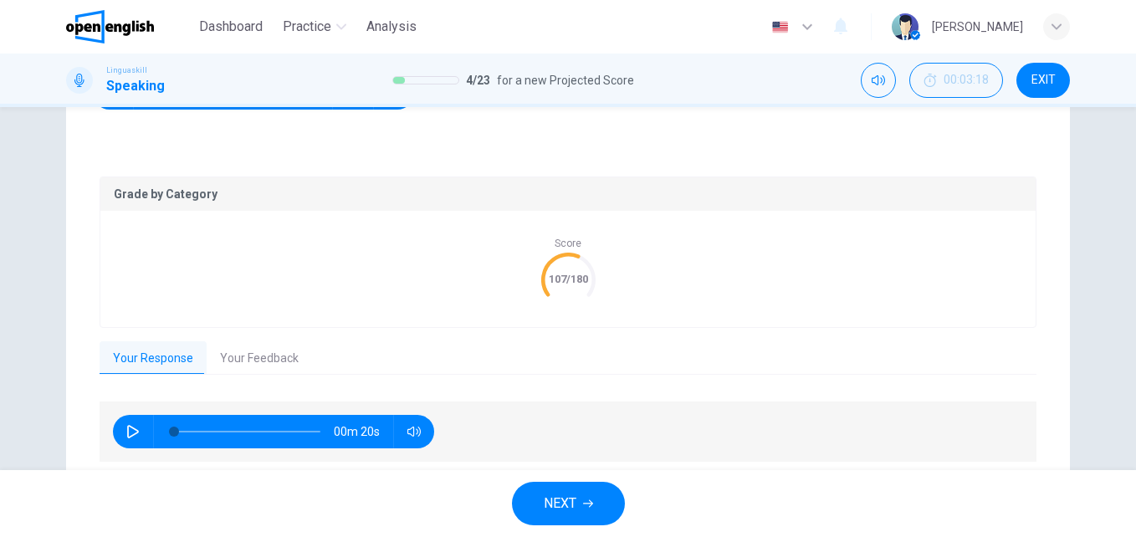
scroll to position [346, 0]
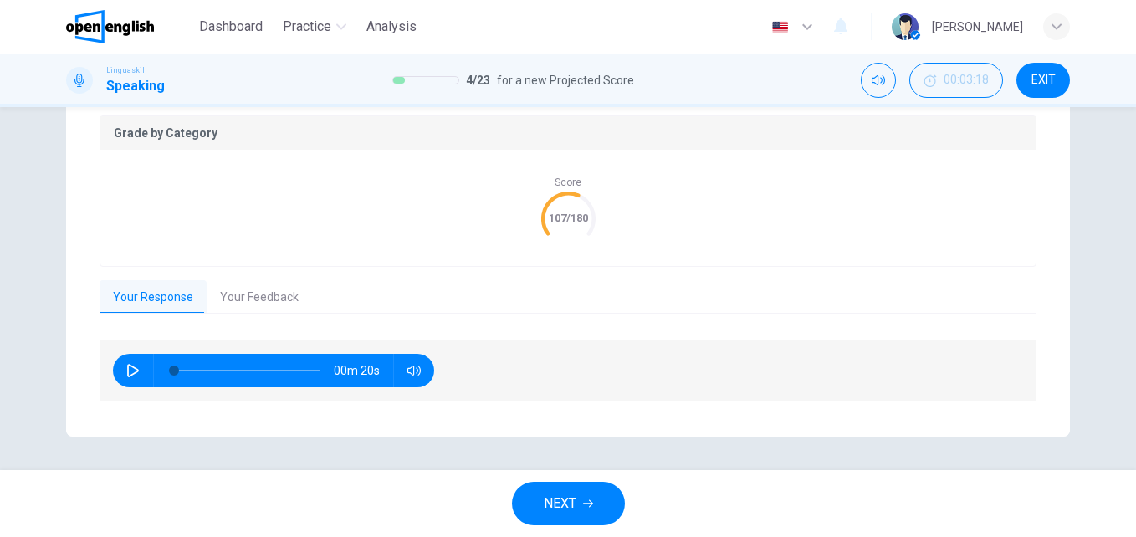
click at [251, 291] on button "Your Feedback" at bounding box center [259, 297] width 105 height 35
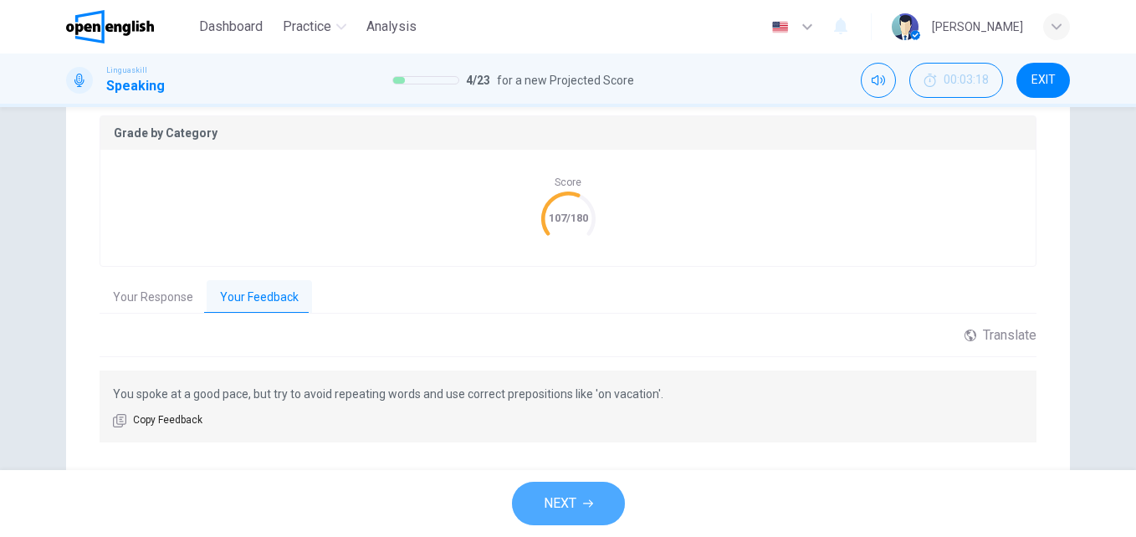
click at [598, 497] on button "NEXT" at bounding box center [568, 503] width 113 height 43
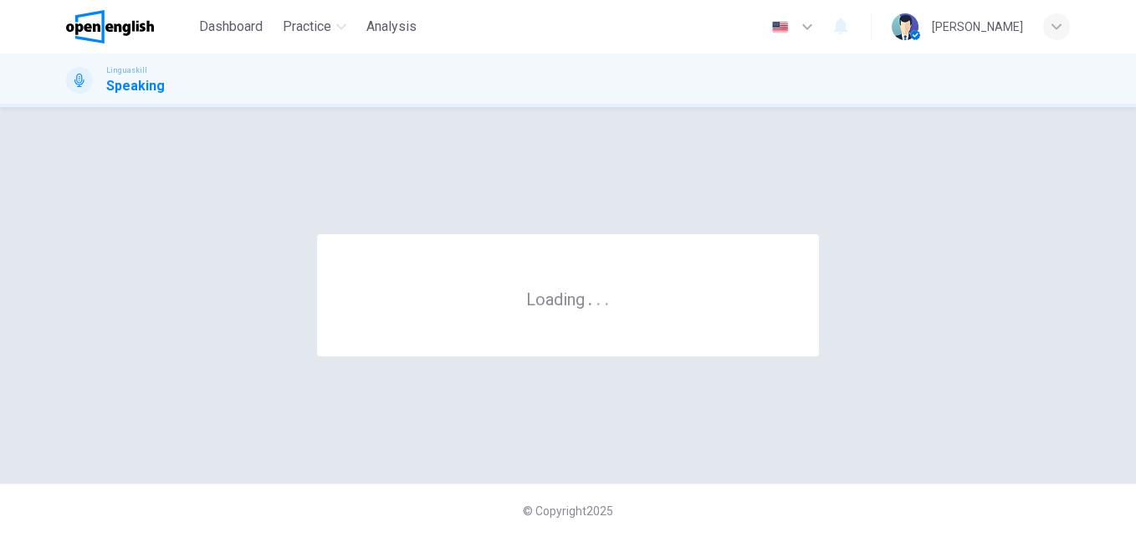
scroll to position [0, 0]
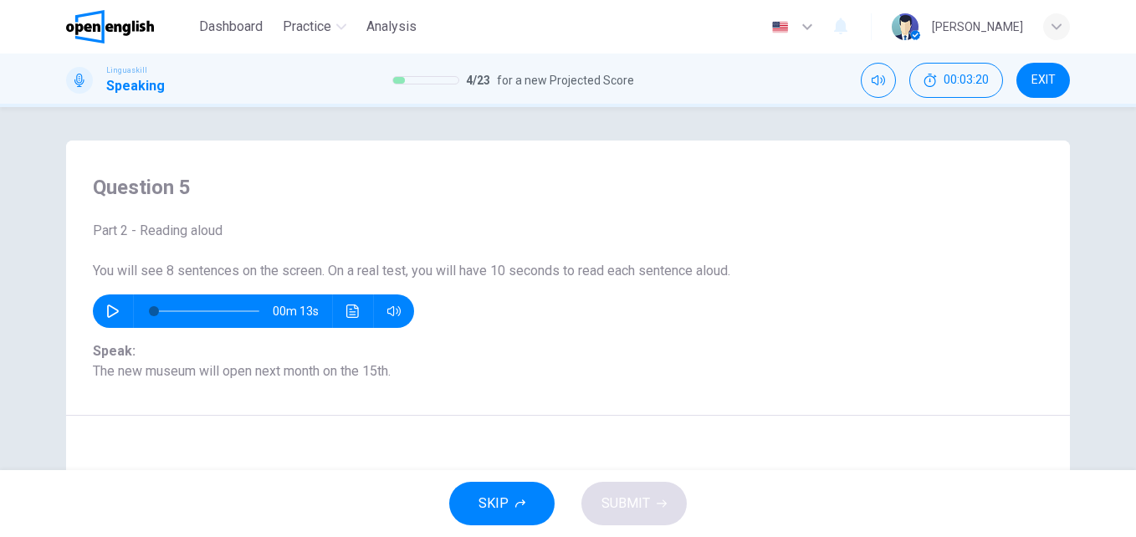
click at [106, 315] on icon "button" at bounding box center [112, 310] width 13 height 13
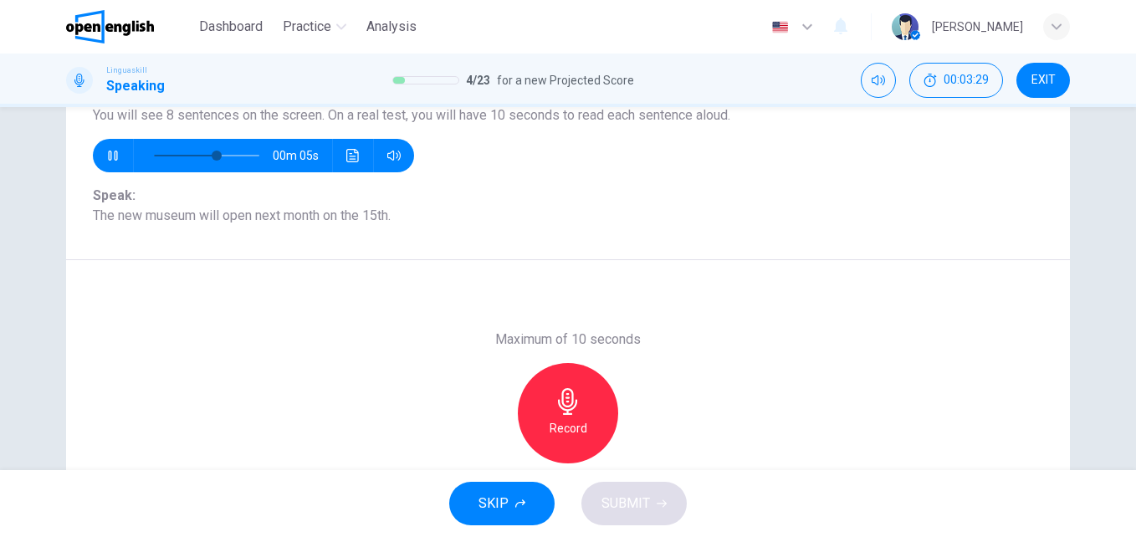
scroll to position [180, 0]
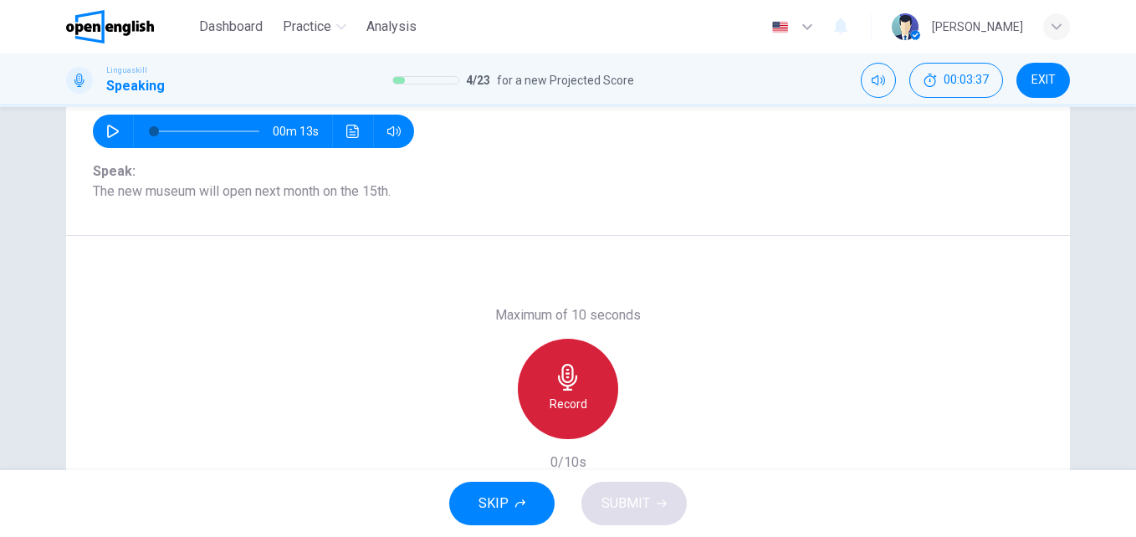
click at [574, 388] on icon "button" at bounding box center [567, 377] width 27 height 27
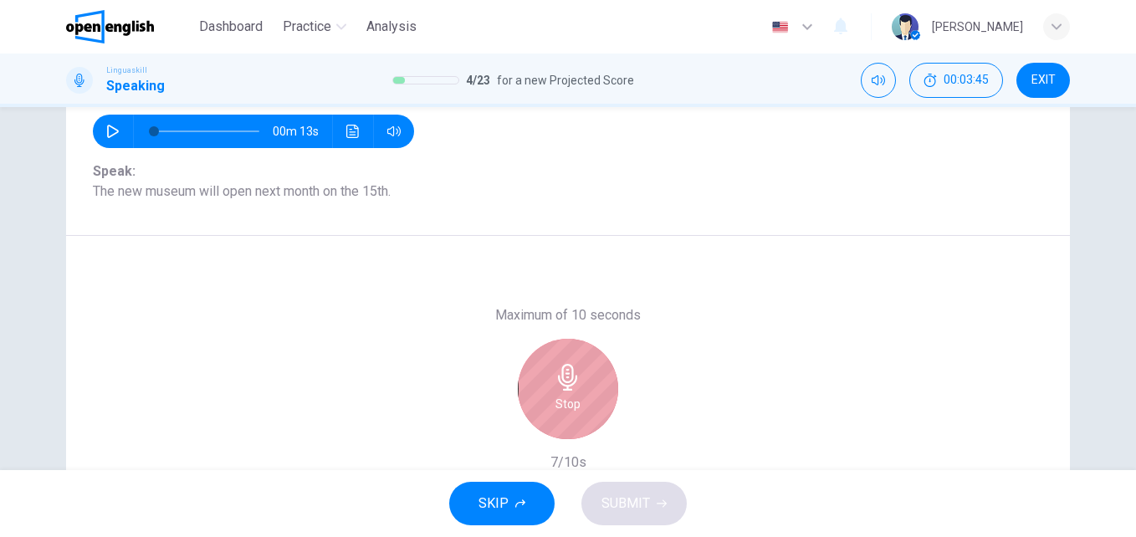
click at [574, 389] on icon "button" at bounding box center [567, 377] width 27 height 27
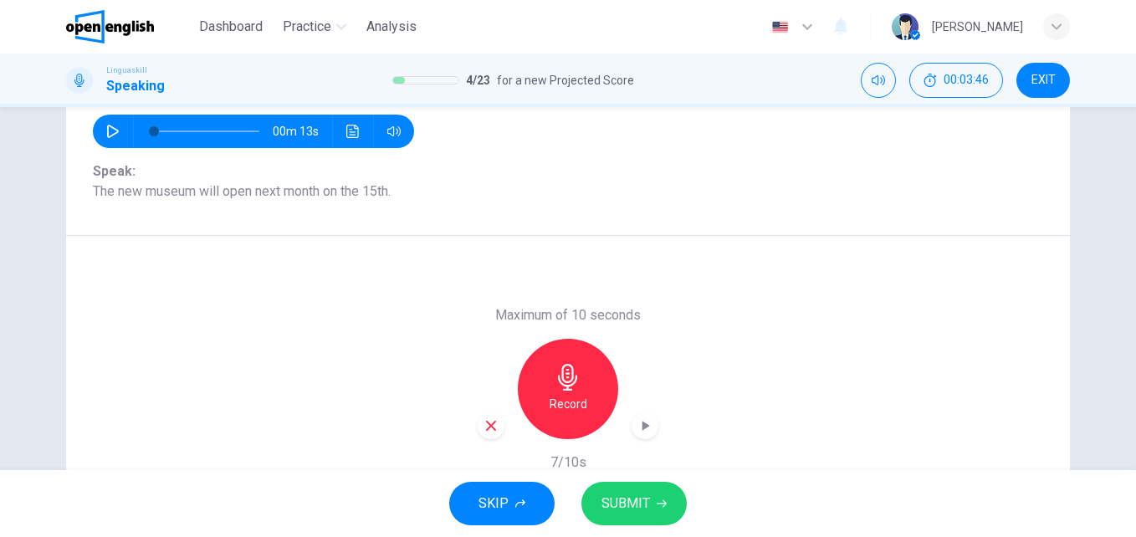
click at [630, 496] on span "SUBMIT" at bounding box center [625, 503] width 49 height 23
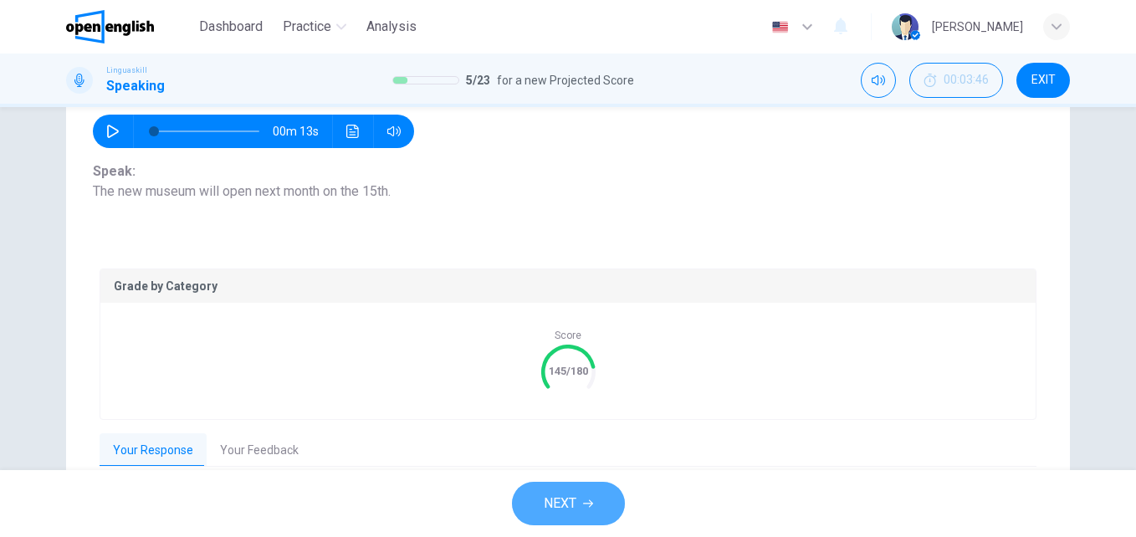
click at [581, 512] on button "NEXT" at bounding box center [568, 503] width 113 height 43
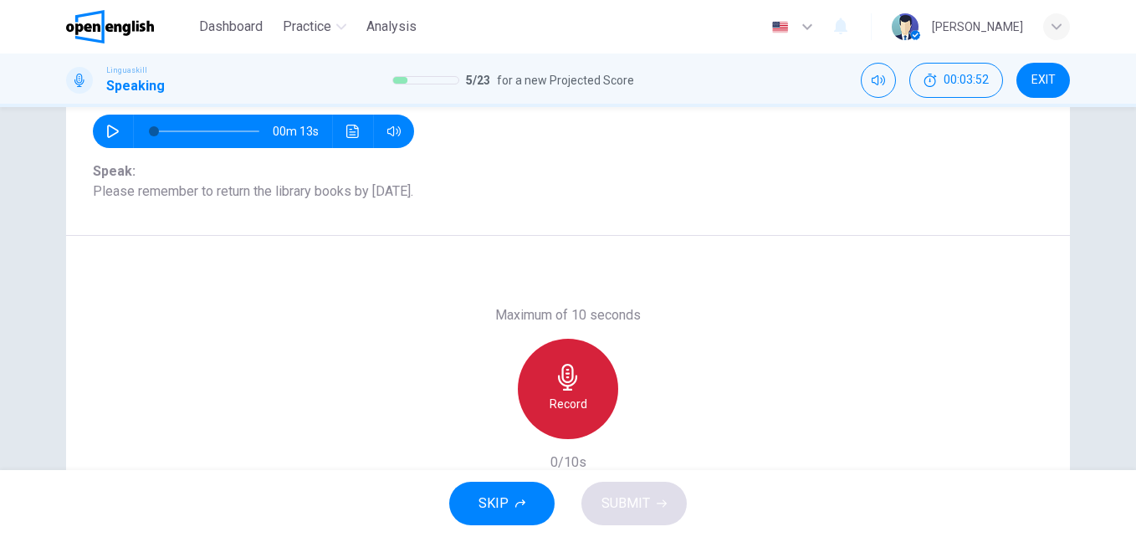
click at [565, 399] on h6 "Record" at bounding box center [568, 404] width 38 height 20
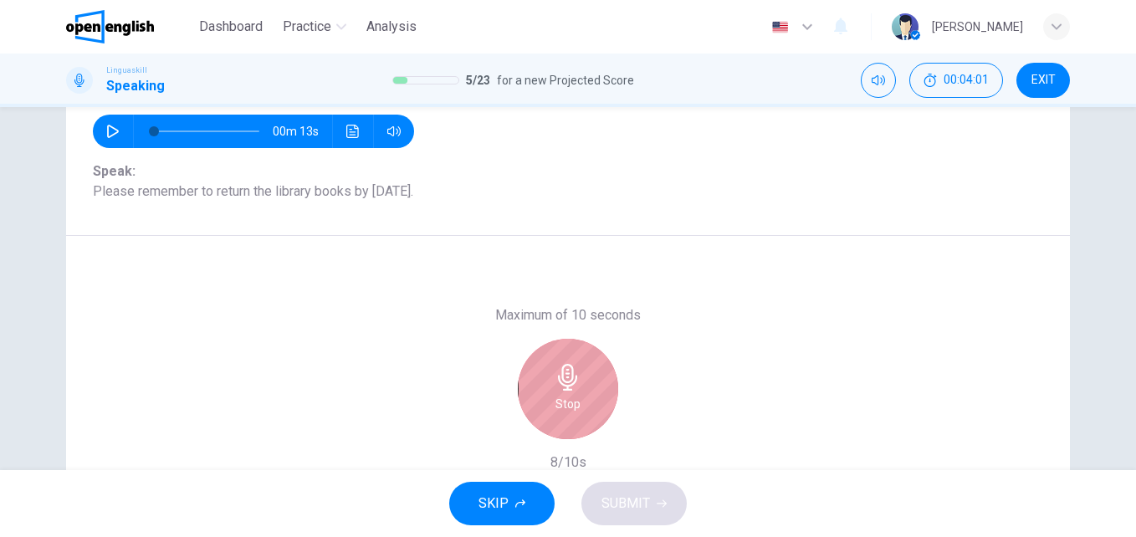
click at [594, 372] on div "Stop" at bounding box center [568, 389] width 100 height 100
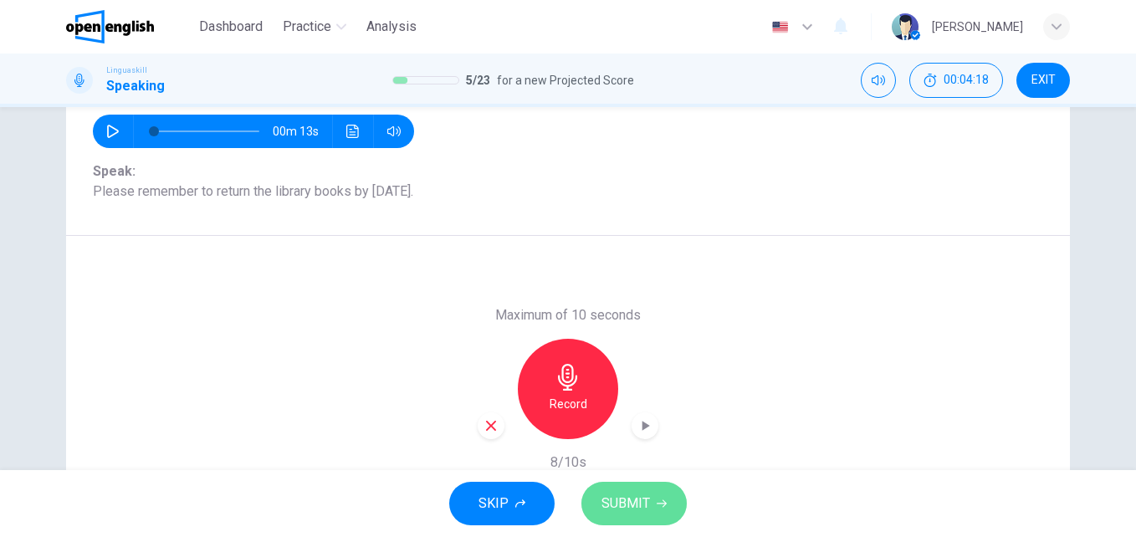
click at [609, 492] on span "SUBMIT" at bounding box center [625, 503] width 49 height 23
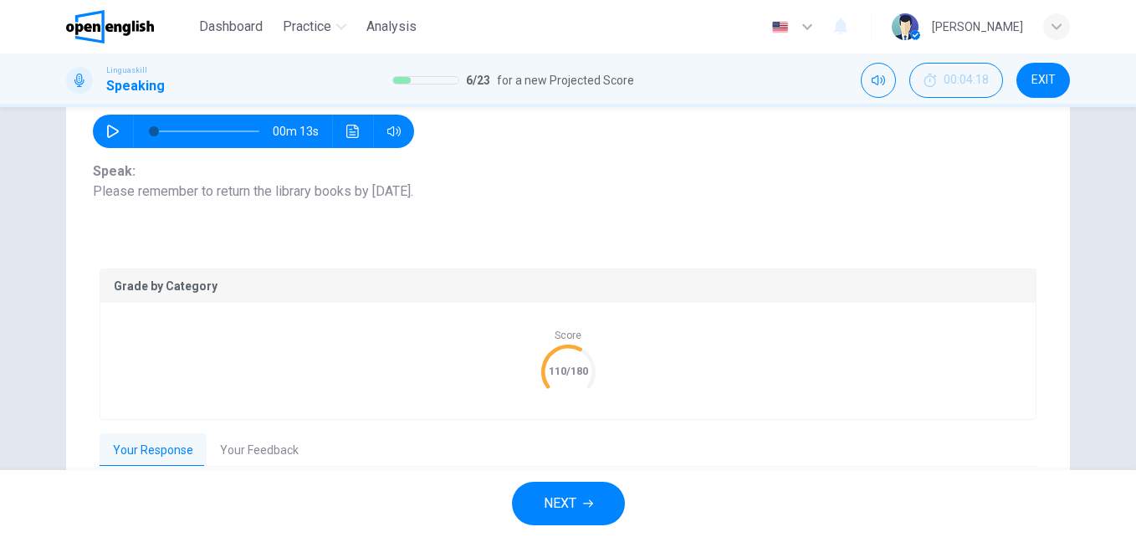
click at [278, 450] on button "Your Feedback" at bounding box center [259, 450] width 105 height 35
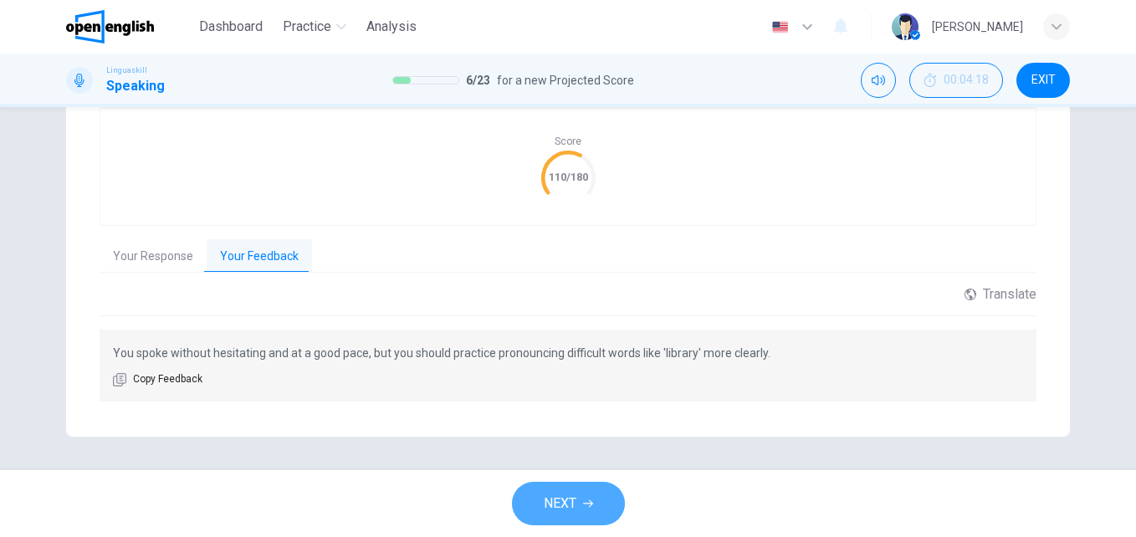
click at [588, 487] on button "NEXT" at bounding box center [568, 503] width 113 height 43
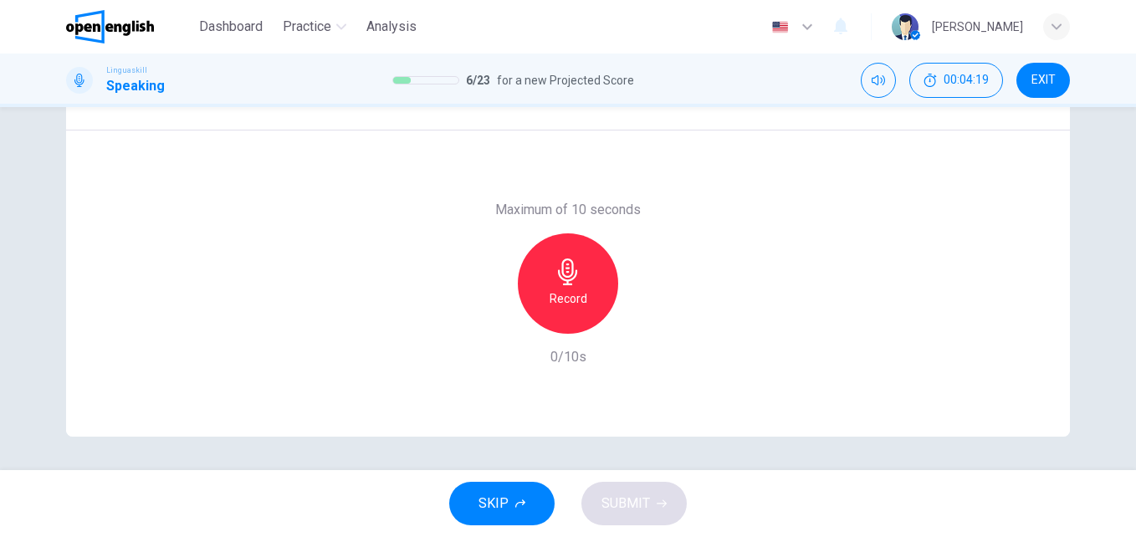
scroll to position [3, 0]
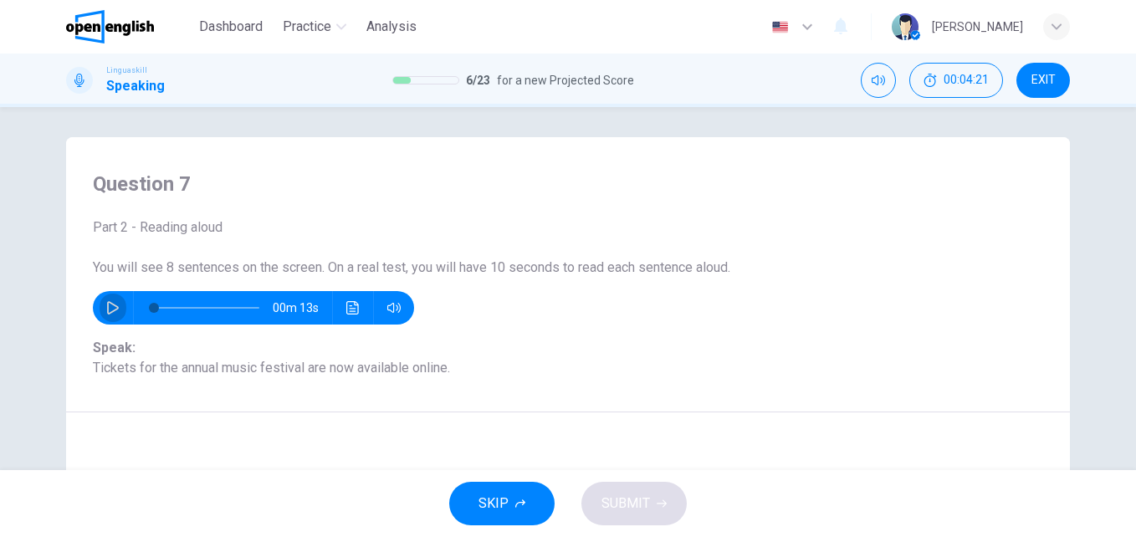
click at [108, 312] on icon "button" at bounding box center [113, 307] width 12 height 13
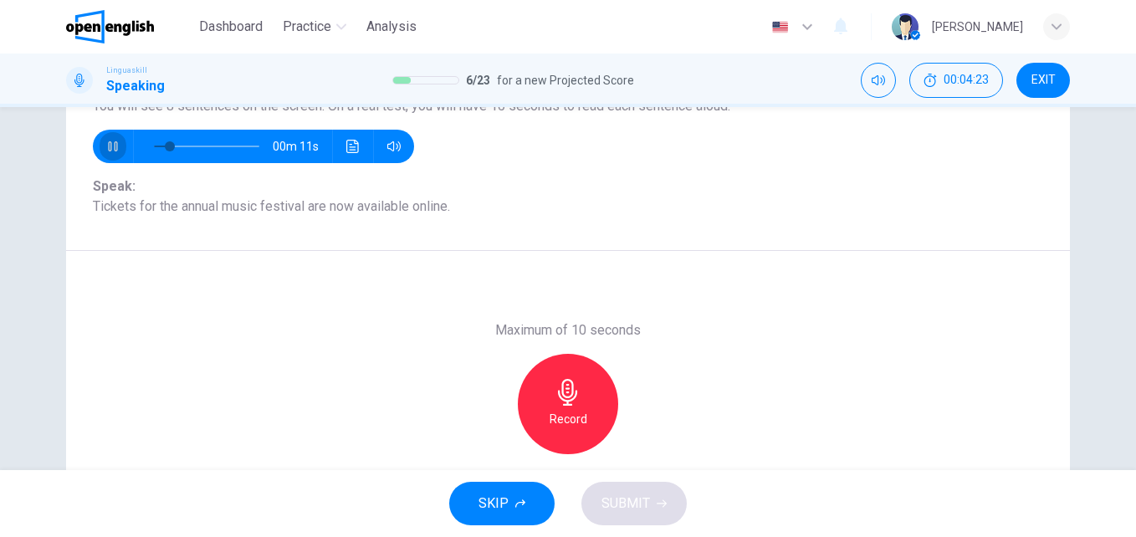
click at [108, 146] on icon "button" at bounding box center [112, 146] width 13 height 13
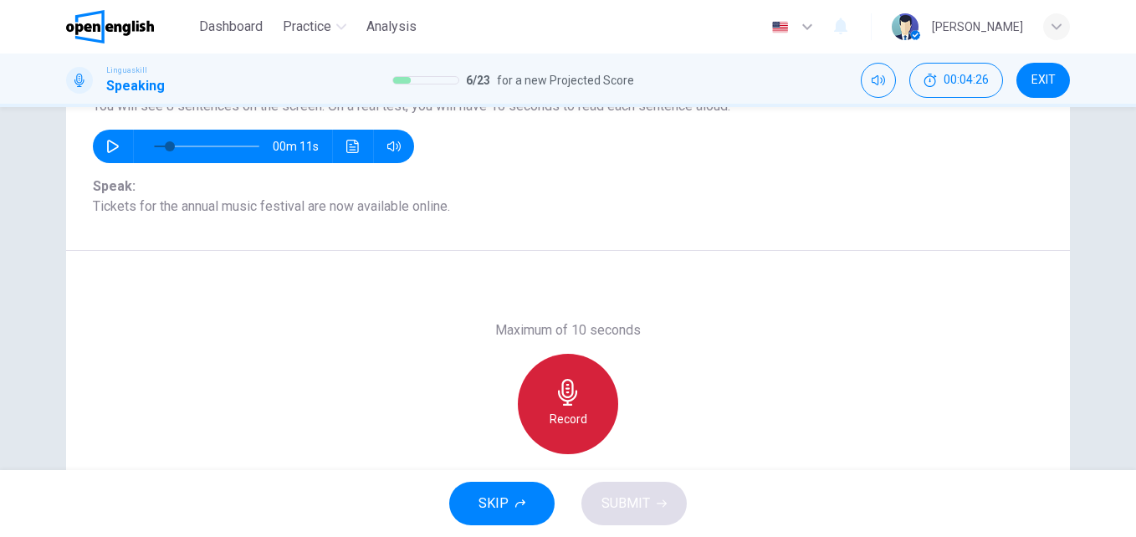
click at [579, 414] on h6 "Record" at bounding box center [568, 419] width 38 height 20
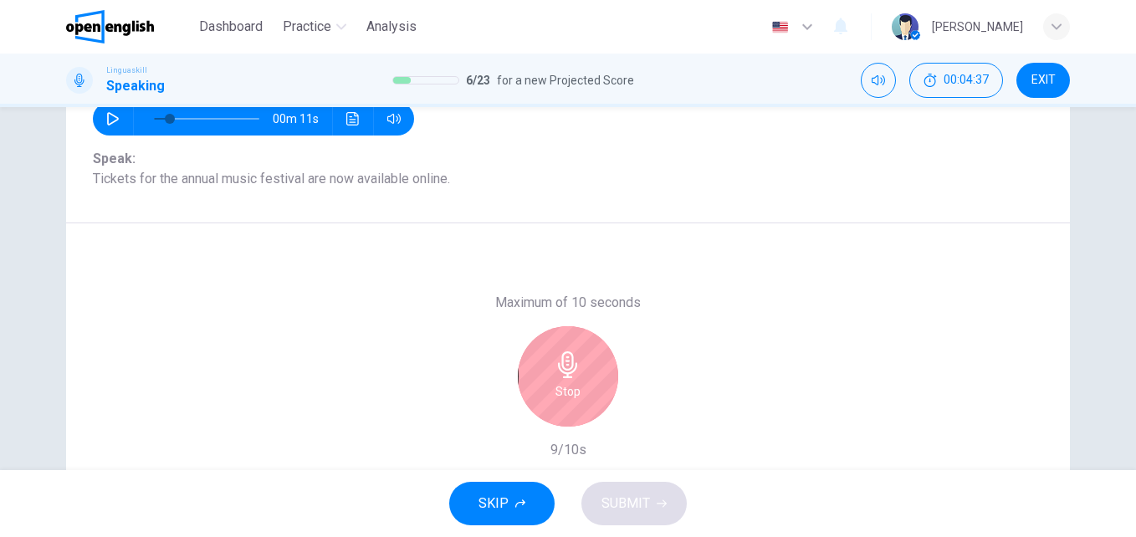
scroll to position [215, 0]
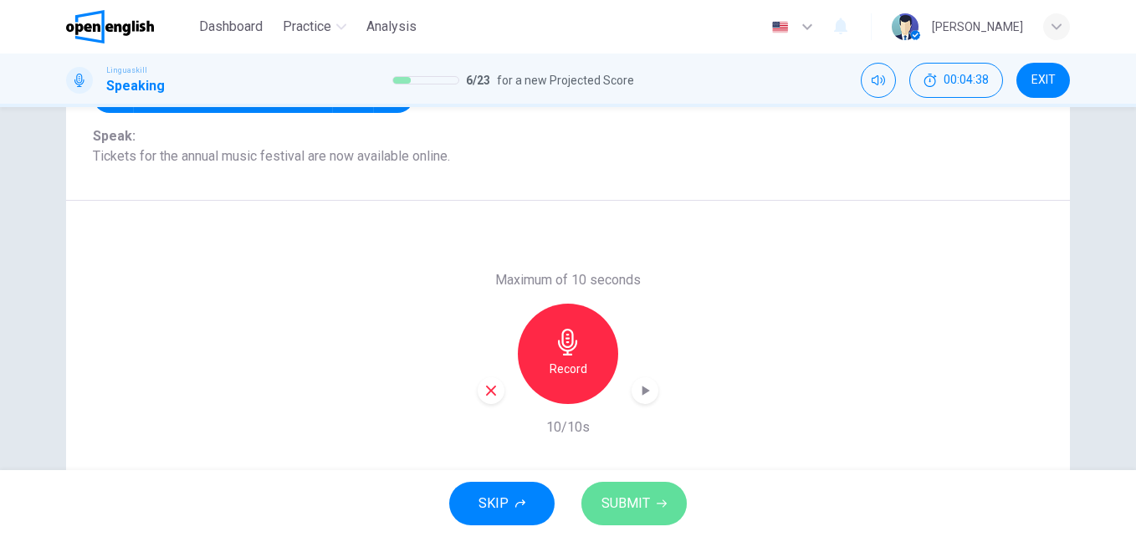
click at [623, 498] on span "SUBMIT" at bounding box center [625, 503] width 49 height 23
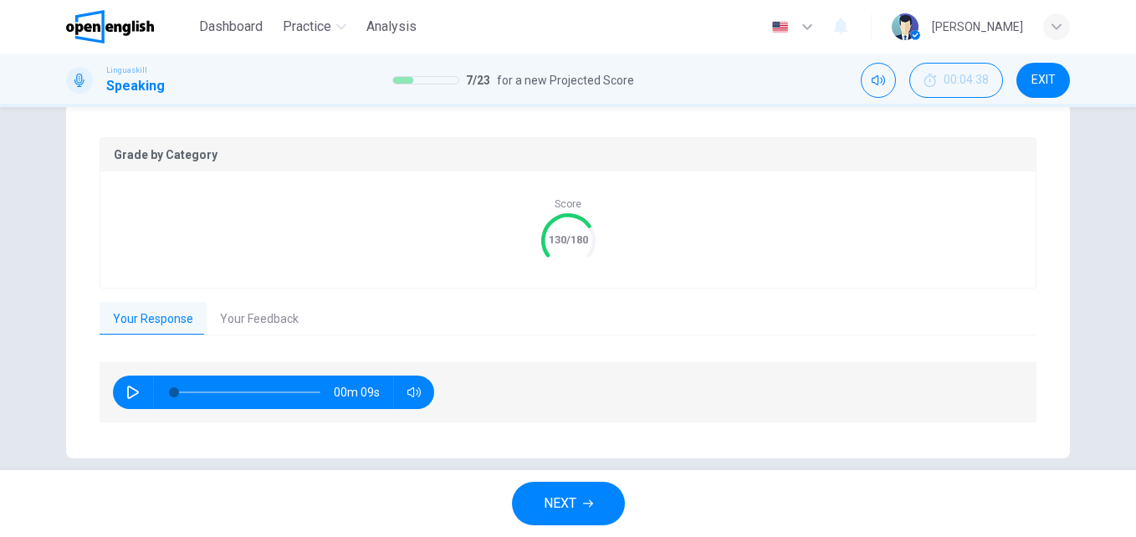
scroll to position [313, 0]
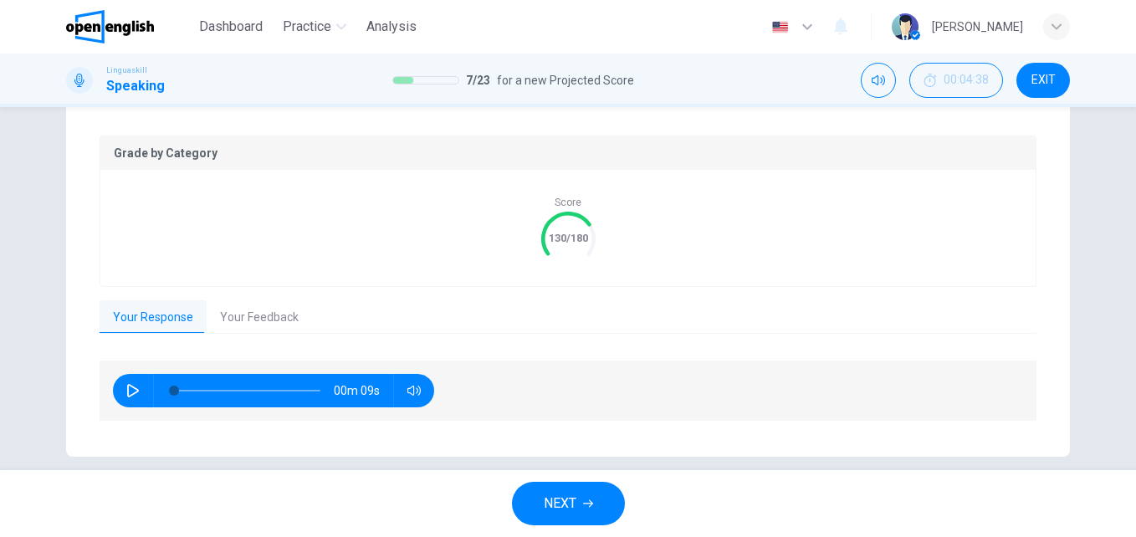
click at [250, 314] on button "Your Feedback" at bounding box center [259, 317] width 105 height 35
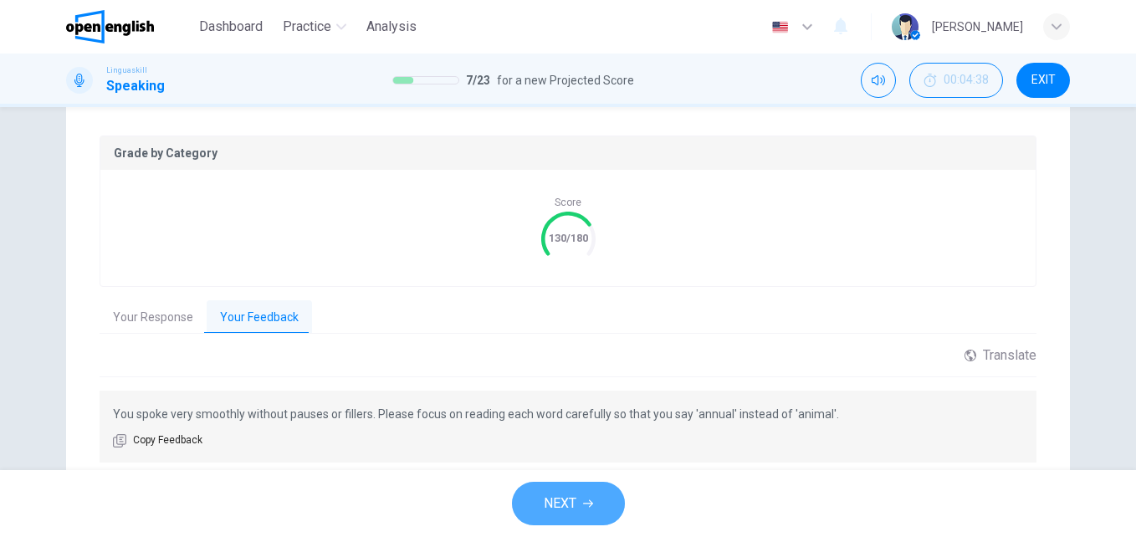
click at [580, 509] on button "NEXT" at bounding box center [568, 503] width 113 height 43
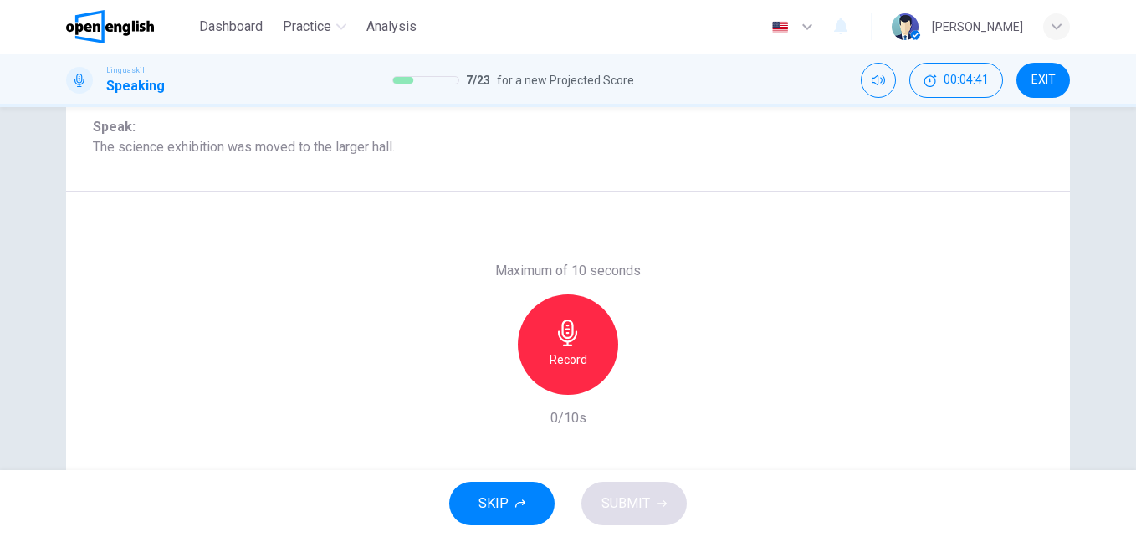
scroll to position [217, 0]
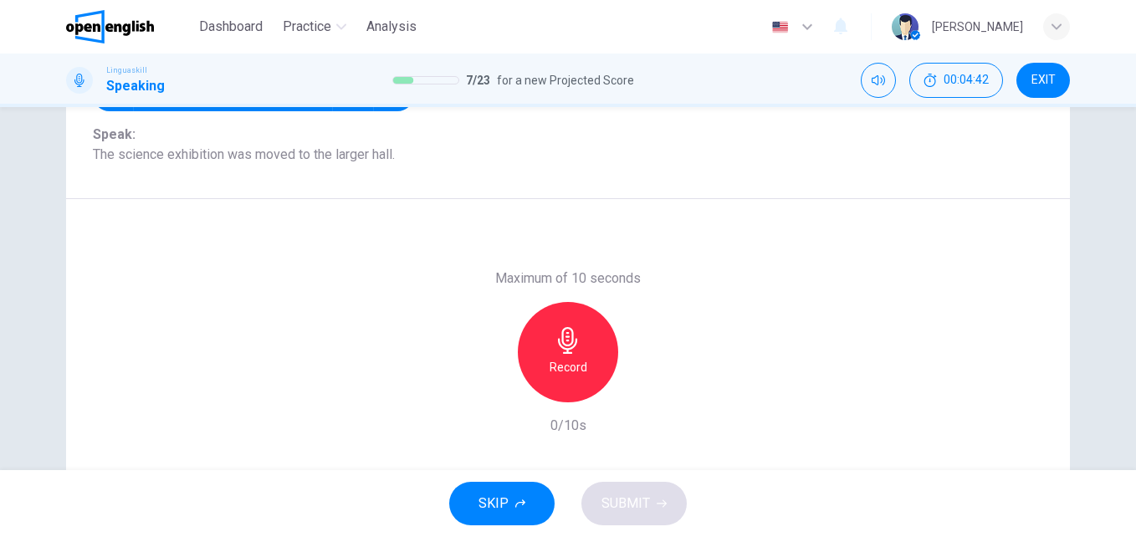
click at [569, 349] on icon "button" at bounding box center [567, 340] width 27 height 27
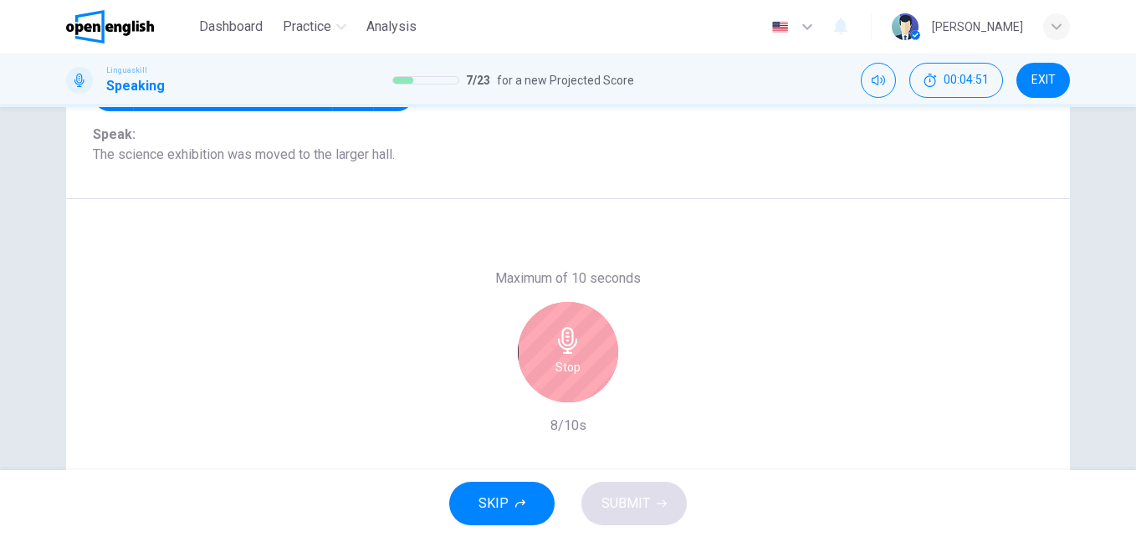
click at [563, 364] on h6 "Stop" at bounding box center [567, 367] width 25 height 20
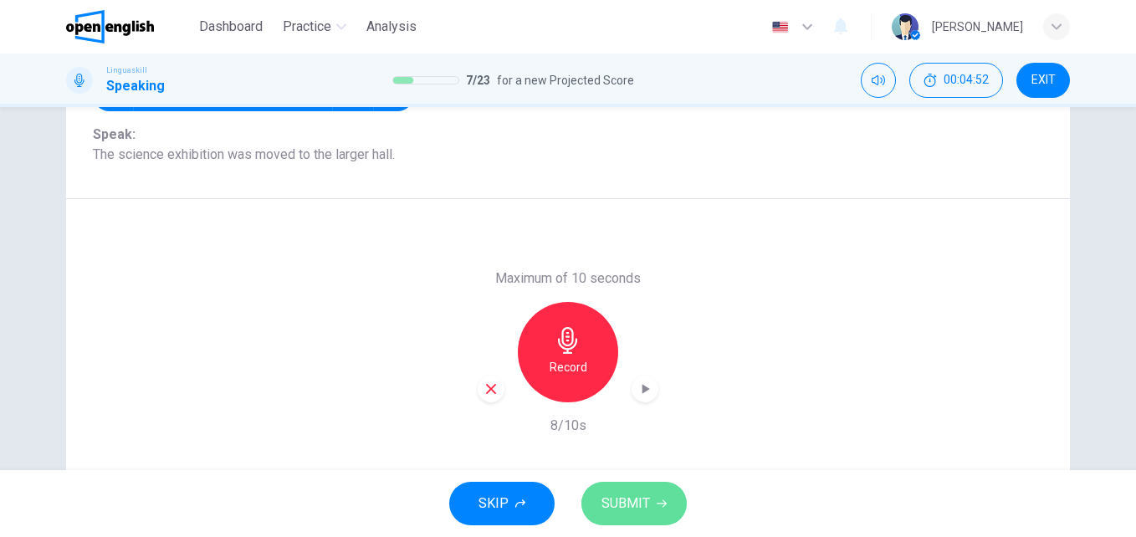
click at [622, 504] on span "SUBMIT" at bounding box center [625, 503] width 49 height 23
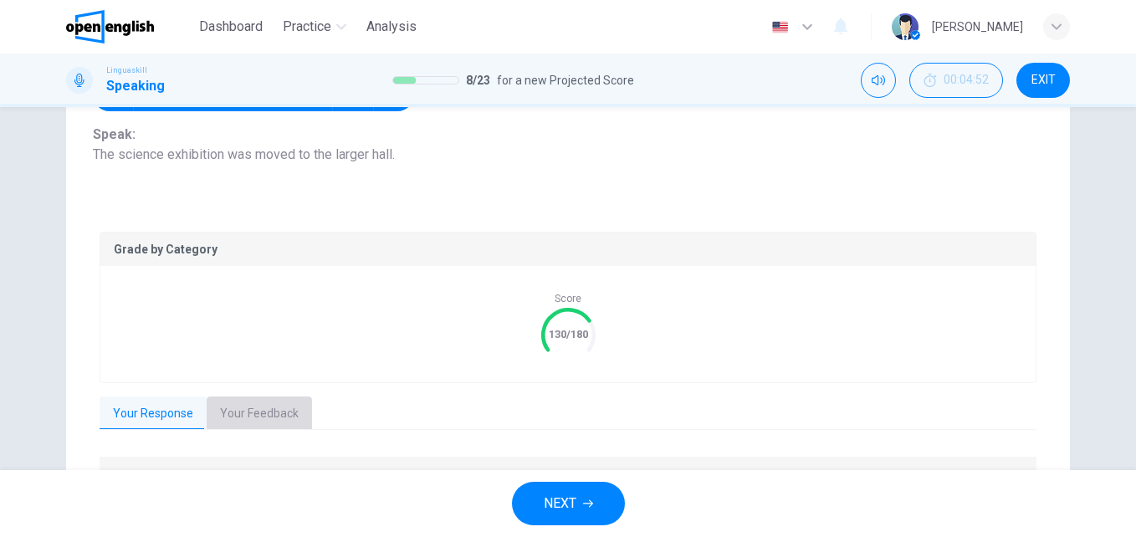
click at [283, 405] on button "Your Feedback" at bounding box center [259, 413] width 105 height 35
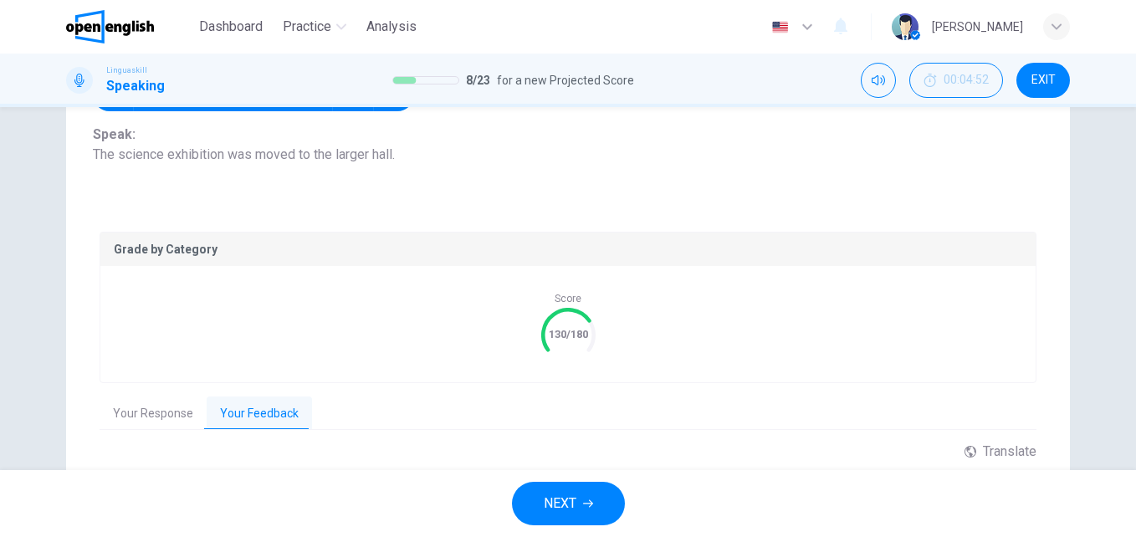
scroll to position [374, 0]
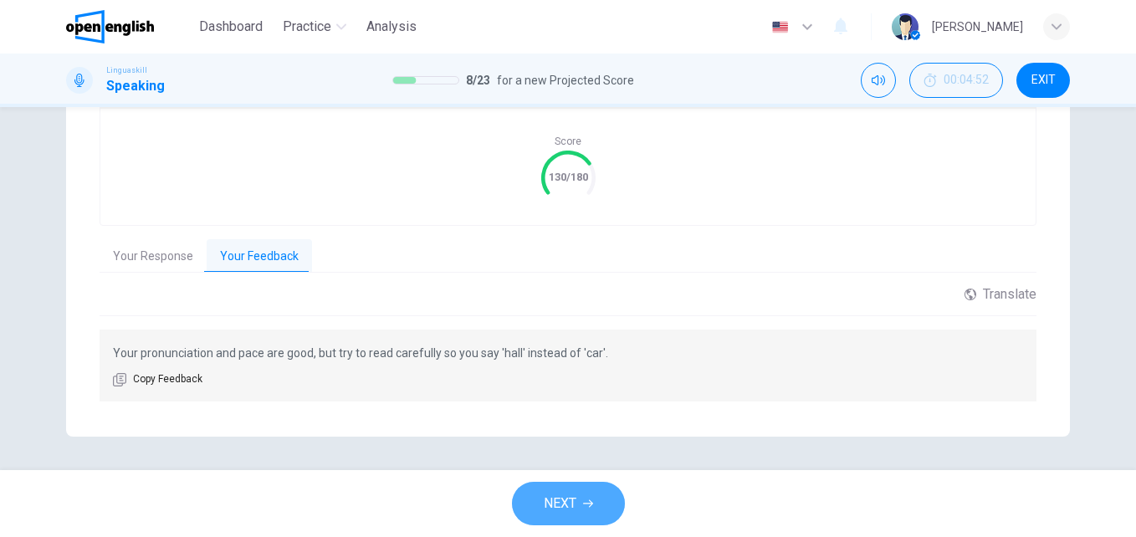
click at [588, 507] on icon "button" at bounding box center [588, 503] width 10 height 10
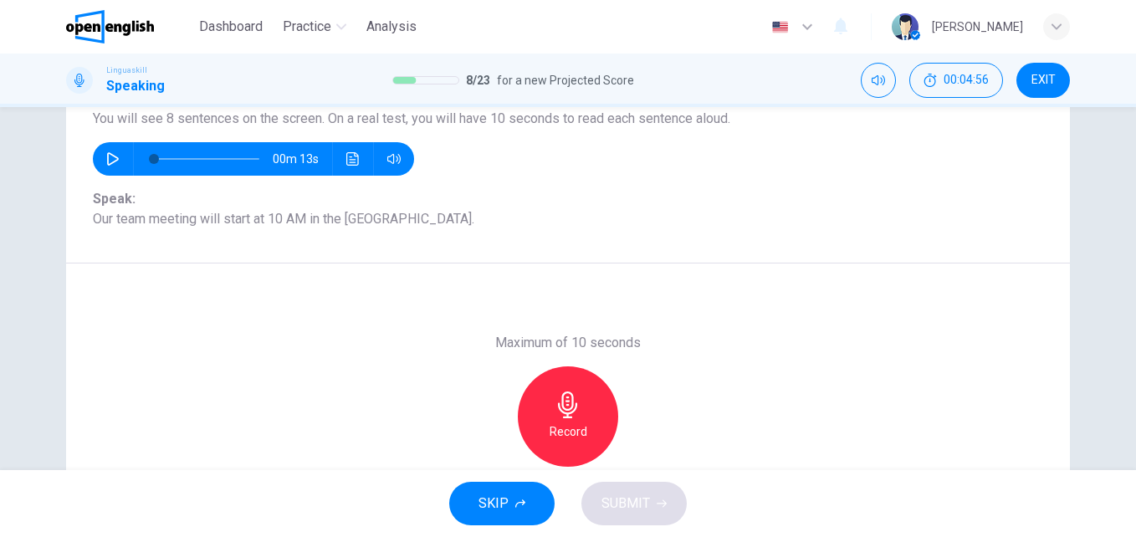
scroll to position [157, 0]
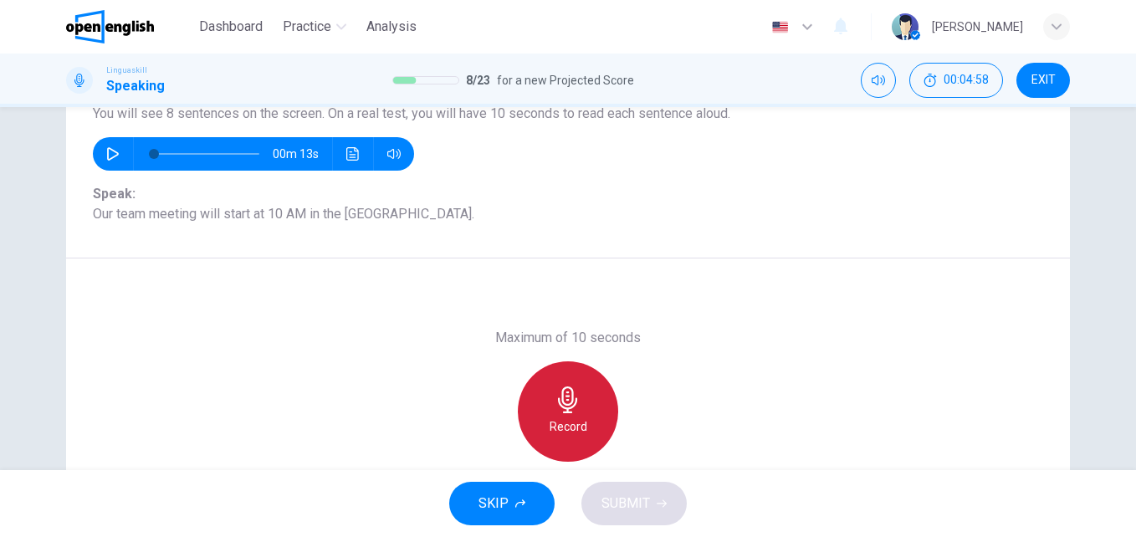
click at [569, 391] on icon "button" at bounding box center [567, 399] width 27 height 27
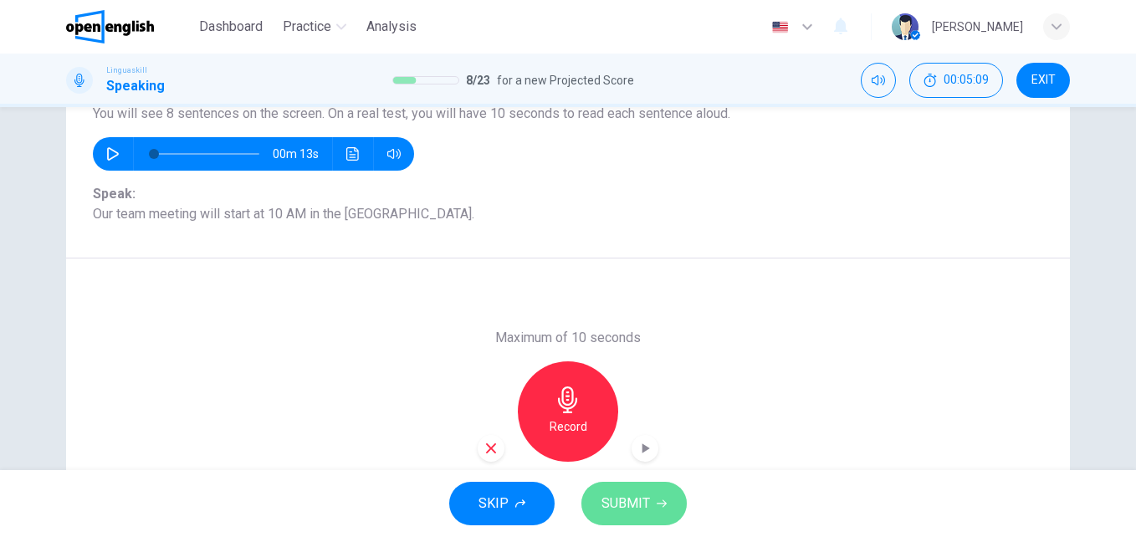
click at [616, 503] on span "SUBMIT" at bounding box center [625, 503] width 49 height 23
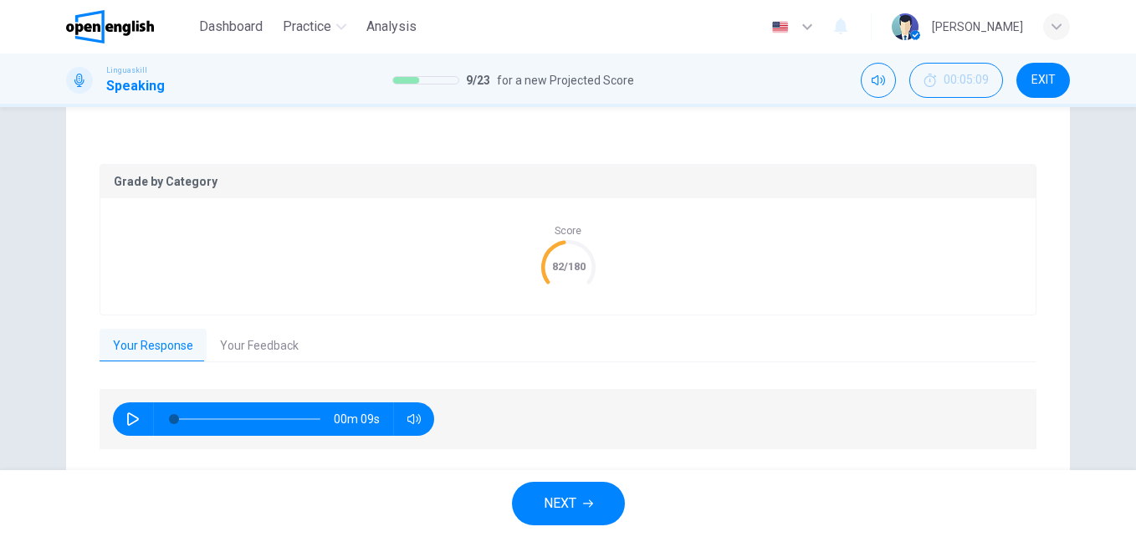
scroll to position [314, 0]
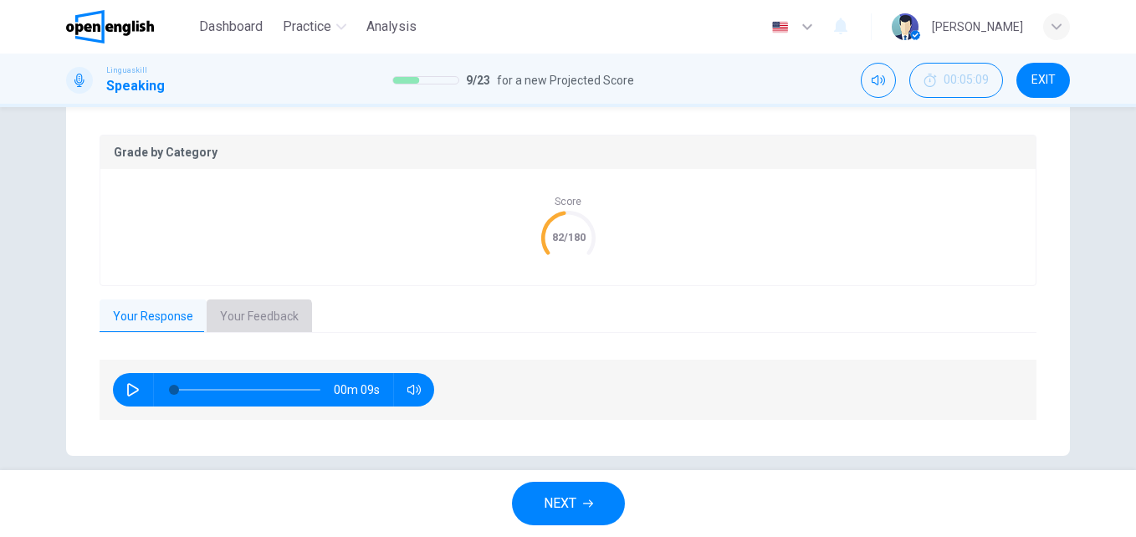
click at [235, 319] on button "Your Feedback" at bounding box center [259, 316] width 105 height 35
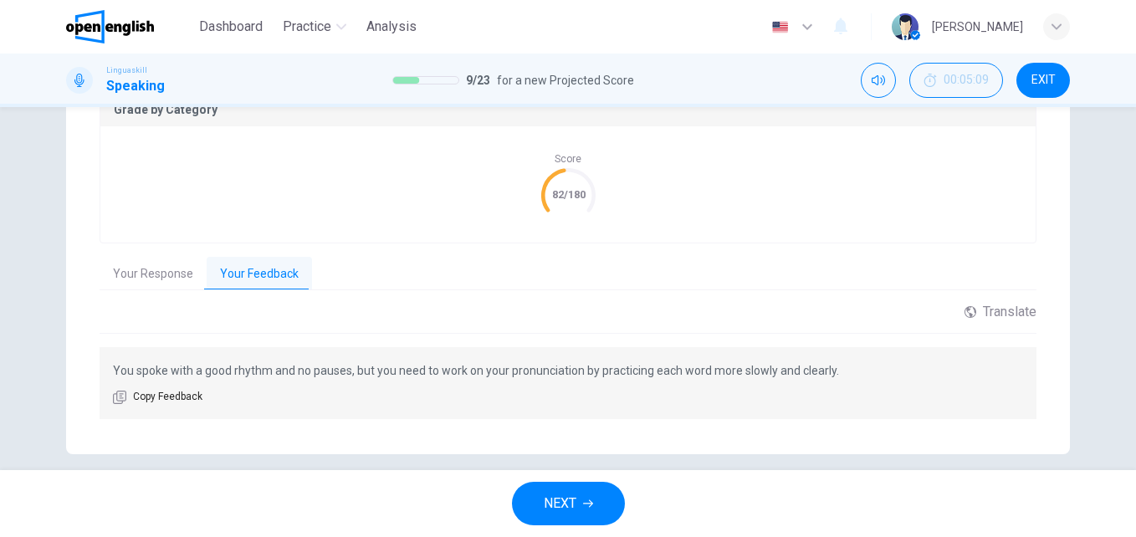
scroll to position [374, 0]
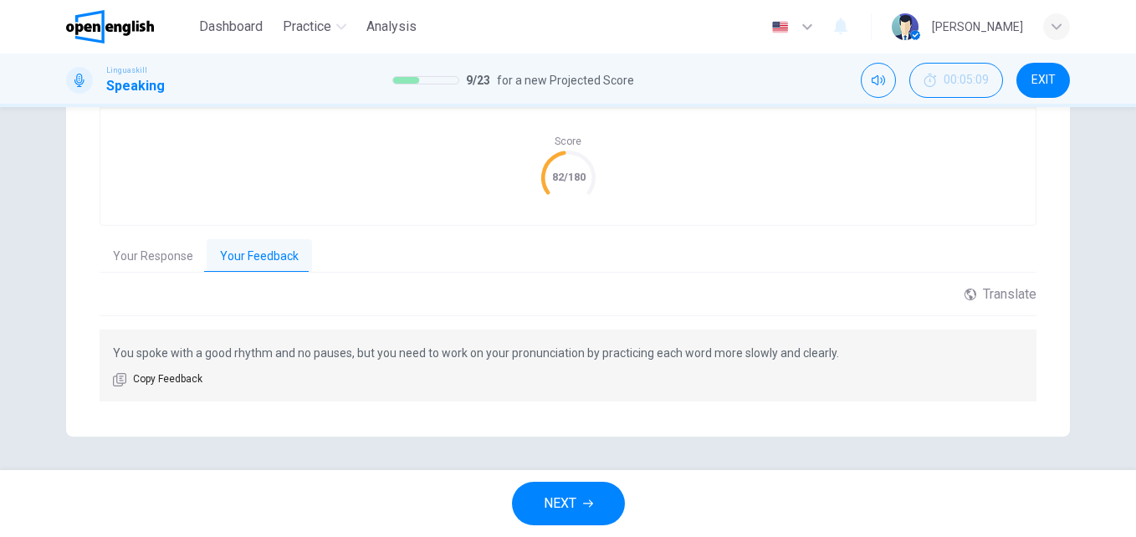
click at [589, 497] on button "NEXT" at bounding box center [568, 503] width 113 height 43
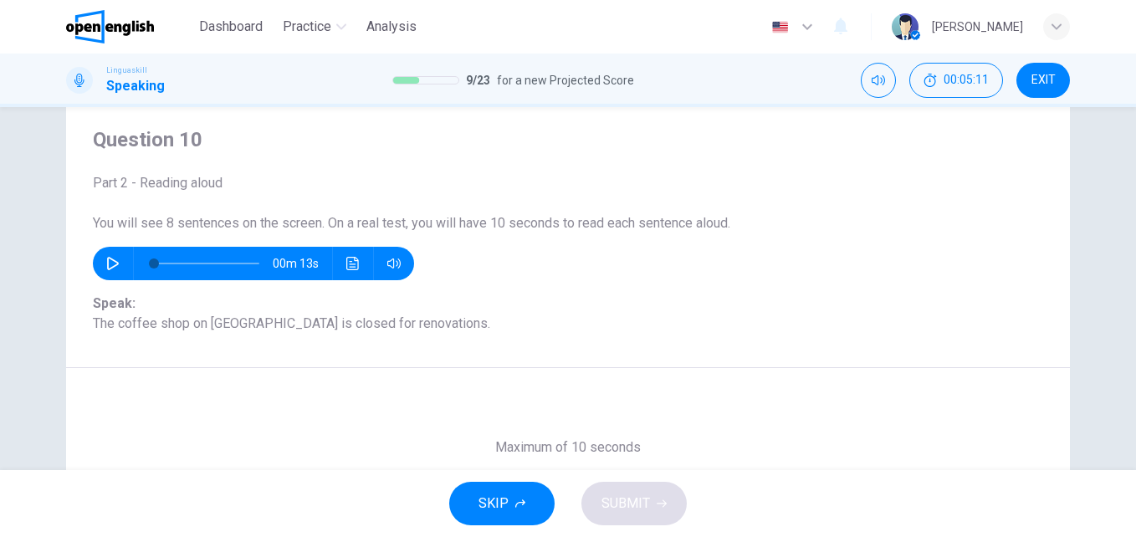
scroll to position [40, 0]
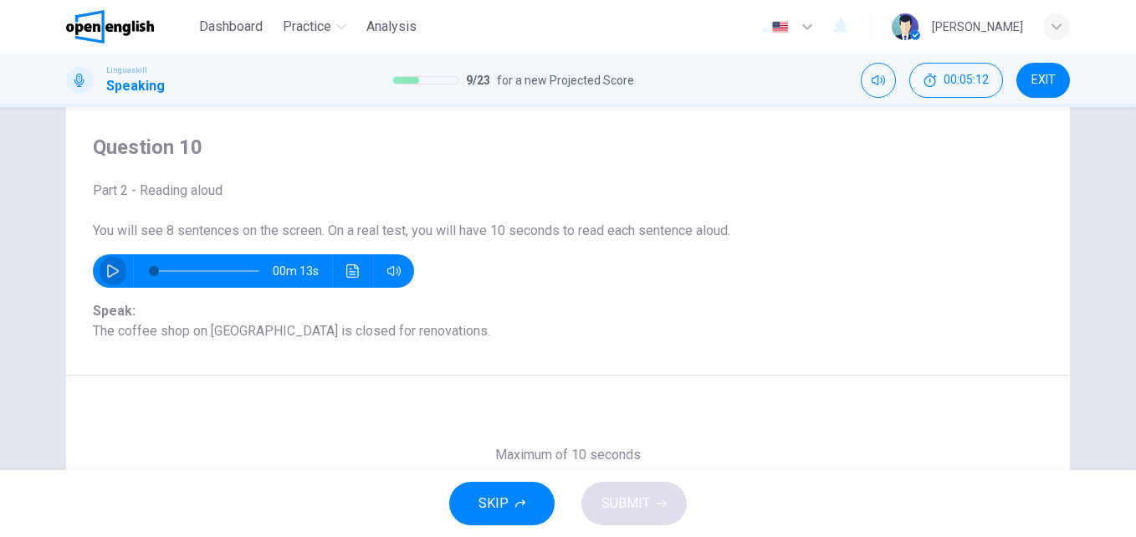
click at [105, 278] on button "button" at bounding box center [113, 270] width 27 height 33
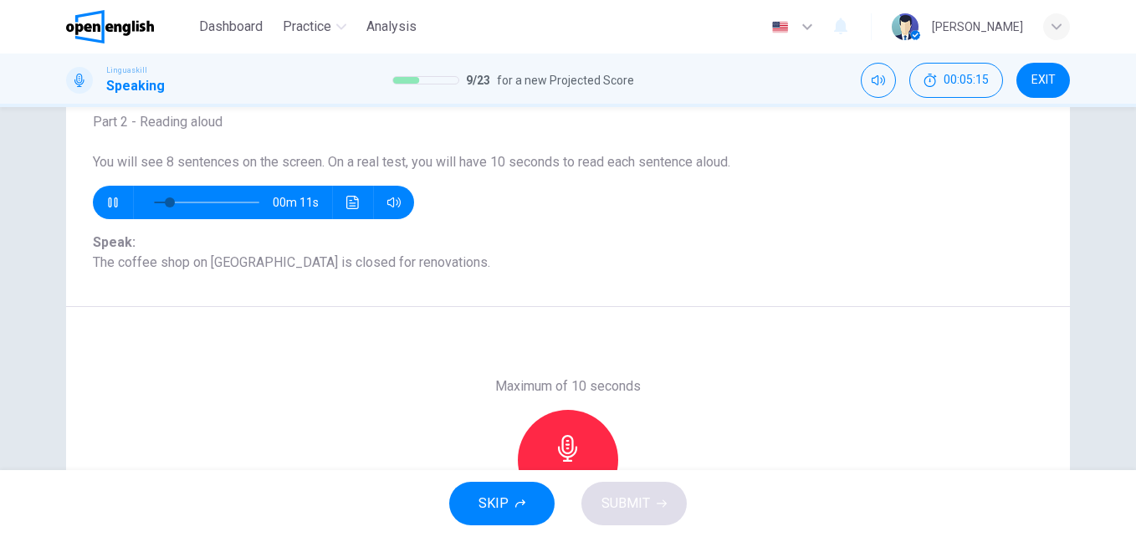
scroll to position [122, 0]
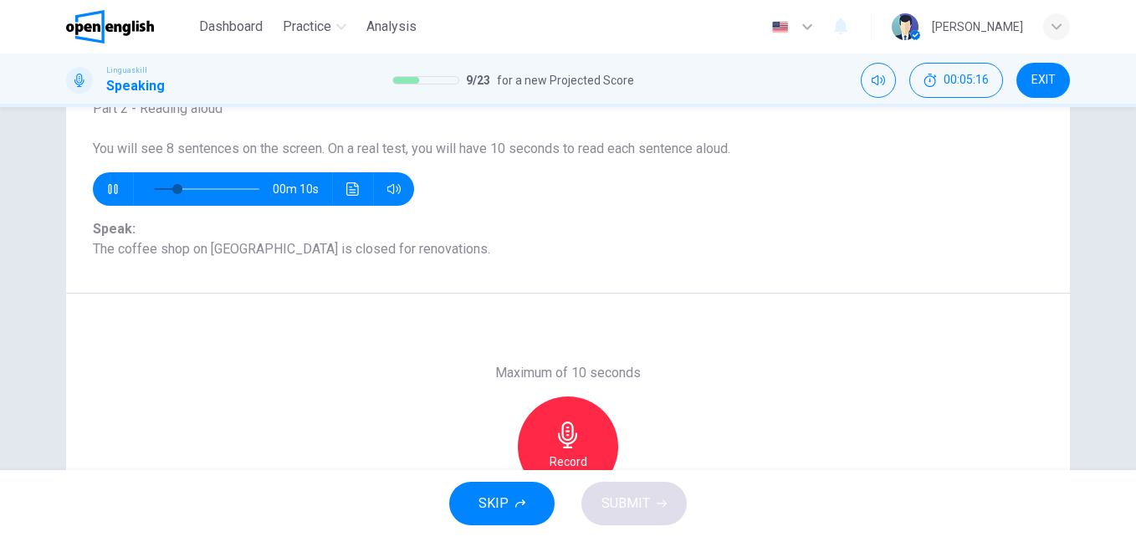
click at [106, 193] on icon "button" at bounding box center [112, 188] width 13 height 13
click at [567, 439] on icon "button" at bounding box center [567, 434] width 19 height 27
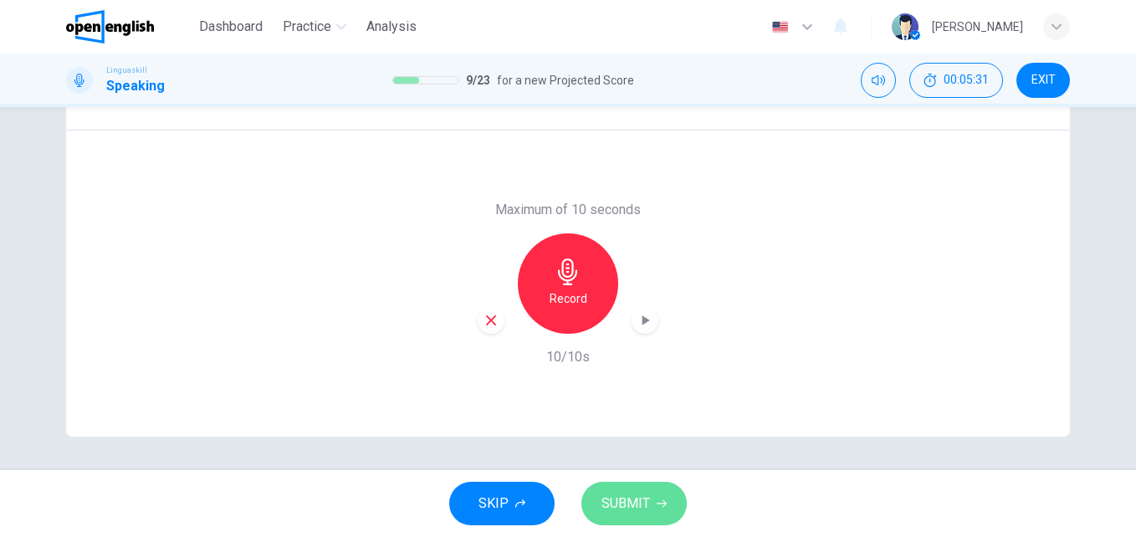
click at [640, 516] on button "SUBMIT" at bounding box center [633, 503] width 105 height 43
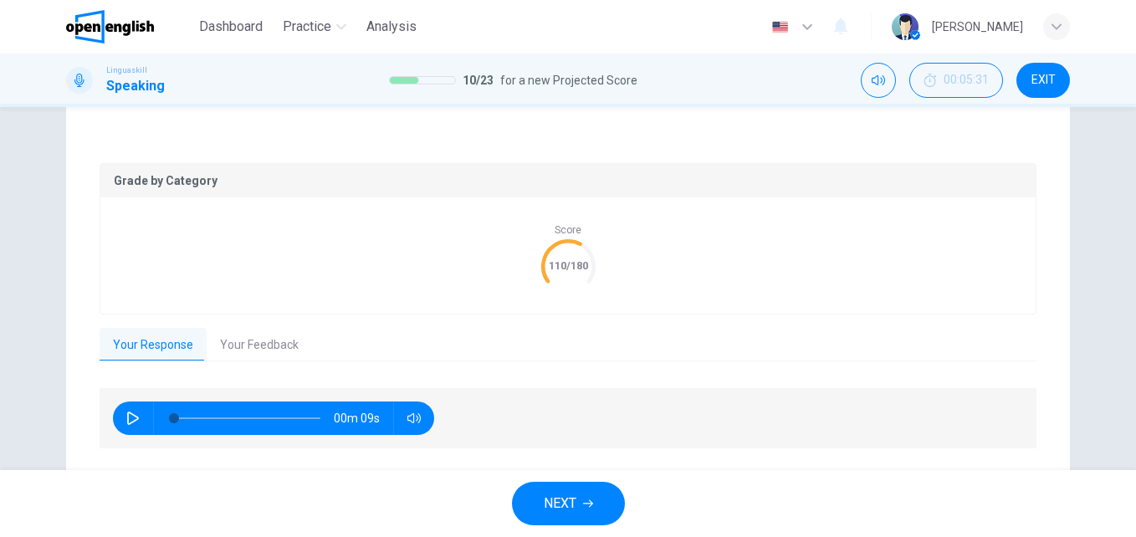
click at [283, 344] on button "Your Feedback" at bounding box center [259, 345] width 105 height 35
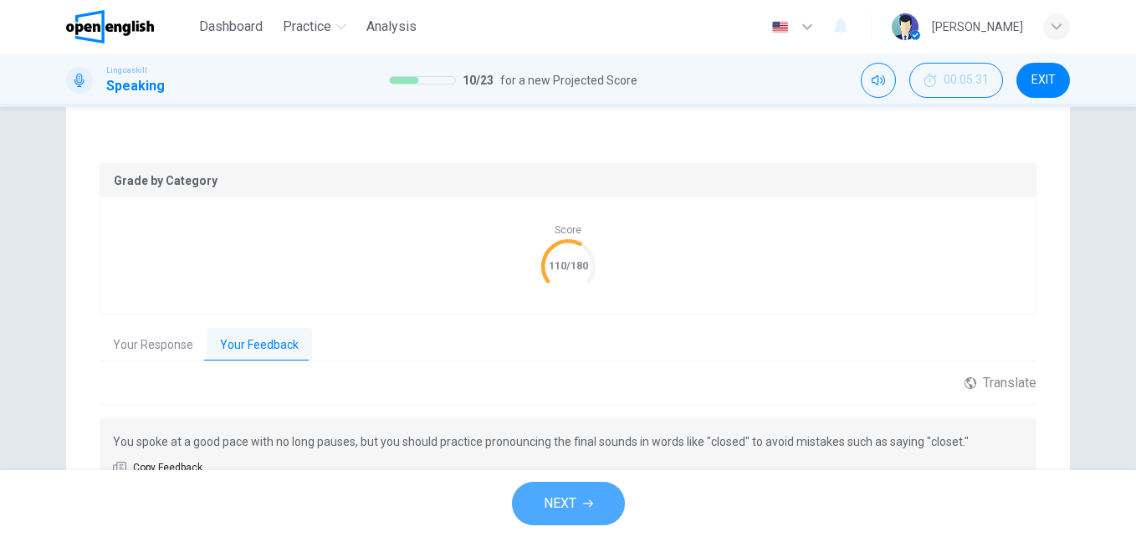
click at [585, 501] on icon "button" at bounding box center [588, 503] width 10 height 10
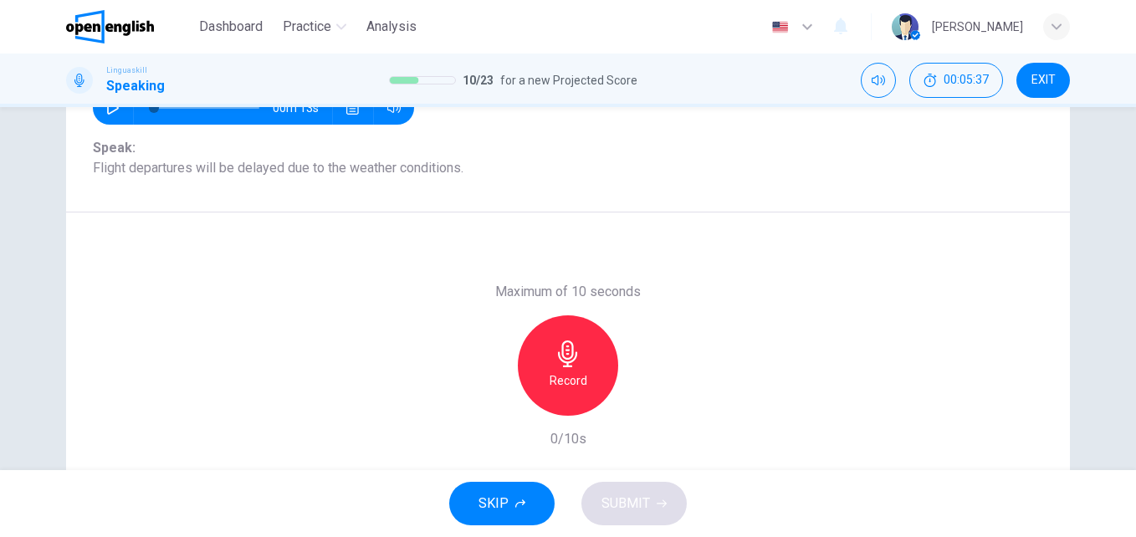
scroll to position [154, 0]
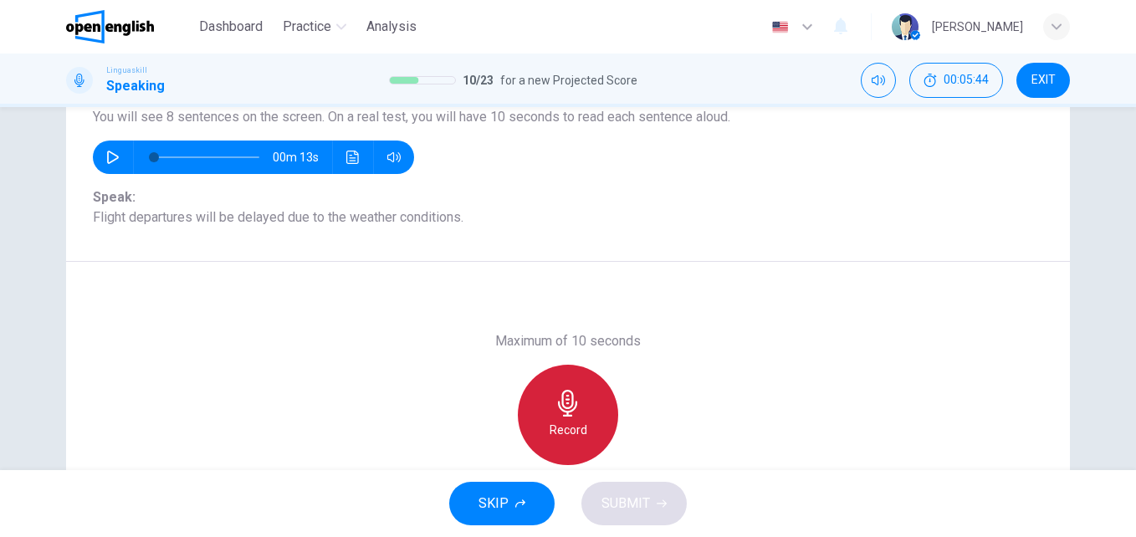
click at [574, 420] on h6 "Record" at bounding box center [568, 430] width 38 height 20
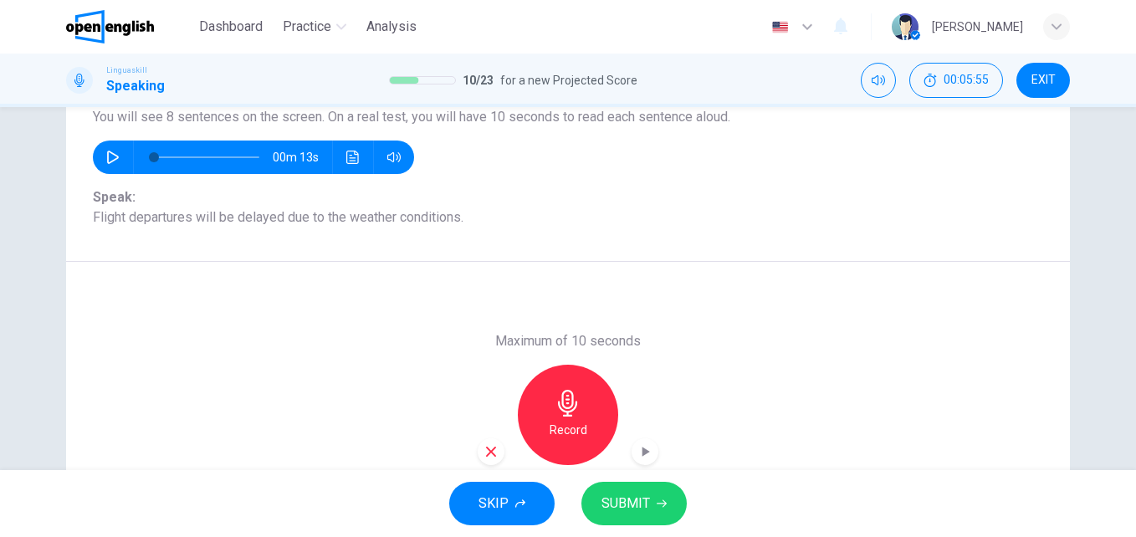
click at [636, 495] on span "SUBMIT" at bounding box center [625, 503] width 49 height 23
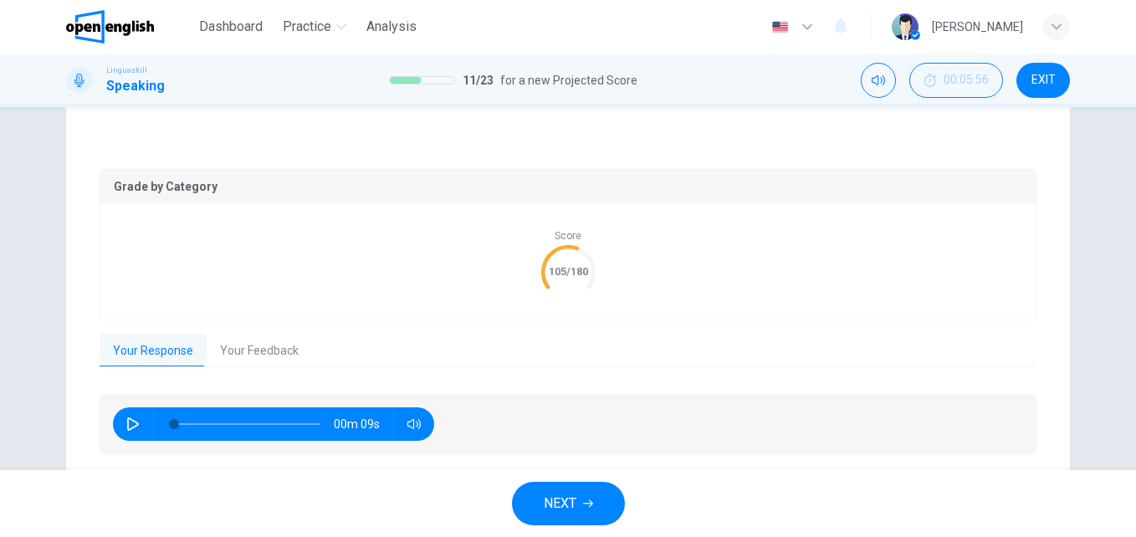
scroll to position [297, 0]
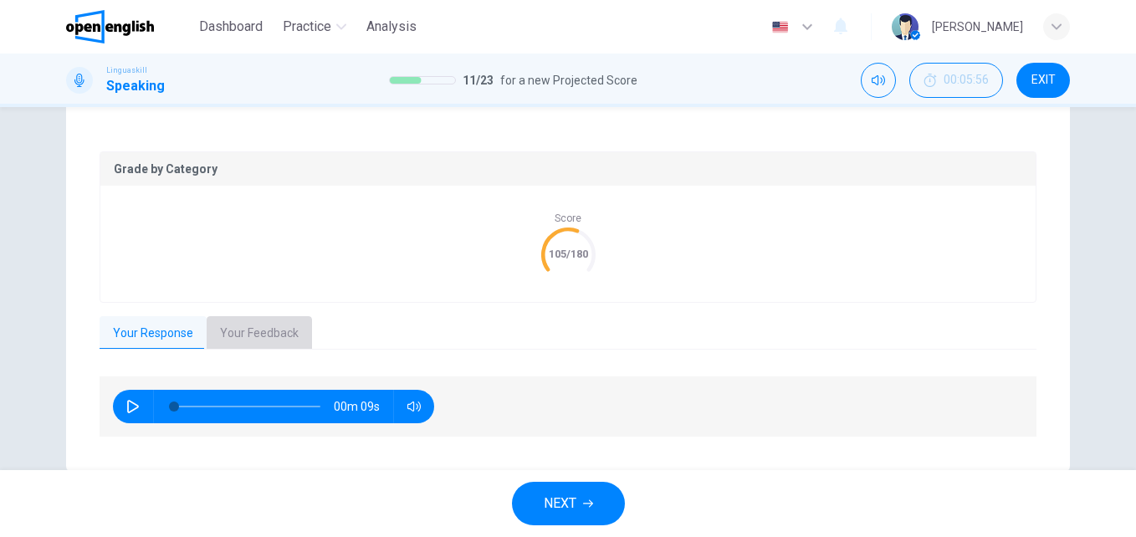
click at [237, 337] on button "Your Feedback" at bounding box center [259, 333] width 105 height 35
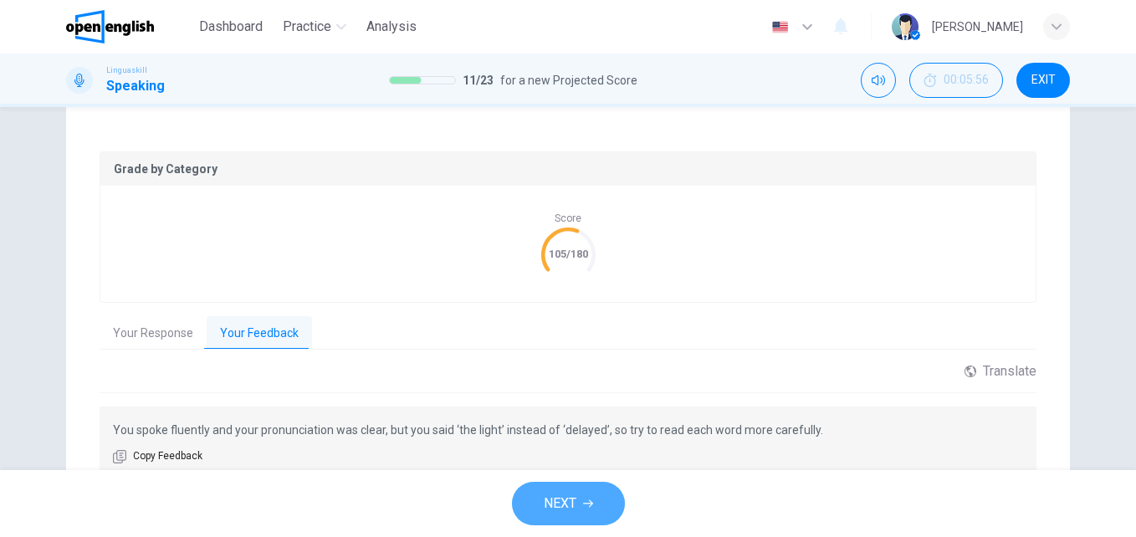
click at [604, 509] on button "NEXT" at bounding box center [568, 503] width 113 height 43
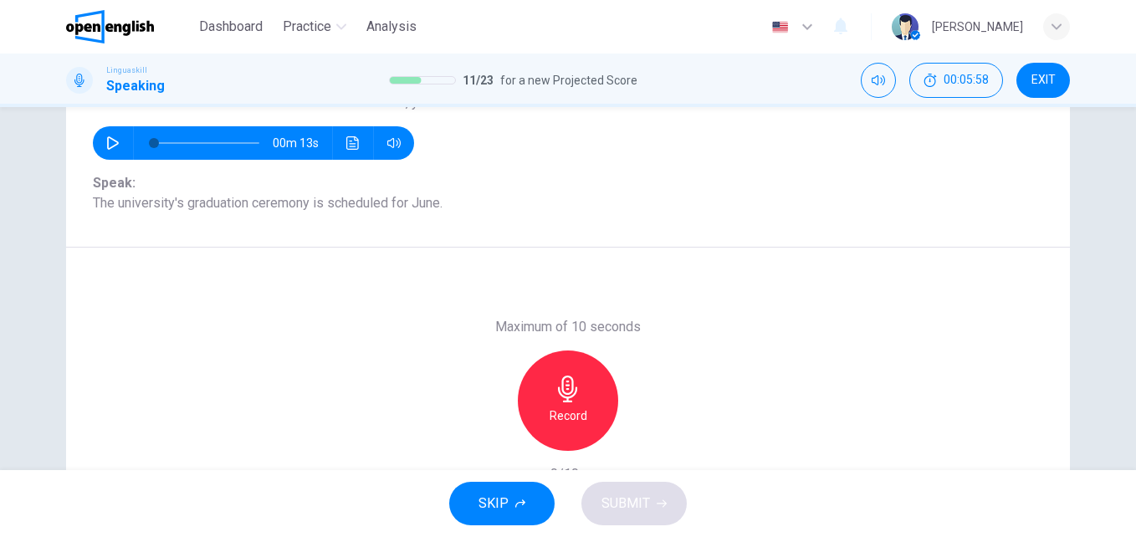
scroll to position [166, 0]
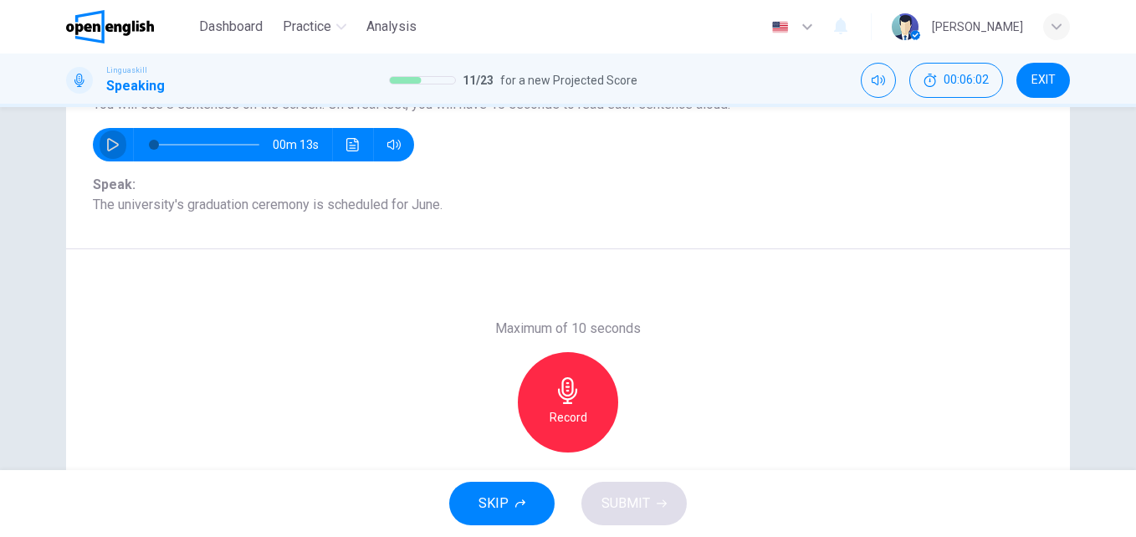
click at [107, 138] on icon "button" at bounding box center [112, 144] width 13 height 13
click at [113, 141] on icon "button" at bounding box center [112, 145] width 9 height 10
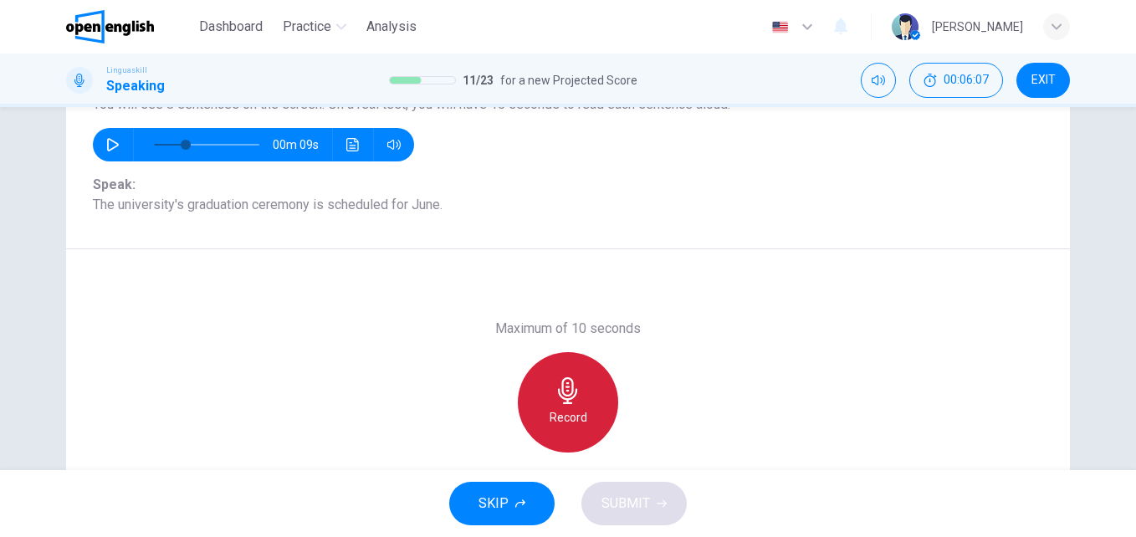
click at [563, 384] on icon "button" at bounding box center [567, 390] width 19 height 27
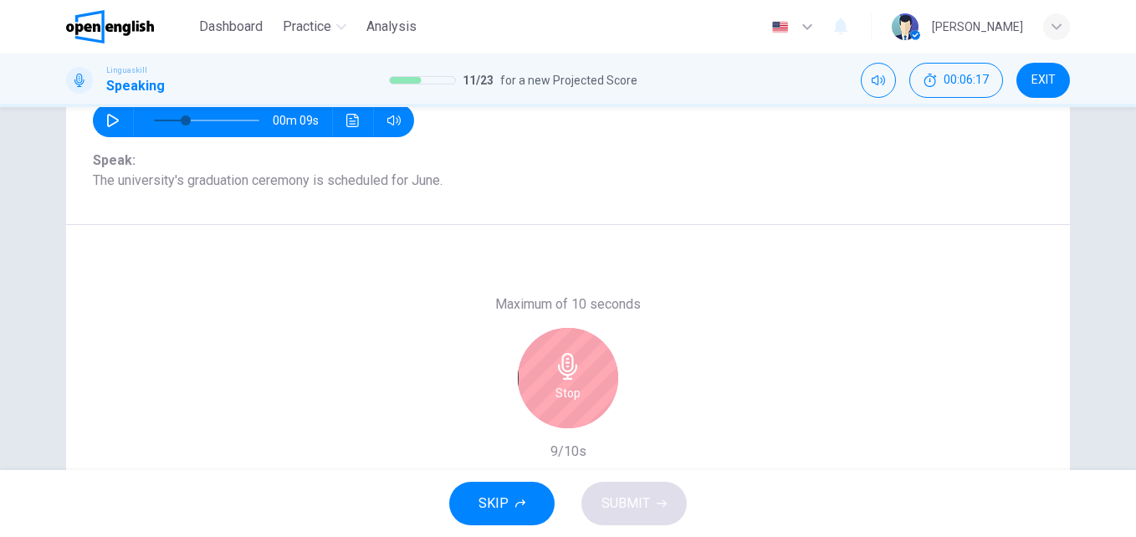
scroll to position [271, 0]
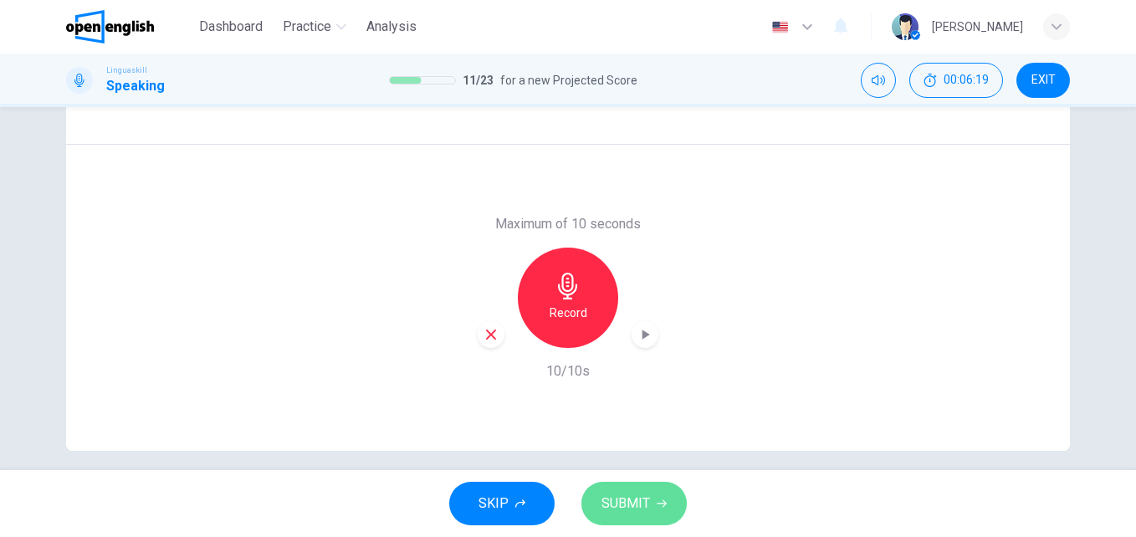
click at [602, 500] on span "SUBMIT" at bounding box center [625, 503] width 49 height 23
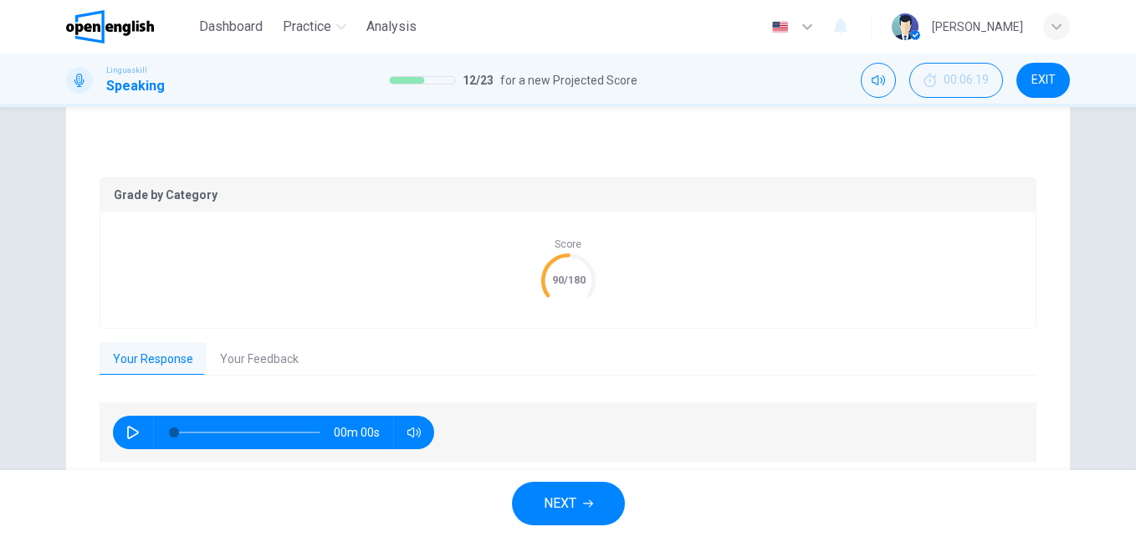
type input "*"
click at [280, 352] on button "Your Feedback" at bounding box center [259, 359] width 105 height 35
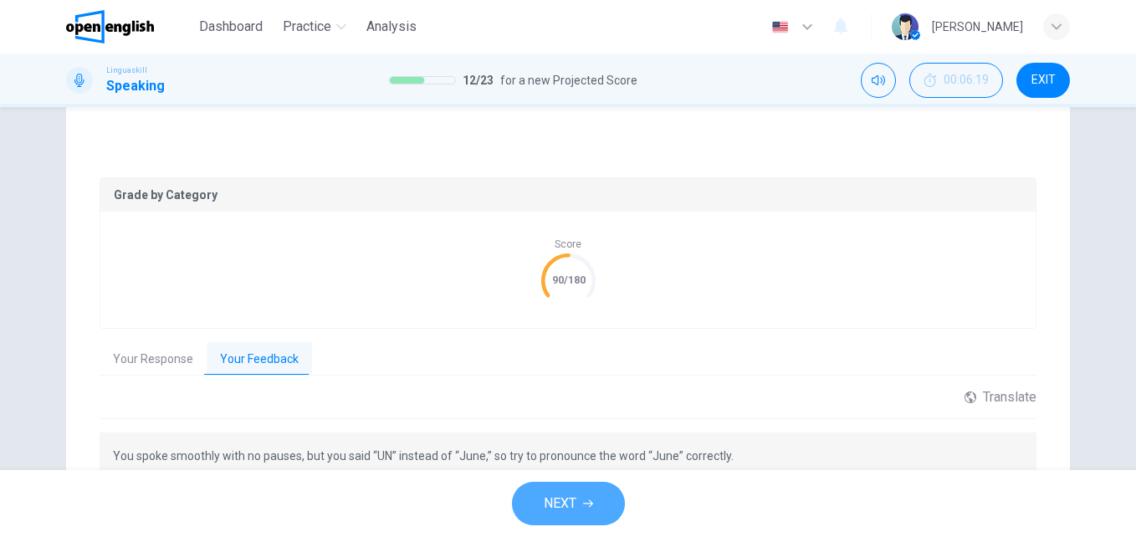
click at [592, 498] on icon "button" at bounding box center [588, 503] width 10 height 10
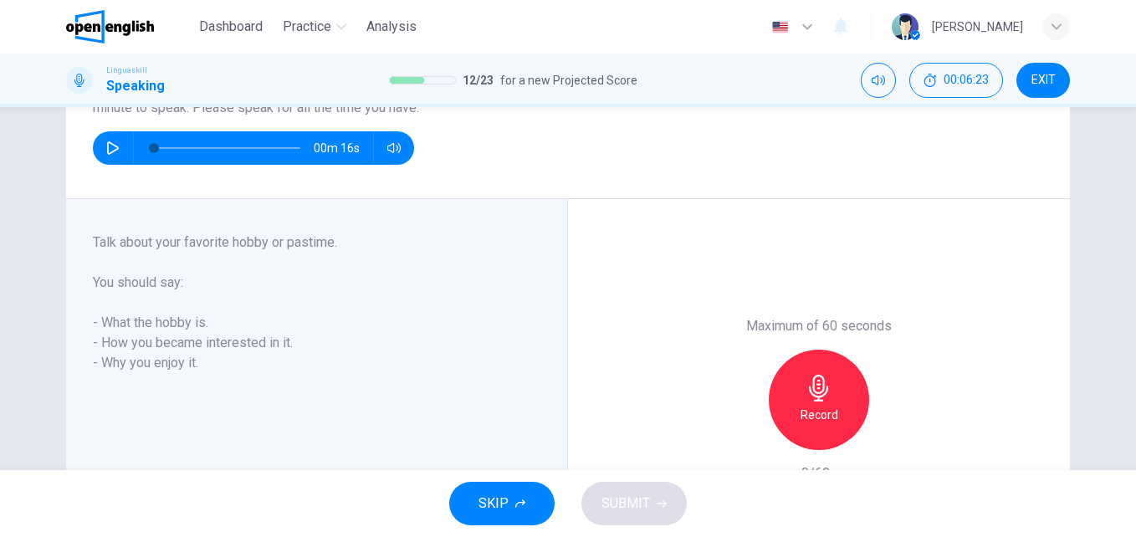
scroll to position [188, 0]
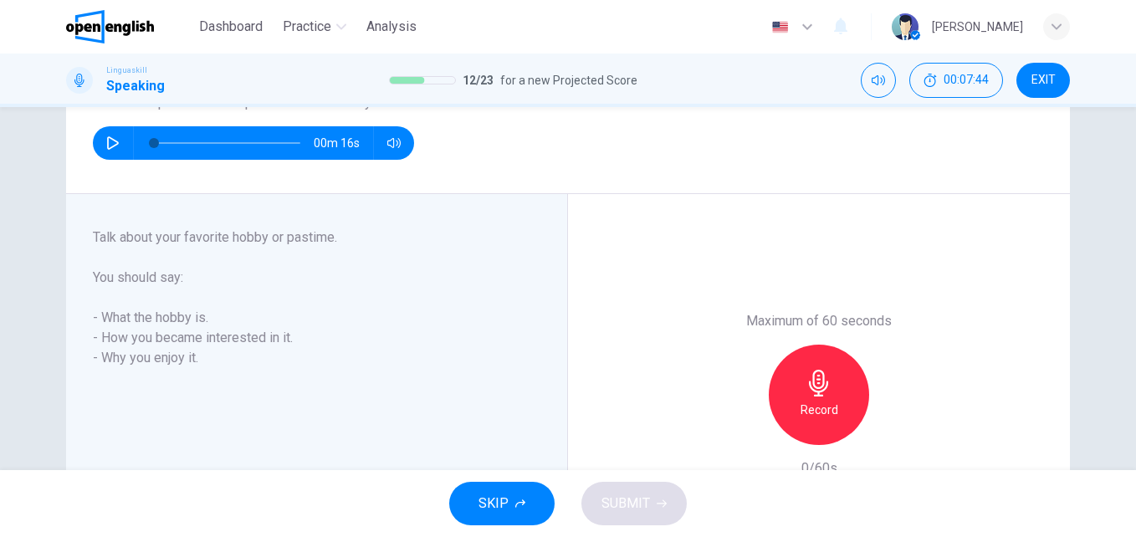
click at [806, 396] on icon "button" at bounding box center [818, 383] width 27 height 27
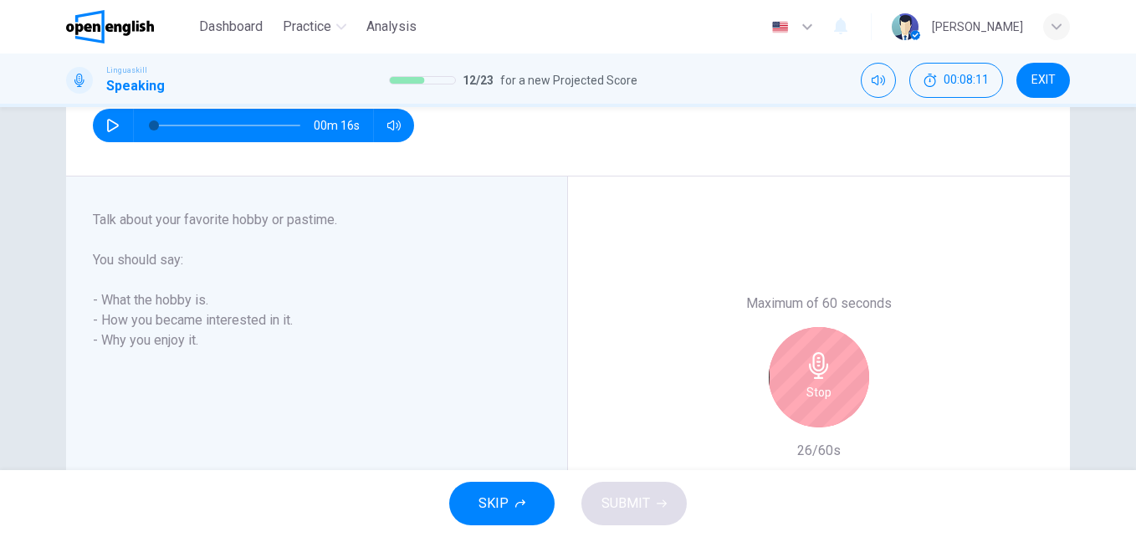
scroll to position [224, 0]
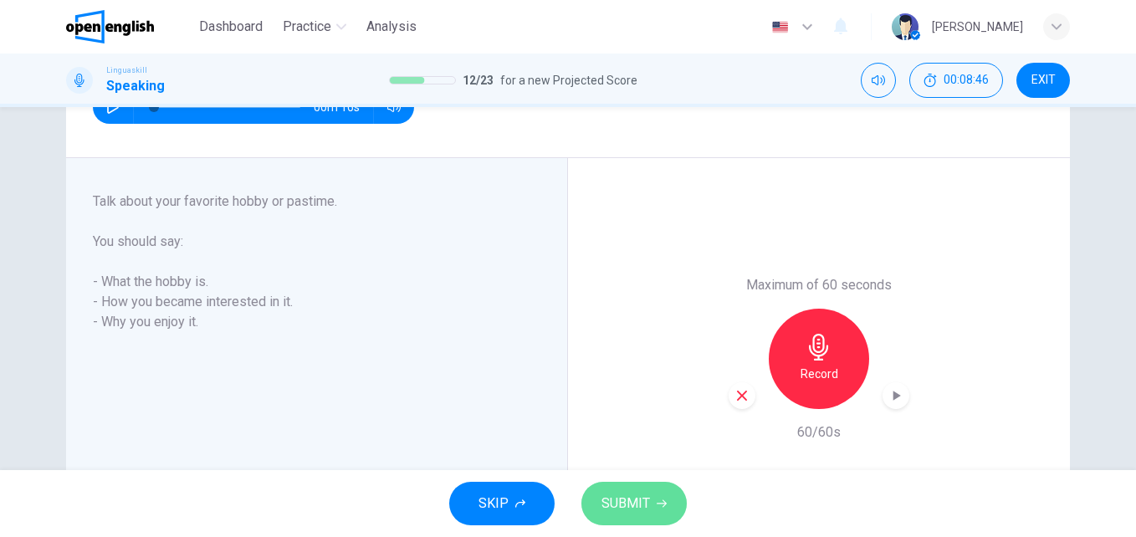
click at [630, 511] on span "SUBMIT" at bounding box center [625, 503] width 49 height 23
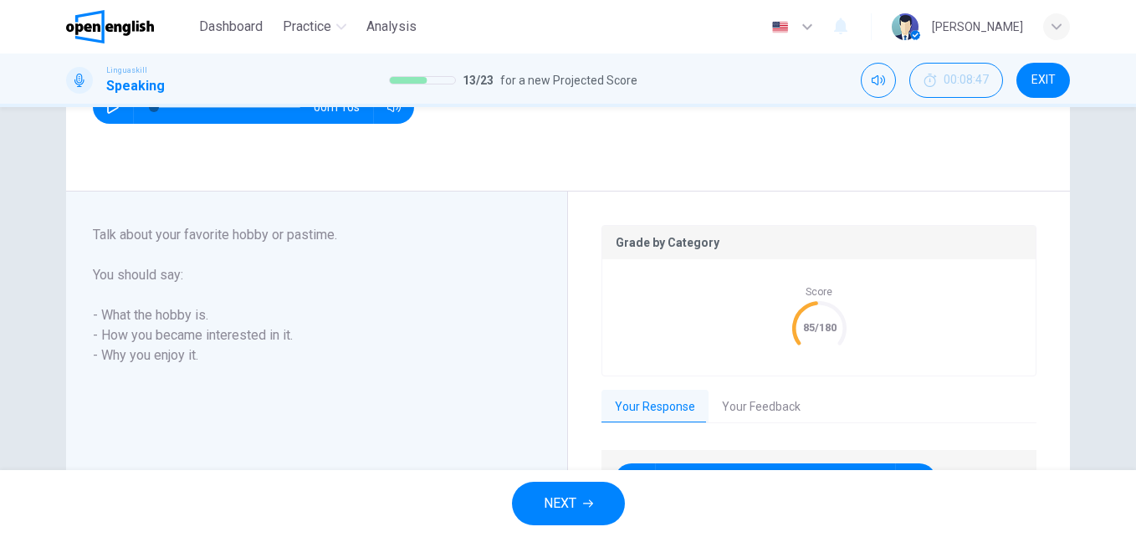
click at [776, 411] on button "Your Feedback" at bounding box center [760, 407] width 105 height 35
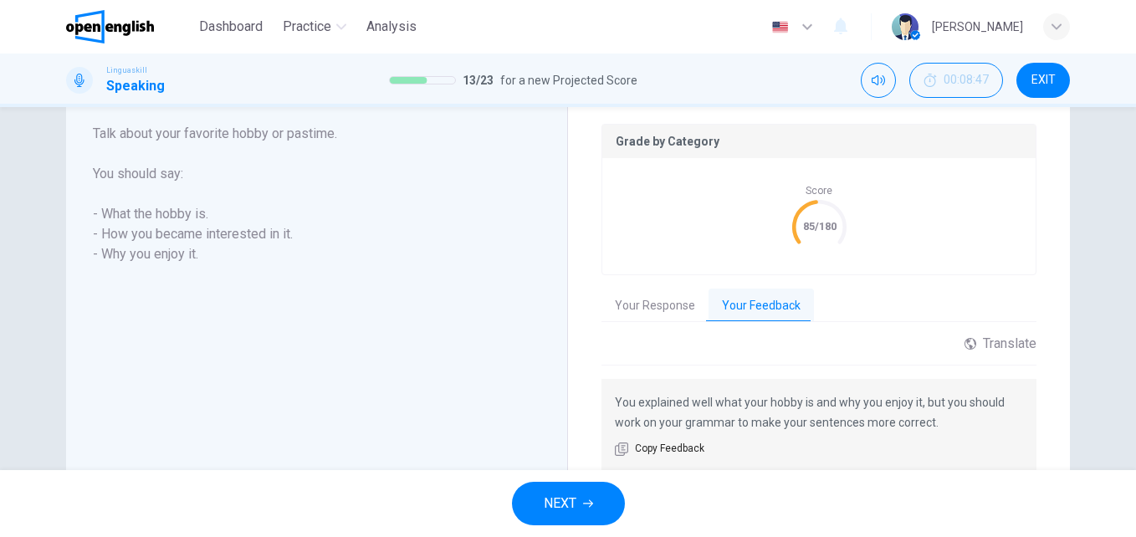
scroll to position [351, 0]
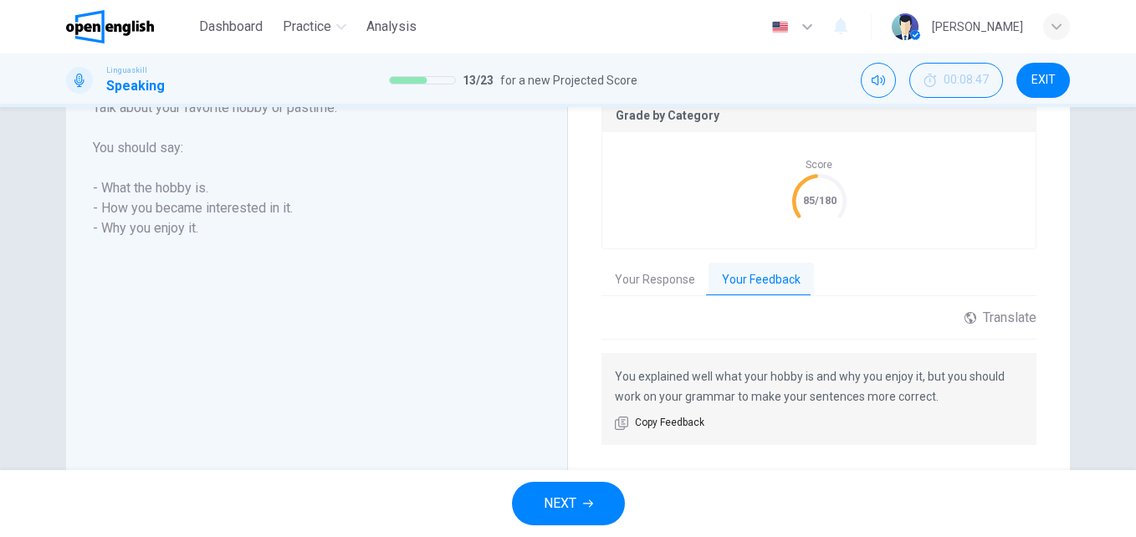
click at [559, 493] on span "NEXT" at bounding box center [560, 503] width 33 height 23
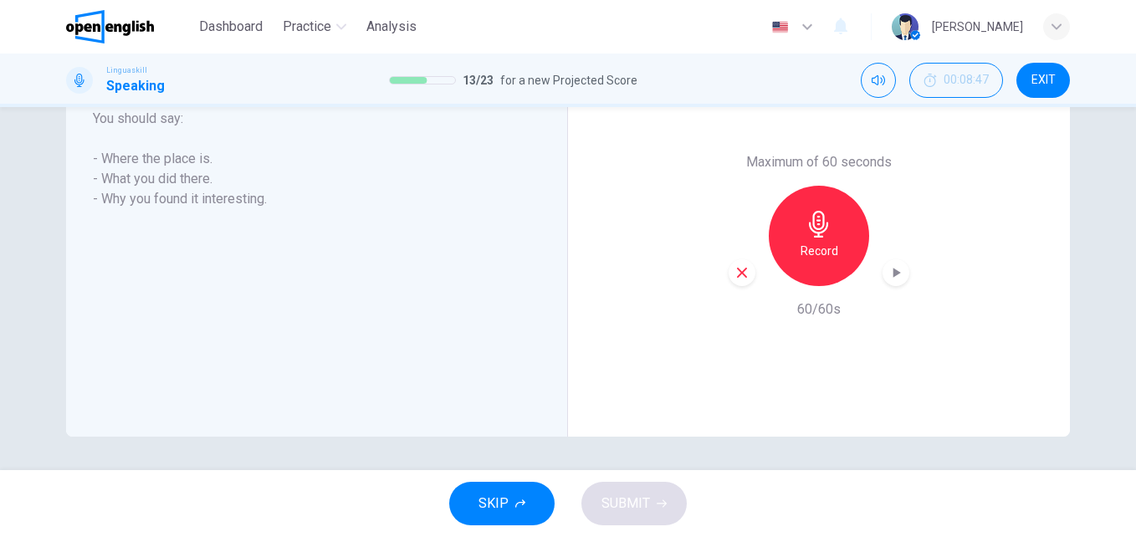
scroll to position [318, 0]
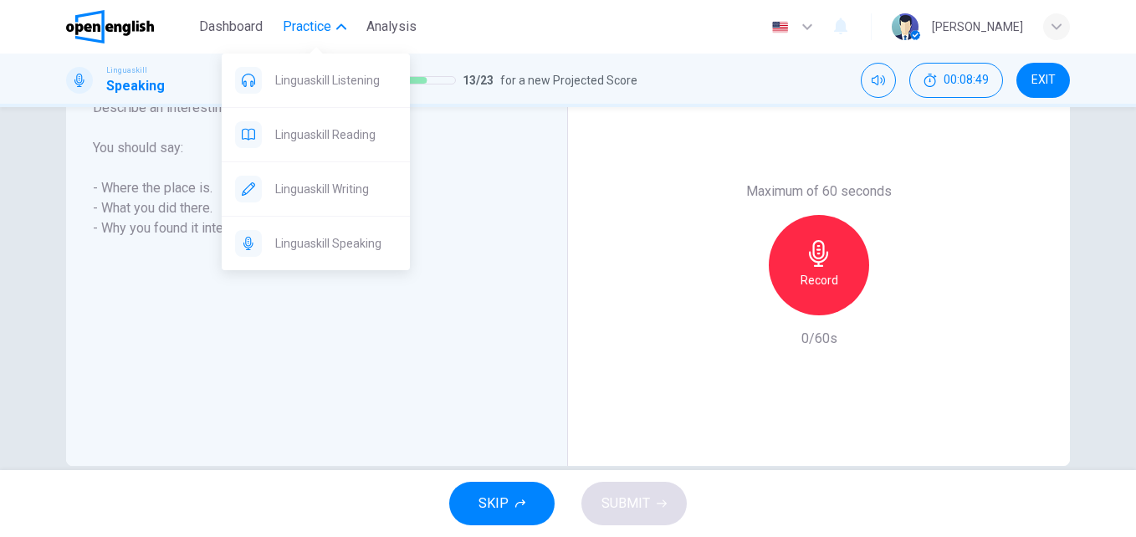
click at [332, 37] on button "Practice" at bounding box center [314, 27] width 77 height 30
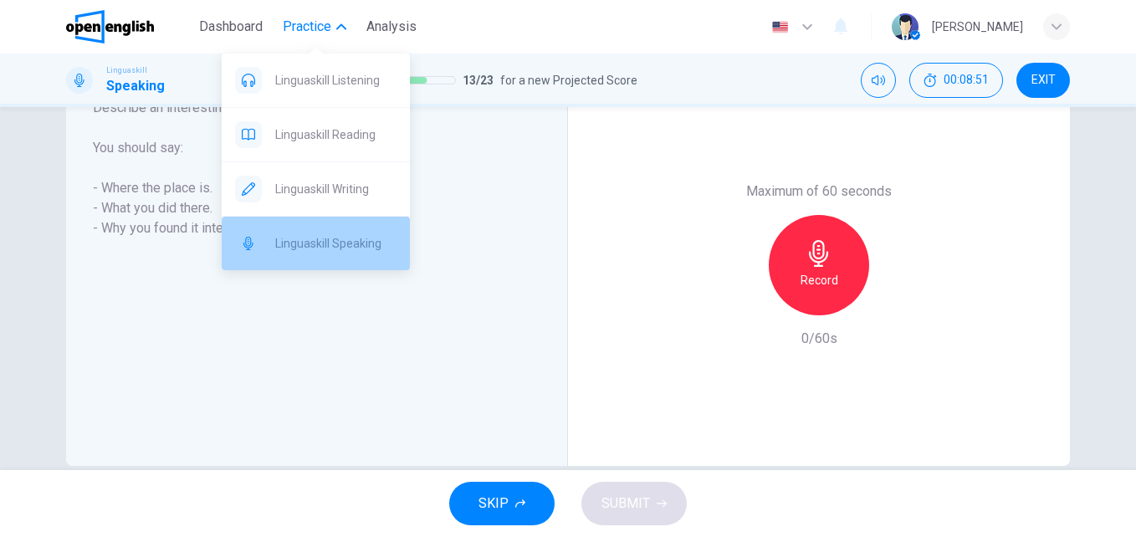
click at [350, 242] on span "Linguaskill Speaking" at bounding box center [335, 243] width 121 height 20
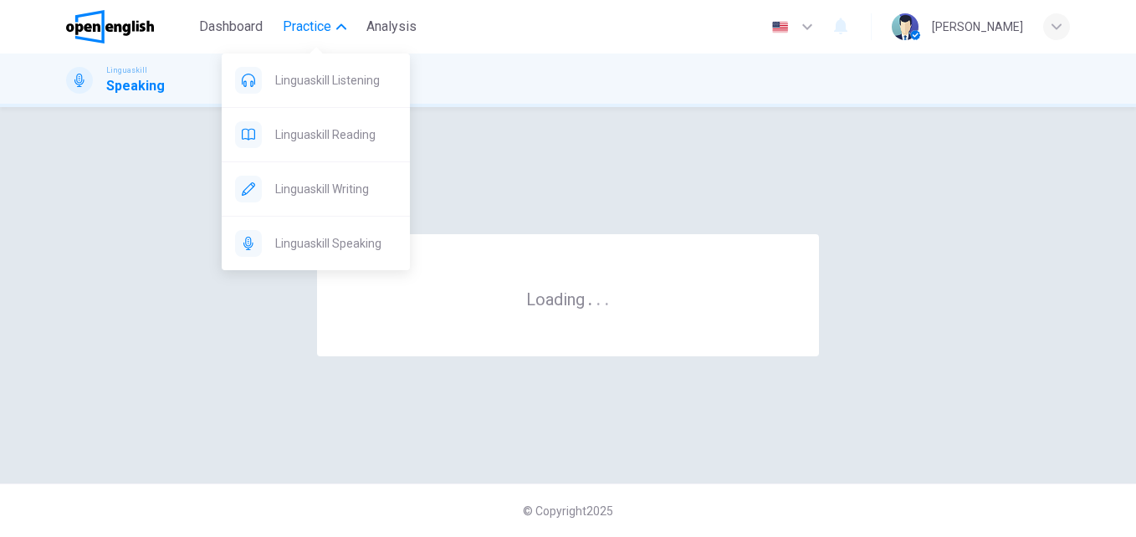
scroll to position [0, 0]
